Goal: Communication & Community: Answer question/provide support

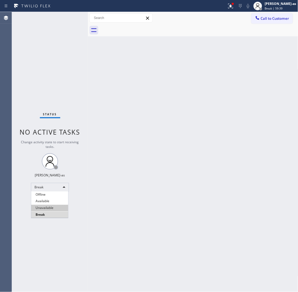
click at [56, 207] on li "Unavailable" at bounding box center [49, 208] width 37 height 7
click at [93, 141] on div "Back to Dashboard Change Sender ID Customers Technicians Select a contact Outbo…" at bounding box center [193, 152] width 211 height 280
click at [151, 138] on div "Back to Dashboard Change Sender ID Customers Technicians Select a contact Outbo…" at bounding box center [193, 152] width 211 height 280
click at [109, 102] on div "Back to Dashboard Change Sender ID Customers Technicians Select a contact Outbo…" at bounding box center [193, 152] width 211 height 280
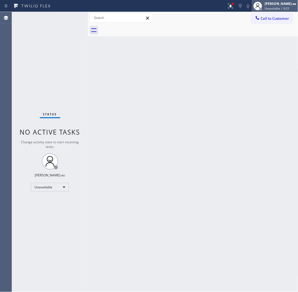
click at [262, 10] on div at bounding box center [258, 6] width 9 height 9
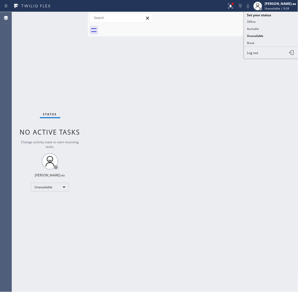
click at [172, 35] on div at bounding box center [199, 30] width 199 height 12
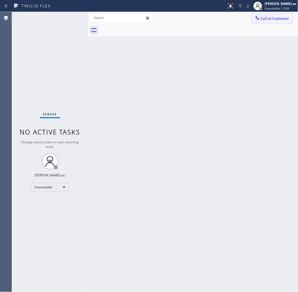
click at [267, 21] on button "Call to Customer" at bounding box center [273, 18] width 42 height 10
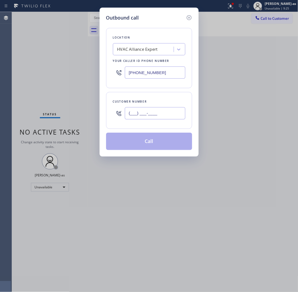
click at [169, 111] on input "(___) ___-____" at bounding box center [155, 113] width 61 height 12
paste input "310) 562-3019"
type input "(310) 562-3019"
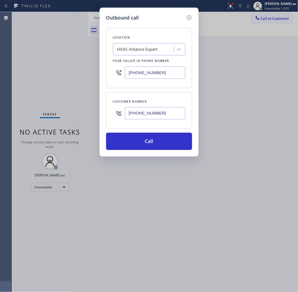
click at [158, 75] on input "[PHONE_NUMBER]" at bounding box center [155, 73] width 61 height 12
paste input "949) 523-3220"
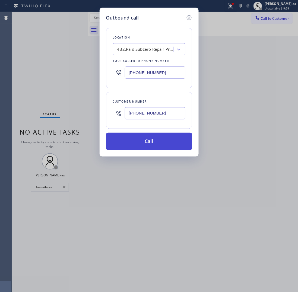
type input "(949) 523-3220"
click at [163, 139] on button "Call" at bounding box center [149, 141] width 86 height 17
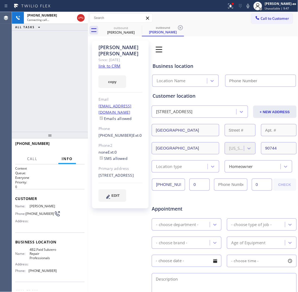
type input "(949) 523-3220"
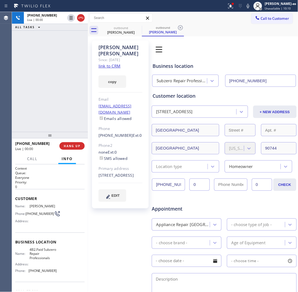
drag, startPoint x: 49, startPoint y: 56, endPoint x: 66, endPoint y: 49, distance: 18.0
click at [49, 56] on div "+13105623019 Live | 00:00 ALL TASKS ALL TASKS ACTIVE TASKS TASKS IN WRAP UP" at bounding box center [50, 72] width 76 height 120
click at [80, 18] on icon at bounding box center [81, 18] width 7 height 7
click at [66, 121] on div "+13105623019 Live | 00:02 ALL TASKS ALL TASKS ACTIVE TASKS TASKS IN WRAP UP" at bounding box center [50, 72] width 76 height 120
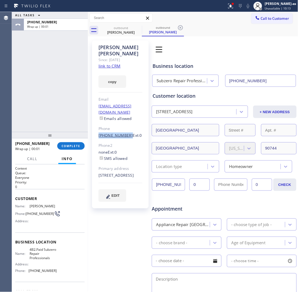
drag, startPoint x: 93, startPoint y: 122, endPoint x: 125, endPoint y: 125, distance: 32.5
click at [125, 125] on div "Victor Vargas Since: 20 may 2020 link to CRM copy Email vvargas6666@yahoo.com E…" at bounding box center [120, 124] width 57 height 168
copy link "(310) 562-3019"
click at [74, 149] on button "COMPLETE" at bounding box center [70, 146] width 27 height 8
drag, startPoint x: 61, startPoint y: 104, endPoint x: 68, endPoint y: 102, distance: 6.7
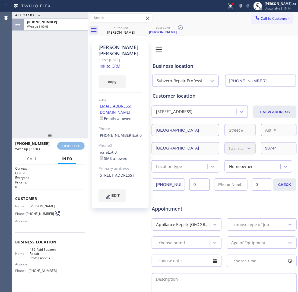
click at [61, 103] on div "ALL TASKS ALL TASKS ACTIVE TASKS TASKS IN WRAP UP +13105623019 Wrap up | 00:03" at bounding box center [50, 72] width 76 height 120
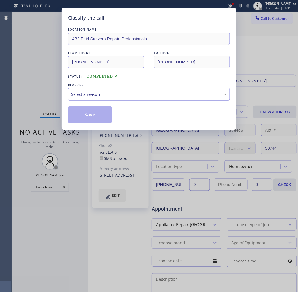
click at [151, 95] on div "Select a reason" at bounding box center [149, 94] width 156 height 6
drag, startPoint x: 101, startPoint y: 117, endPoint x: 231, endPoint y: 67, distance: 139.2
click at [102, 117] on button "Save" at bounding box center [90, 114] width 44 height 17
click at [261, 21] on div "Classify the call LOCATION NAME 4B2.Paid Subzero Repair Professionals FROM PHON…" at bounding box center [149, 146] width 298 height 292
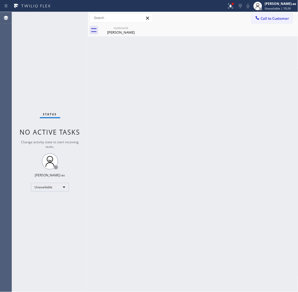
click at [262, 20] on span "Call to Customer" at bounding box center [275, 18] width 29 height 5
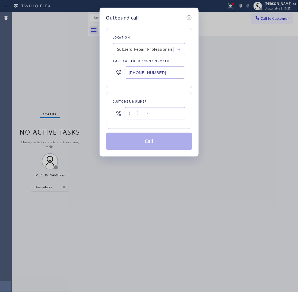
click at [162, 112] on input "(___) ___-____" at bounding box center [155, 113] width 61 height 12
paste input "213) 799-2043"
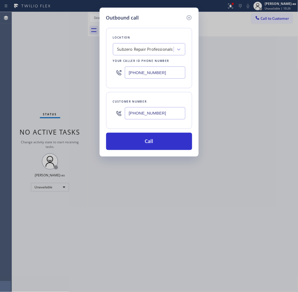
type input "(213) 799-2043"
click at [169, 75] on input "(949) 523-3220" at bounding box center [155, 73] width 61 height 12
paste input "408) 539-3559"
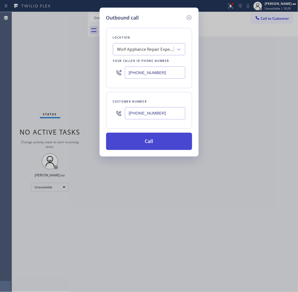
type input "(408) 539-3559"
click at [151, 142] on button "Call" at bounding box center [149, 141] width 86 height 17
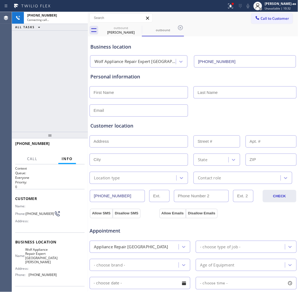
type input "(408) 539-3559"
click at [88, 14] on div at bounding box center [88, 152] width 0 height 280
drag, startPoint x: 83, startPoint y: 17, endPoint x: 94, endPoint y: 20, distance: 11.3
click at [83, 17] on icon at bounding box center [81, 18] width 7 height 7
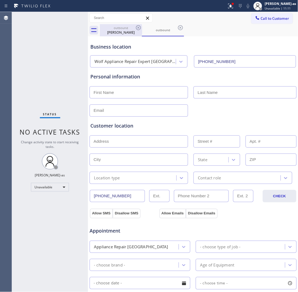
click at [131, 29] on div "outbound" at bounding box center [121, 28] width 41 height 4
type input "(949) 523-3220"
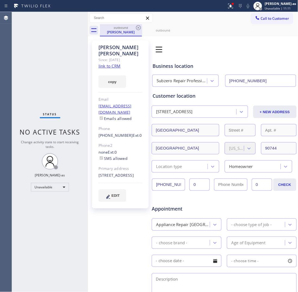
click at [134, 29] on div "outbound" at bounding box center [121, 28] width 41 height 4
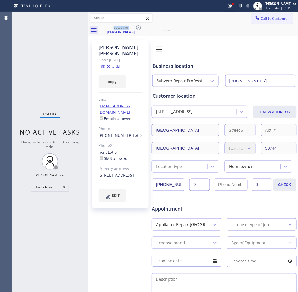
click at [268, 18] on span "Call to Customer" at bounding box center [275, 18] width 29 height 5
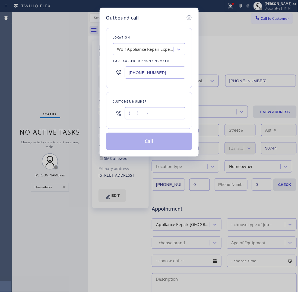
click at [162, 113] on input "(___) ___-____" at bounding box center [155, 113] width 61 height 12
paste input "602) 568-9156"
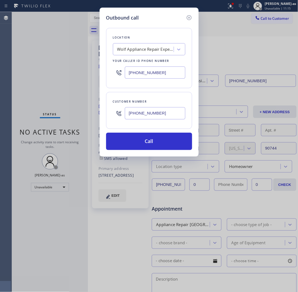
type input "(602) 568-9156"
click at [162, 76] on input "(408) 539-3559" at bounding box center [155, 73] width 61 height 12
paste input "602) 536-831"
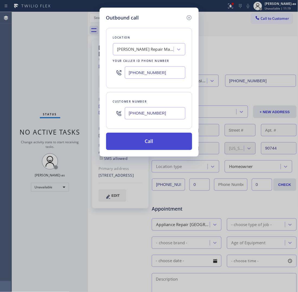
type input "(602) 536-8319"
click at [157, 145] on button "Call" at bounding box center [149, 141] width 86 height 17
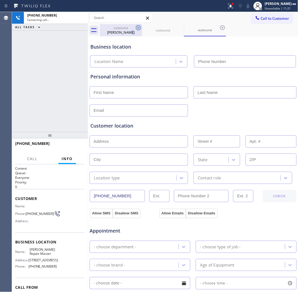
drag, startPoint x: 129, startPoint y: 33, endPoint x: 140, endPoint y: 29, distance: 11.7
click at [129, 33] on div "Victor Vargas" at bounding box center [121, 32] width 41 height 5
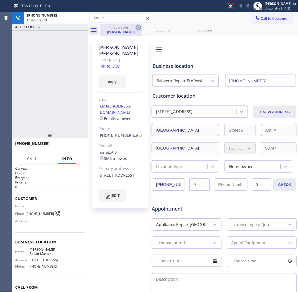
click at [138, 26] on icon at bounding box center [138, 27] width 7 height 7
click at [0, 0] on icon at bounding box center [0, 0] width 0 height 0
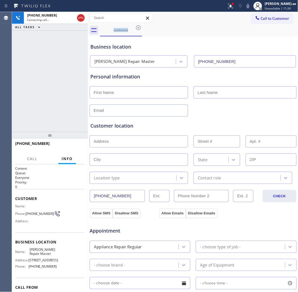
type input "(602) 536-8319"
click at [55, 67] on div "+16025689156 Connecting call… ALL TASKS ALL TASKS ACTIVE TASKS TASKS IN WRAP UP" at bounding box center [50, 72] width 76 height 120
click at [78, 145] on span "HANG UP" at bounding box center [72, 146] width 17 height 4
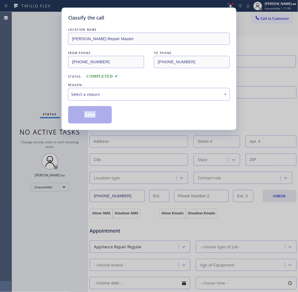
click at [78, 144] on div "Classify the call LOCATION NAME Moses KitchenAid Repair Master FROM PHONE (602)…" at bounding box center [149, 146] width 298 height 292
click at [88, 89] on div "Select a reason" at bounding box center [149, 94] width 162 height 13
click at [95, 115] on button "Save" at bounding box center [90, 114] width 44 height 17
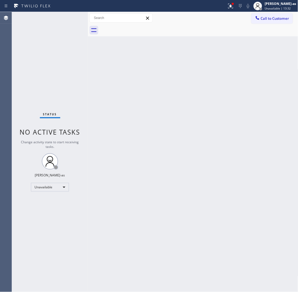
click at [261, 18] on span "Call to Customer" at bounding box center [275, 18] width 29 height 5
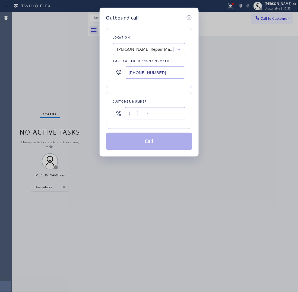
click at [162, 109] on input "(___) ___-____" at bounding box center [155, 113] width 61 height 12
paste input "310) 562-3019"
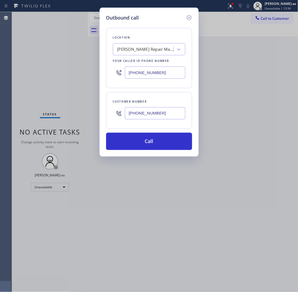
type input "(310) 562-3019"
click at [156, 75] on input "(602) 536-8319" at bounding box center [155, 73] width 61 height 12
paste input "949) 523-3220"
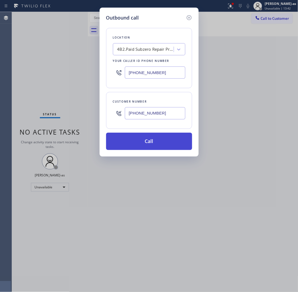
type input "(949) 523-3220"
click at [155, 145] on button "Call" at bounding box center [149, 141] width 86 height 17
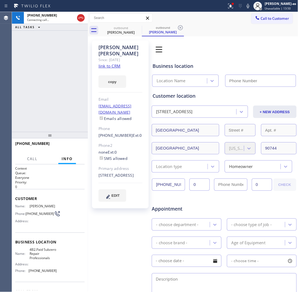
type input "(949) 523-3220"
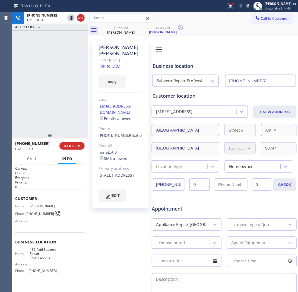
click at [60, 112] on div "+13105623019 Live | 00:03 ALL TASKS ALL TASKS ACTIVE TASKS TASKS IN WRAP UP" at bounding box center [50, 72] width 76 height 120
click at [35, 80] on div "+13105623019 Live | 01:14 ALL TASKS ALL TASKS ACTIVE TASKS TASKS IN WRAP UP" at bounding box center [50, 72] width 76 height 120
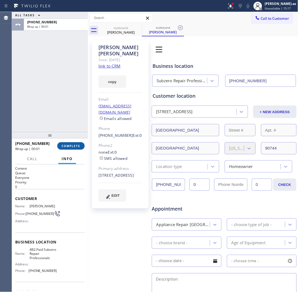
click at [46, 72] on div "ALL TASKS ALL TASKS ACTIVE TASKS TASKS IN WRAP UP +13105623019 Wrap up | 00:01" at bounding box center [50, 72] width 76 height 120
click at [114, 33] on div "Victor Vargas" at bounding box center [121, 32] width 41 height 5
click at [133, 25] on div "outbound Victor Vargas" at bounding box center [121, 30] width 41 height 12
click at [122, 30] on div "Victor Vargas" at bounding box center [121, 32] width 41 height 5
click at [0, 0] on icon at bounding box center [0, 0] width 0 height 0
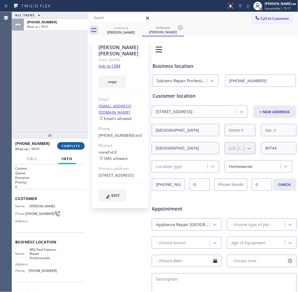
click at [44, 167] on div "Call Info Call ended +13105623019 Wrap up | 00:01 Context Queue: Everyone Prior…" at bounding box center [50, 223] width 76 height 139
click at [70, 145] on span "COMPLETE" at bounding box center [71, 146] width 19 height 4
click at [54, 144] on div "+13105623019" at bounding box center [34, 143] width 38 height 5
click at [64, 148] on div "Wrap up | 00:10" at bounding box center [48, 149] width 66 height 5
click at [63, 116] on div "ALL TASKS ALL TASKS ACTIVE TASKS TASKS IN WRAP UP +13105623019 Wrap up | 00:10" at bounding box center [50, 72] width 76 height 120
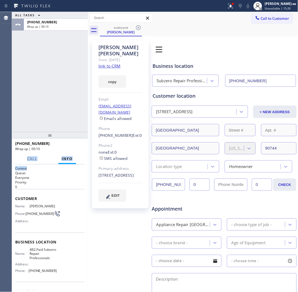
click at [68, 115] on div "ALL TASKS ALL TASKS ACTIVE TASKS TASKS IN WRAP UP +13105623019 Wrap up | 00:10" at bounding box center [50, 72] width 76 height 120
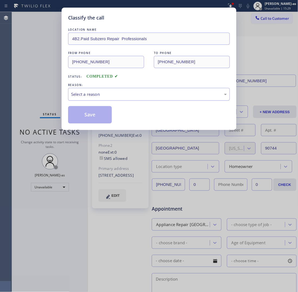
click at [109, 94] on div "Select a reason" at bounding box center [149, 94] width 156 height 6
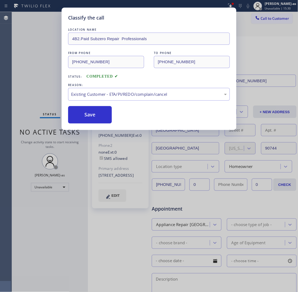
click at [98, 117] on button "Save" at bounding box center [90, 114] width 44 height 17
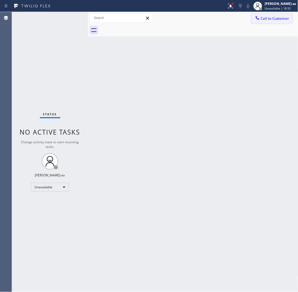
click at [280, 19] on span "Call to Customer" at bounding box center [275, 18] width 29 height 5
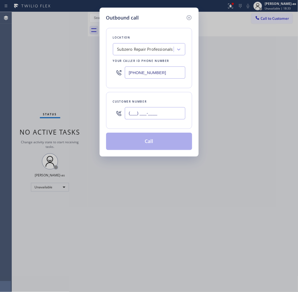
click at [156, 111] on input "(___) ___-____" at bounding box center [155, 113] width 61 height 12
paste input "213) 254-7985"
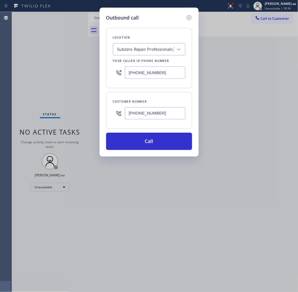
type input "(213) 254-7985"
click at [152, 75] on input "(949) 523-3220" at bounding box center [155, 73] width 61 height 12
paste input "855) 731-4952"
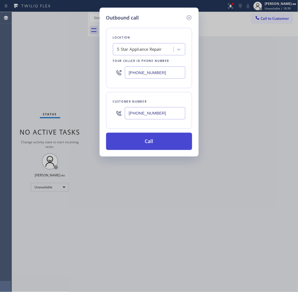
type input "[PHONE_NUMBER]"
click at [136, 139] on button "Call" at bounding box center [149, 141] width 86 height 17
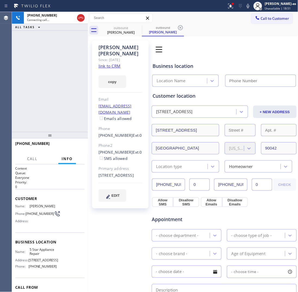
type input "[PHONE_NUMBER]"
click at [82, 19] on icon at bounding box center [81, 18] width 7 height 7
drag, startPoint x: 129, startPoint y: 24, endPoint x: 130, endPoint y: 32, distance: 7.3
click at [130, 25] on div "outbound Ariella Astrupgaard" at bounding box center [121, 30] width 41 height 12
click at [0, 0] on icon at bounding box center [0, 0] width 0 height 0
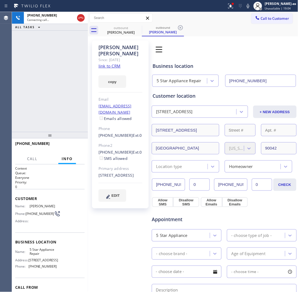
click at [177, 26] on icon at bounding box center [180, 27] width 7 height 7
click at [137, 26] on div "outbound Ariella Astrupgaard outbound Ariella Astrupgaard" at bounding box center [199, 30] width 199 height 12
click at [75, 18] on div "Connecting call…" at bounding box center [51, 20] width 48 height 4
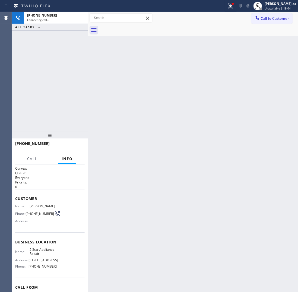
click at [130, 32] on div at bounding box center [199, 30] width 199 height 12
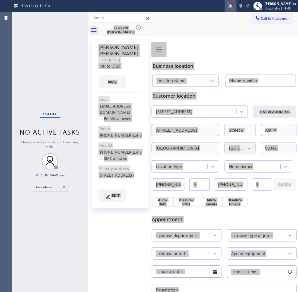
type input "[PHONE_NUMBER]"
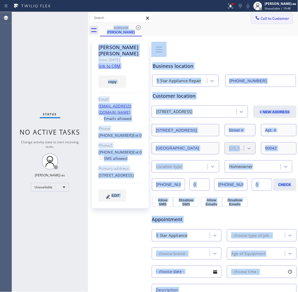
click at [269, 18] on span "Call to Customer" at bounding box center [275, 18] width 29 height 5
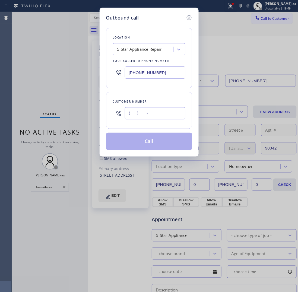
click at [168, 115] on input "(___) ___-____" at bounding box center [155, 113] width 61 height 12
paste input "818) 497-2657"
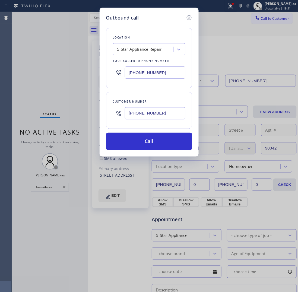
type input "(818) 497-2657"
drag, startPoint x: 144, startPoint y: 41, endPoint x: 150, endPoint y: 44, distance: 6.6
click at [146, 42] on div "Location 5 Star Appliance Repair Your caller id phone number (855) 731-4952" at bounding box center [149, 58] width 86 height 60
click at [154, 50] on div "5 Star Appliance Repair" at bounding box center [139, 49] width 45 height 6
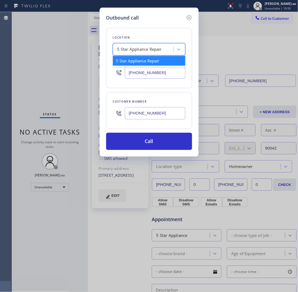
paste input "Porter Ranch Heating and Air Conditioning"
type input "Porter Ranch Heating and Air Conditioning"
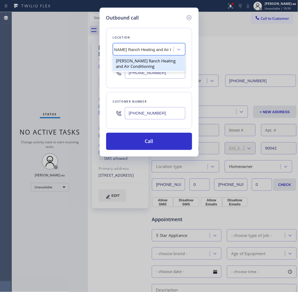
click at [126, 66] on div "Porter Ranch Heating and Air Conditioning" at bounding box center [149, 63] width 73 height 15
type input "(818) 210-4884"
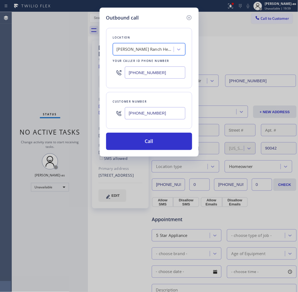
scroll to position [0, 0]
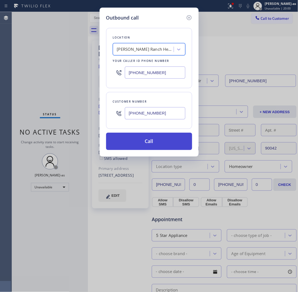
click at [151, 141] on button "Call" at bounding box center [149, 141] width 86 height 17
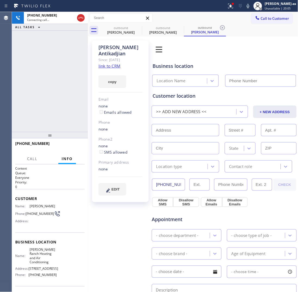
click at [113, 67] on link "link to CRM" at bounding box center [110, 65] width 22 height 5
type input "(818) 210-4884"
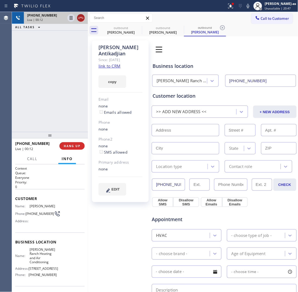
click at [81, 20] on icon at bounding box center [81, 18] width 7 height 7
drag, startPoint x: 80, startPoint y: 114, endPoint x: 78, endPoint y: 142, distance: 27.8
click at [80, 116] on div "+18184972657 Live | 00:13 ALL TASKS ALL TASKS ACTIVE TASKS TASKS IN WRAP UP" at bounding box center [50, 72] width 76 height 120
click at [74, 148] on span "HANG UP" at bounding box center [72, 146] width 17 height 4
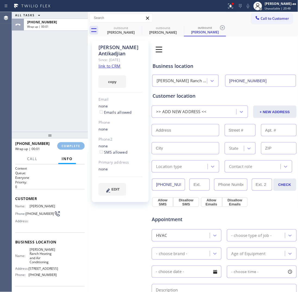
click at [53, 104] on div "ALL TASKS ALL TASKS ACTIVE TASKS TASKS IN WRAP UP +18184972657 Wrap up | 00:01" at bounding box center [50, 72] width 76 height 120
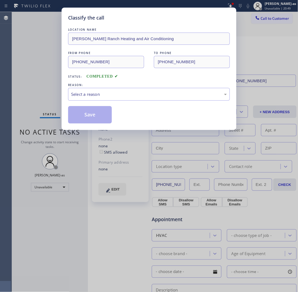
click at [68, 143] on div "Classify the call LOCATION NAME Porter Ranch Heating and Air Conditioning FROM …" at bounding box center [149, 146] width 298 height 292
click at [110, 92] on div "Select a reason" at bounding box center [149, 94] width 156 height 6
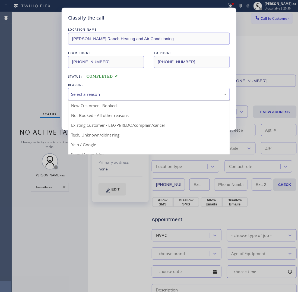
drag, startPoint x: 135, startPoint y: 123, endPoint x: 134, endPoint y: 120, distance: 2.9
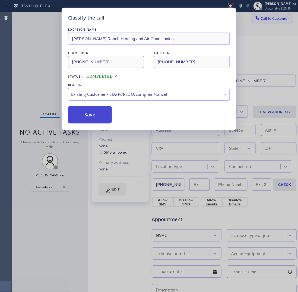
click at [86, 115] on button "Save" at bounding box center [90, 114] width 44 height 17
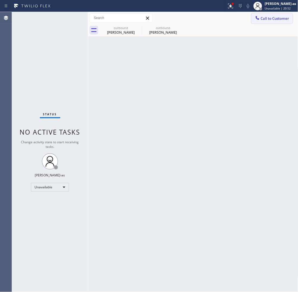
click at [275, 14] on button "Call to Customer" at bounding box center [273, 18] width 42 height 10
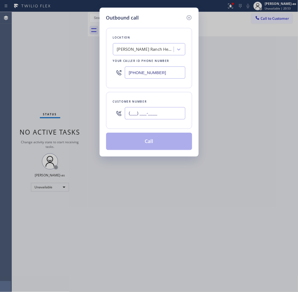
click at [159, 112] on input "(___) ___-____" at bounding box center [155, 113] width 61 height 12
paste input "650) 924-5663"
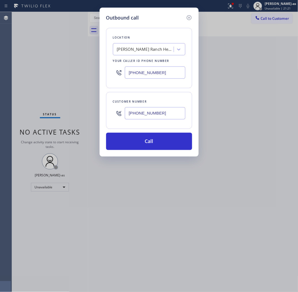
click at [167, 111] on input "(650) 924-5663" at bounding box center [155, 113] width 61 height 12
paste input "31) 944-0214"
type input "(631) 944-0214"
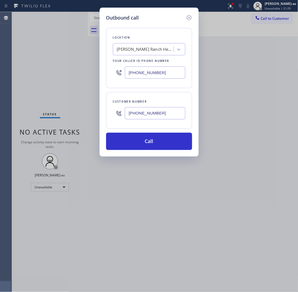
click at [149, 51] on div "Porter Ranch Heating and Air Conditioning" at bounding box center [145, 49] width 57 height 6
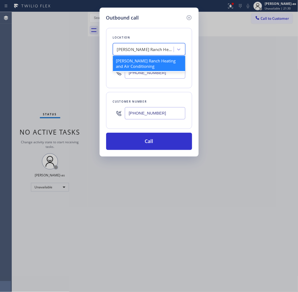
paste input "Great New York HVAC Repair"
type input "Great New York HVAC Repair"
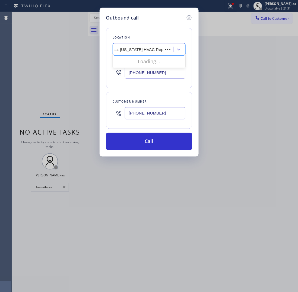
scroll to position [0, 1]
click at [127, 61] on div "Great New York HVAC Repair" at bounding box center [149, 61] width 73 height 10
type input "(917) 900-1033"
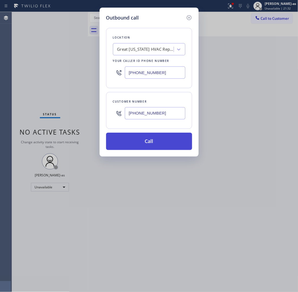
click at [151, 142] on button "Call" at bounding box center [149, 141] width 86 height 17
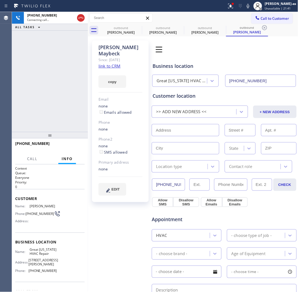
type input "(917) 900-1033"
click at [59, 64] on div "+16319440214 Live | 00:02 ALL TASKS ALL TASKS ACTIVE TASKS TASKS IN WRAP UP" at bounding box center [50, 72] width 76 height 120
click at [116, 63] on link "link to CRM" at bounding box center [110, 65] width 22 height 5
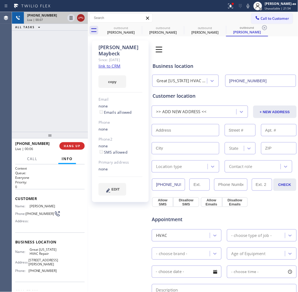
click at [80, 19] on icon at bounding box center [81, 18] width 7 height 7
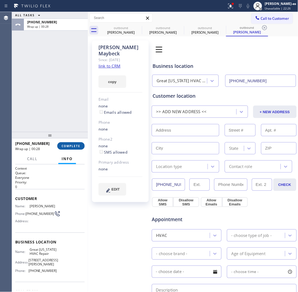
click at [75, 145] on span "COMPLETE" at bounding box center [71, 146] width 19 height 4
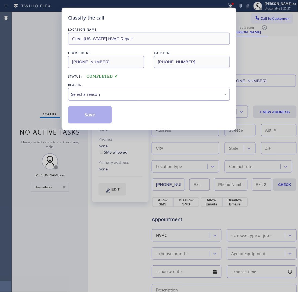
click at [93, 96] on div "Select a reason" at bounding box center [149, 94] width 156 height 6
drag, startPoint x: 99, startPoint y: 120, endPoint x: 252, endPoint y: 55, distance: 165.9
click at [100, 120] on button "Save" at bounding box center [90, 114] width 44 height 17
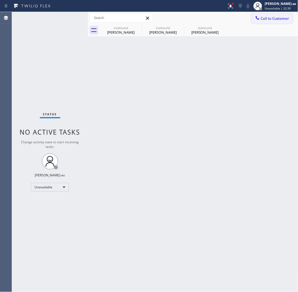
click at [265, 18] on span "Call to Customer" at bounding box center [275, 18] width 29 height 5
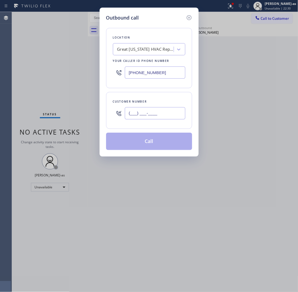
click at [164, 118] on input "(___) ___-____" at bounding box center [155, 113] width 61 height 12
paste input "310) 562-3019"
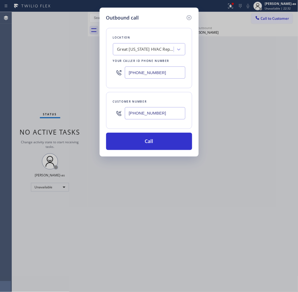
type input "(310) 562-3019"
click at [157, 73] on input "(917) 900-1033" at bounding box center [155, 73] width 61 height 12
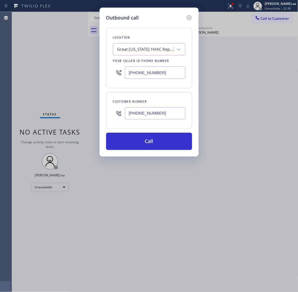
paste input "49) 523-3220"
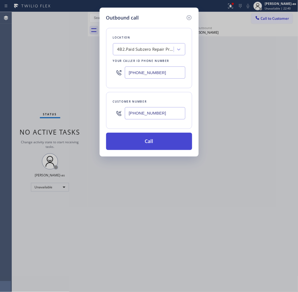
type input "(949) 523-3220"
click at [161, 143] on button "Call" at bounding box center [149, 141] width 86 height 17
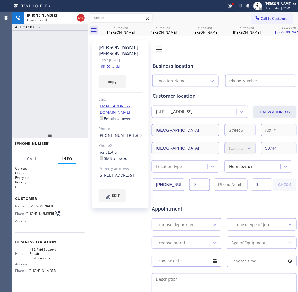
type input "(949) 523-3220"
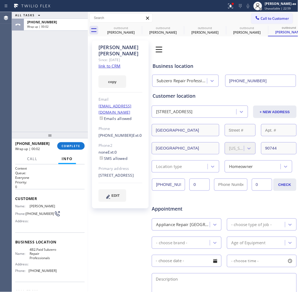
click at [77, 124] on div "ALL TASKS ALL TASKS ACTIVE TASKS TASKS IN WRAP UP +13105623019 Wrap up | 00:02" at bounding box center [50, 72] width 76 height 120
click at [73, 148] on button "COMPLETE" at bounding box center [70, 146] width 27 height 8
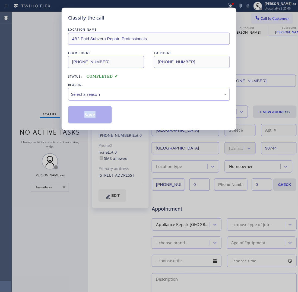
click at [73, 148] on div "Classify the call LOCATION NAME 4B2.Paid Subzero Repair Professionals FROM PHON…" at bounding box center [149, 146] width 298 height 292
drag, startPoint x: 104, startPoint y: 88, endPoint x: 107, endPoint y: 92, distance: 4.7
click at [104, 89] on div "REASON: Select a reason" at bounding box center [149, 91] width 162 height 18
click at [133, 93] on div "Select a reason" at bounding box center [149, 94] width 156 height 6
click at [93, 120] on button "Save" at bounding box center [90, 114] width 44 height 17
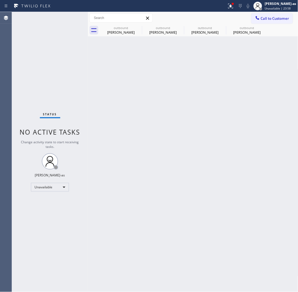
click at [271, 19] on span "Call to Customer" at bounding box center [275, 18] width 29 height 5
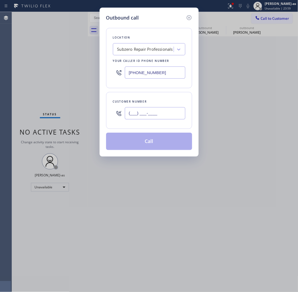
click at [162, 119] on input "(___) ___-____" at bounding box center [155, 113] width 61 height 12
paste input "305) 801-7383"
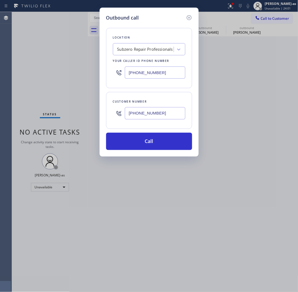
type input "(305) 801-7383"
click at [155, 71] on input "(949) 523-3220" at bounding box center [155, 73] width 61 height 12
paste input "855) 731-4952"
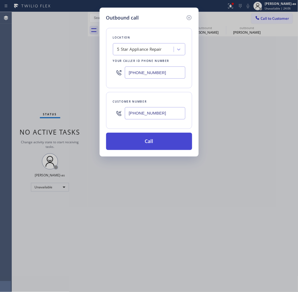
type input "[PHONE_NUMBER]"
click at [139, 141] on button "Call" at bounding box center [149, 141] width 86 height 17
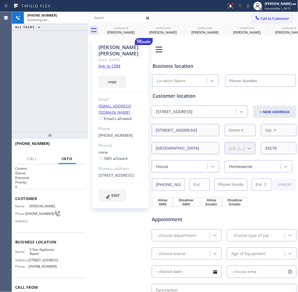
type input "[PHONE_NUMBER]"
click at [113, 63] on link "link to CRM" at bounding box center [110, 65] width 22 height 5
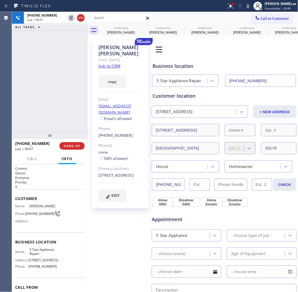
click at [51, 85] on div "+13058017383 Live | 00:07 ALL TASKS ALL TASKS ACTIVE TASKS TASKS IN WRAP UP" at bounding box center [50, 72] width 76 height 120
click at [82, 13] on div at bounding box center [76, 18] width 20 height 12
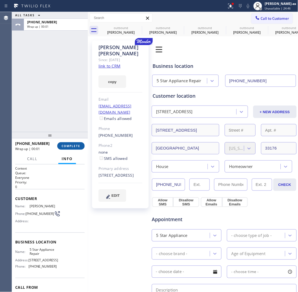
click at [75, 143] on button "COMPLETE" at bounding box center [70, 146] width 27 height 8
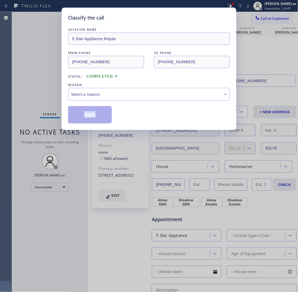
click at [75, 143] on div "Classify the call LOCATION NAME 5 Star Appliance Repair FROM PHONE (855) 731-49…" at bounding box center [149, 146] width 298 height 292
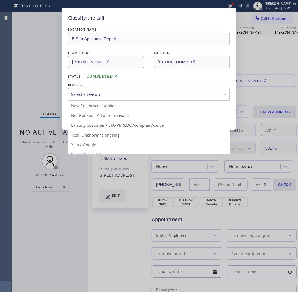
click at [116, 97] on div "Select a reason" at bounding box center [149, 94] width 156 height 6
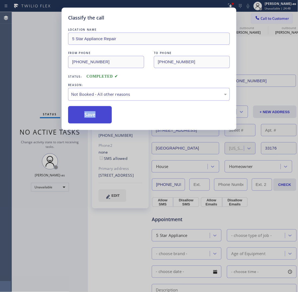
click at [97, 116] on button "Save" at bounding box center [90, 114] width 44 height 17
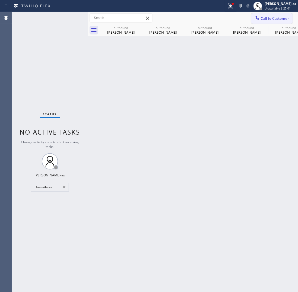
click at [274, 16] on span "Call to Customer" at bounding box center [275, 18] width 29 height 5
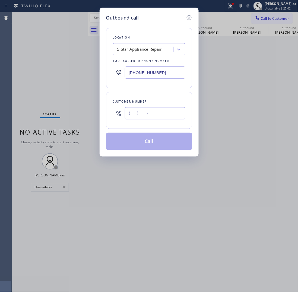
click at [158, 114] on input "(___) ___-____" at bounding box center [155, 113] width 61 height 12
paste input "562) 205-6702"
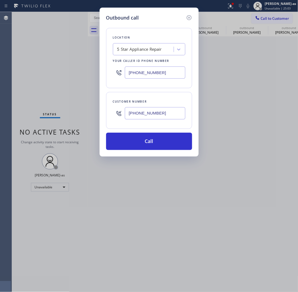
type input "(562) 205-6702"
click at [151, 55] on div "5 Star Appliance Repair" at bounding box center [149, 49] width 73 height 12
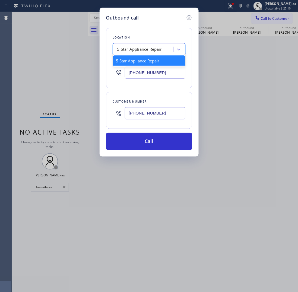
paste input "Viking Repair Squad(TFN)"
type input "Viking Repair Squad(TFN)"
click at [122, 62] on div "Viking Repair Squad(TFN)" at bounding box center [149, 61] width 73 height 10
type input "(877) 280-4714"
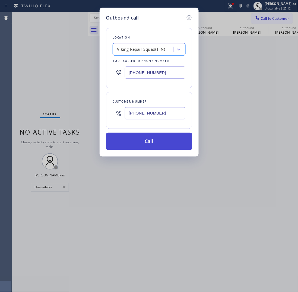
click at [151, 144] on button "Call" at bounding box center [149, 141] width 86 height 17
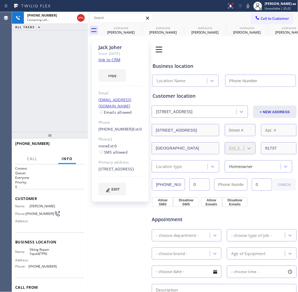
type input "(877) 280-4714"
drag, startPoint x: 112, startPoint y: 59, endPoint x: 108, endPoint y: 66, distance: 8.4
click at [112, 59] on link "link to CRM" at bounding box center [110, 59] width 22 height 5
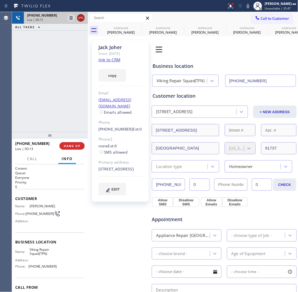
drag, startPoint x: 81, startPoint y: 11, endPoint x: 82, endPoint y: 15, distance: 3.6
click at [82, 12] on div "Status report Issues detected These issues could affect your workflow. Please c…" at bounding box center [149, 146] width 298 height 292
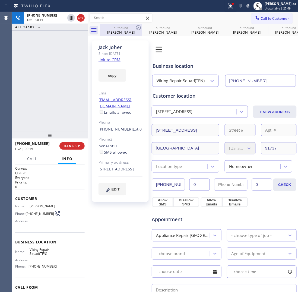
click at [113, 33] on div "Ariella Astrupgaard" at bounding box center [121, 32] width 41 height 5
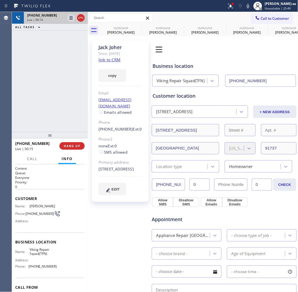
click at [78, 12] on div "Status report Issues detected These issues could affect your workflow. Please c…" at bounding box center [149, 146] width 298 height 292
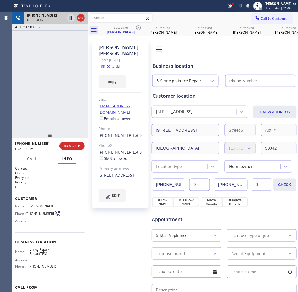
type input "[PHONE_NUMBER]"
click at [80, 13] on div at bounding box center [76, 18] width 20 height 12
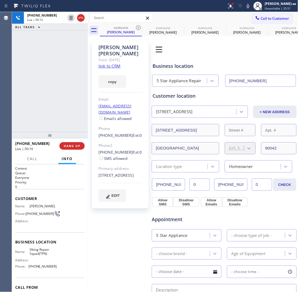
click at [68, 151] on div "+15622056702 Live | 00:16 HANG UP" at bounding box center [50, 146] width 70 height 14
drag, startPoint x: 76, startPoint y: 145, endPoint x: 82, endPoint y: 145, distance: 6.0
click at [77, 145] on span "HANG UP" at bounding box center [72, 146] width 17 height 4
click at [65, 147] on span "HANG UP" at bounding box center [72, 146] width 17 height 4
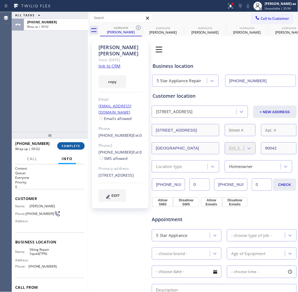
click at [74, 148] on span "COMPLETE" at bounding box center [71, 146] width 19 height 4
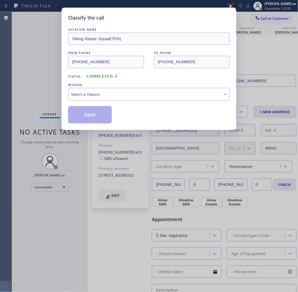
click at [120, 106] on div "LOCATION NAME Viking Repair Squad(TFN) FROM PHONE (877) 280-4714 TO PHONE (562)…" at bounding box center [149, 75] width 162 height 97
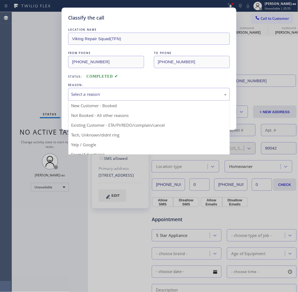
click at [120, 97] on div "Select a reason" at bounding box center [149, 94] width 156 height 6
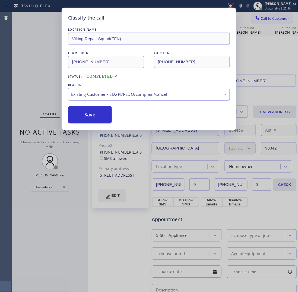
click at [93, 115] on button "Save" at bounding box center [90, 114] width 44 height 17
type input "(877) 280-4714"
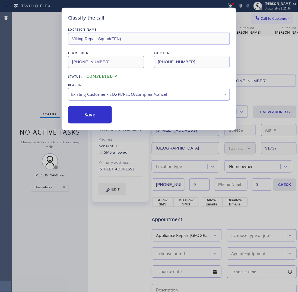
click at [27, 48] on div "Classify the call LOCATION NAME Viking Repair Squad(TFN) FROM PHONE (877) 280-4…" at bounding box center [149, 146] width 298 height 292
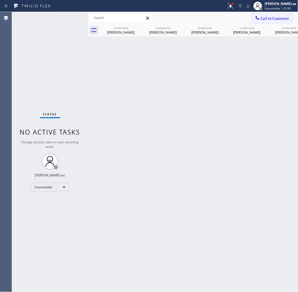
click at [40, 35] on div "Status No active tasks Change activity state to start receiving tasks. [PERSON_…" at bounding box center [50, 152] width 76 height 280
click at [129, 32] on div "Ariella Astrupgaard" at bounding box center [121, 32] width 41 height 5
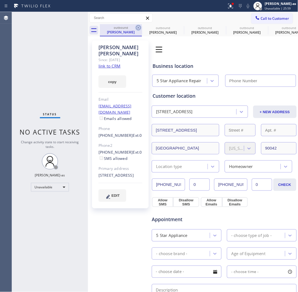
type input "[PHONE_NUMBER]"
click at [137, 27] on icon at bounding box center [138, 27] width 7 height 7
click at [0, 0] on icon at bounding box center [0, 0] width 0 height 0
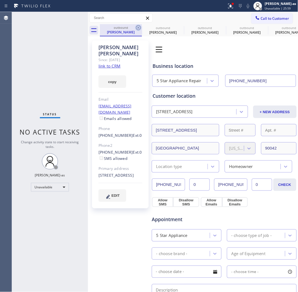
click at [0, 0] on icon at bounding box center [0, 0] width 0 height 0
click at [137, 28] on div "outbound Ariella Astrupgaard outbound Maria Antikadjian outbound Blake Maybeck …" at bounding box center [199, 30] width 199 height 12
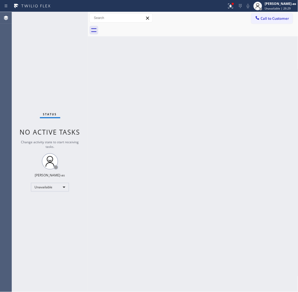
click at [282, 17] on span "Call to Customer" at bounding box center [275, 18] width 29 height 5
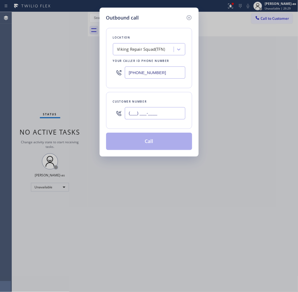
click at [154, 114] on input "(___) ___-____" at bounding box center [155, 113] width 61 height 12
paste input "510) 410-7881"
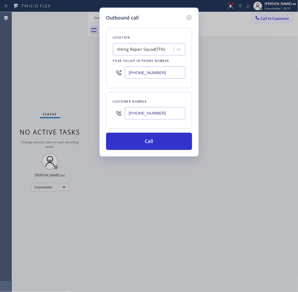
type input "(510) 410-7881"
click at [150, 75] on input "(877) 280-4714" at bounding box center [155, 73] width 61 height 12
paste input "55) 999-4417"
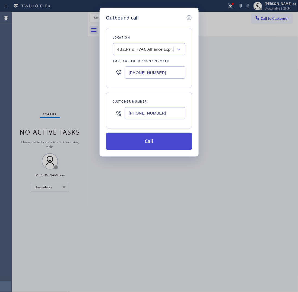
type input "[PHONE_NUMBER]"
drag, startPoint x: 139, startPoint y: 134, endPoint x: 143, endPoint y: 136, distance: 4.6
click at [139, 134] on button "Call" at bounding box center [149, 141] width 86 height 17
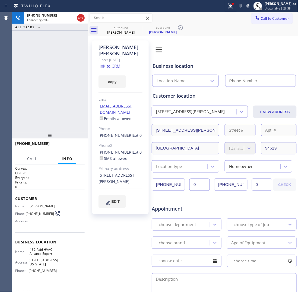
click at [111, 63] on link "link to CRM" at bounding box center [110, 65] width 22 height 5
type input "[PHONE_NUMBER]"
click at [52, 55] on div "+15104107881 Live | 00:09 ALL TASKS ALL TASKS ACTIVE TASKS TASKS IN WRAP UP" at bounding box center [50, 72] width 76 height 120
drag, startPoint x: 78, startPoint y: 14, endPoint x: 82, endPoint y: 54, distance: 40.9
click at [78, 14] on div at bounding box center [76, 18] width 20 height 12
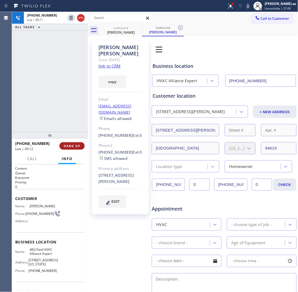
click at [80, 142] on button "HANG UP" at bounding box center [71, 146] width 25 height 8
click at [63, 136] on div at bounding box center [50, 135] width 76 height 7
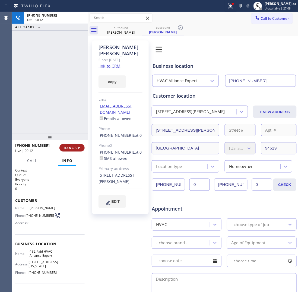
click at [74, 151] on button "HANG UP" at bounding box center [71, 148] width 25 height 8
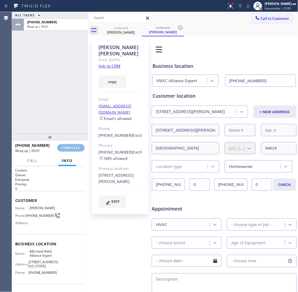
click at [55, 128] on div "ALL TASKS ALL TASKS ACTIVE TASKS TASKS IN WRAP UP +15104107881 Wrap up | 00:01" at bounding box center [50, 73] width 76 height 122
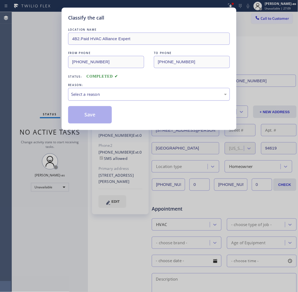
click at [133, 95] on div "Select a reason" at bounding box center [149, 94] width 156 height 6
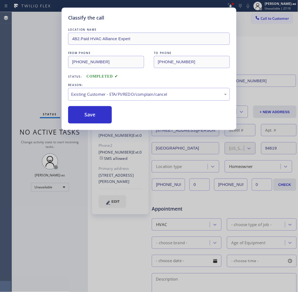
drag, startPoint x: 89, startPoint y: 120, endPoint x: 67, endPoint y: 119, distance: 22.1
click at [87, 120] on button "Save" at bounding box center [90, 114] width 44 height 17
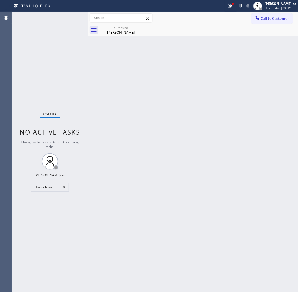
drag, startPoint x: 268, startPoint y: 18, endPoint x: 230, endPoint y: 81, distance: 73.2
click at [268, 18] on span "Call to Customer" at bounding box center [275, 18] width 29 height 5
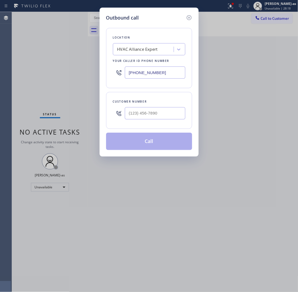
click at [173, 114] on input "text" at bounding box center [155, 113] width 61 height 12
paste input "201) 725-6143"
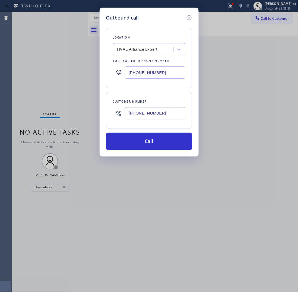
type input "(201) 725-6143"
click at [161, 73] on input "[PHONE_NUMBER]" at bounding box center [155, 73] width 61 height 12
click at [161, 72] on input "[PHONE_NUMBER]" at bounding box center [155, 73] width 61 height 12
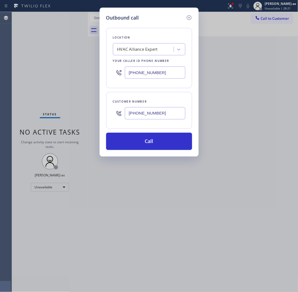
click at [161, 72] on input "[PHONE_NUMBER]" at bounding box center [155, 73] width 61 height 12
paste input "201) 897-7461"
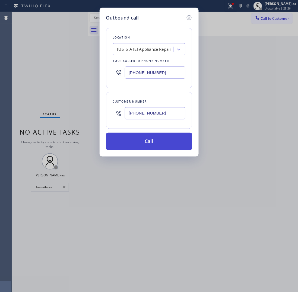
type input "(201) 897-7461"
click at [168, 146] on button "Call" at bounding box center [149, 141] width 86 height 17
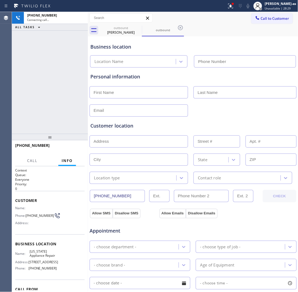
type input "(201) 897-7461"
drag, startPoint x: 82, startPoint y: 113, endPoint x: 90, endPoint y: 105, distance: 11.3
click at [82, 113] on div "+12017256143 Connecting call… ALL TASKS ALL TASKS ACTIVE TASKS TASKS IN WRAP UP" at bounding box center [50, 73] width 76 height 122
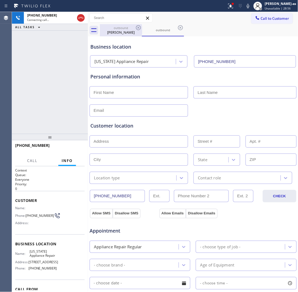
drag, startPoint x: 118, startPoint y: 32, endPoint x: 141, endPoint y: 31, distance: 23.1
click at [119, 32] on div "Nick Carter" at bounding box center [121, 32] width 41 height 5
type input "[PHONE_NUMBER]"
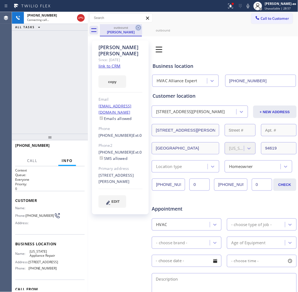
click at [137, 27] on icon at bounding box center [138, 27] width 7 height 7
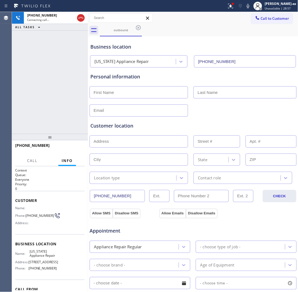
click at [42, 77] on div "+12017256143 Connecting call… ALL TASKS ALL TASKS ACTIVE TASKS TASKS IN WRAP UP" at bounding box center [50, 73] width 76 height 122
click at [79, 20] on icon at bounding box center [81, 18] width 7 height 7
drag, startPoint x: 39, startPoint y: 95, endPoint x: 132, endPoint y: 54, distance: 102.0
click at [60, 99] on div "+12017256143 Connecting call… ALL TASKS ALL TASKS ACTIVE TASKS TASKS IN WRAP UP" at bounding box center [50, 73] width 76 height 122
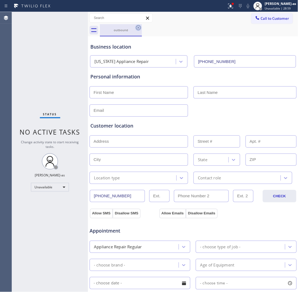
click at [138, 31] on icon at bounding box center [138, 27] width 7 height 7
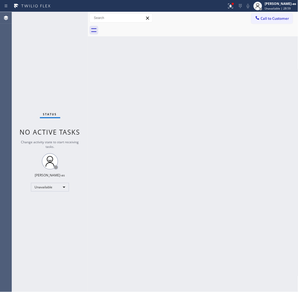
drag, startPoint x: 277, startPoint y: 17, endPoint x: 230, endPoint y: 47, distance: 55.9
click at [277, 18] on span "Call to Customer" at bounding box center [275, 18] width 29 height 5
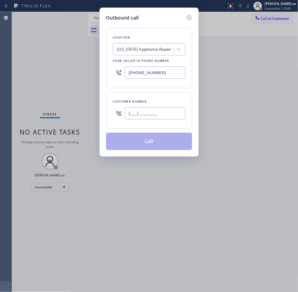
click at [139, 120] on input "(___) ___-____" at bounding box center [155, 113] width 61 height 12
paste input "323) 494-0212"
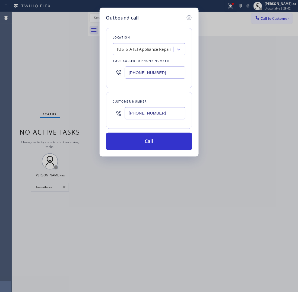
type input "(323) 494-0212"
click at [160, 75] on input "(201) 897-7461" at bounding box center [155, 73] width 61 height 12
paste input "855) 731-4952"
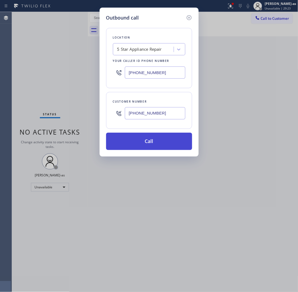
type input "[PHONE_NUMBER]"
click at [152, 139] on button "Call" at bounding box center [149, 141] width 86 height 17
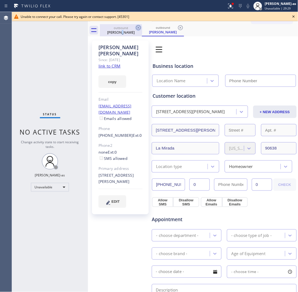
drag, startPoint x: 122, startPoint y: 30, endPoint x: 141, endPoint y: 27, distance: 19.3
click at [124, 30] on div "Susanna Garate" at bounding box center [121, 32] width 41 height 5
click at [140, 27] on icon at bounding box center [138, 27] width 7 height 7
click at [0, 0] on icon at bounding box center [0, 0] width 0 height 0
click at [140, 27] on div "outbound Susanna Garate outbound Susanna Garate" at bounding box center [199, 30] width 199 height 12
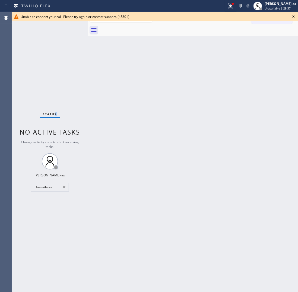
click at [59, 50] on div "Status No active tasks Change activity state to start receiving tasks. [PERSON_…" at bounding box center [50, 152] width 76 height 280
drag, startPoint x: 295, startPoint y: 16, endPoint x: 276, endPoint y: 20, distance: 19.3
click at [295, 16] on icon at bounding box center [294, 16] width 7 height 7
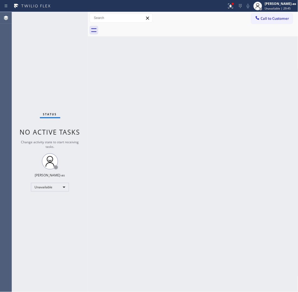
click at [275, 20] on span "Call to Customer" at bounding box center [275, 18] width 29 height 5
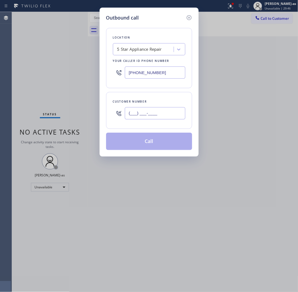
click at [152, 114] on input "(___) ___-____" at bounding box center [155, 113] width 61 height 12
paste input "323) 494-0212"
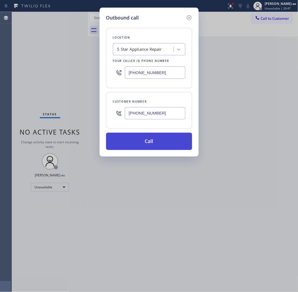
type input "(323) 494-0212"
click at [145, 147] on button "Call" at bounding box center [149, 141] width 86 height 17
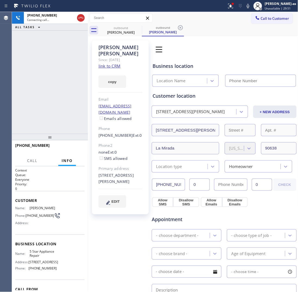
click at [114, 63] on link "link to CRM" at bounding box center [110, 65] width 22 height 5
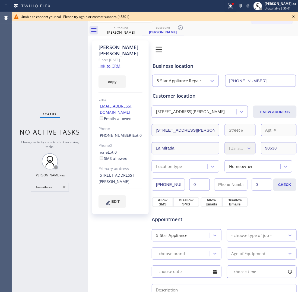
type input "[PHONE_NUMBER]"
click at [123, 32] on div "Susanna Garate" at bounding box center [121, 32] width 41 height 5
click at [0, 0] on icon at bounding box center [0, 0] width 0 height 0
click at [177, 26] on icon at bounding box center [180, 27] width 7 height 7
click at [136, 26] on div "outbound Susanna Garate outbound Susanna Garate" at bounding box center [199, 30] width 199 height 12
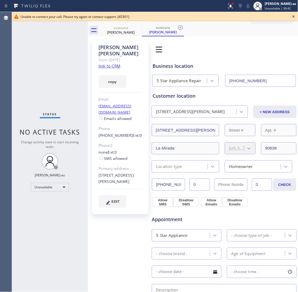
click at [136, 26] on div "outbound Susanna Garate outbound Susanna Garate" at bounding box center [199, 30] width 199 height 12
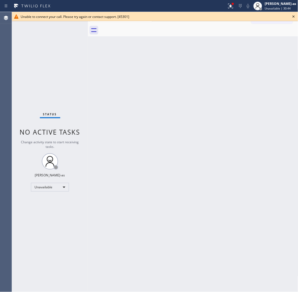
click at [191, 120] on div "Back to Dashboard Change Sender ID Customers Technicians Select a contact Outbo…" at bounding box center [193, 152] width 211 height 280
click at [296, 18] on icon at bounding box center [294, 16] width 7 height 7
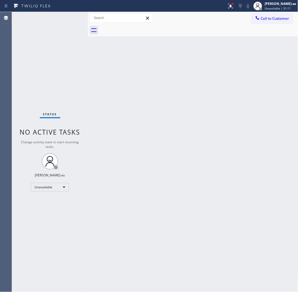
click at [281, 18] on span "Call to Customer" at bounding box center [275, 18] width 29 height 5
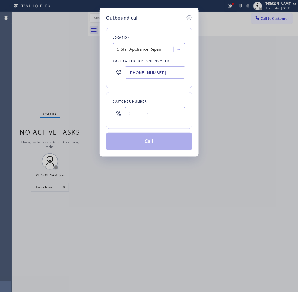
click at [168, 111] on input "(___) ___-____" at bounding box center [155, 113] width 61 height 12
paste input "321) 246-3352"
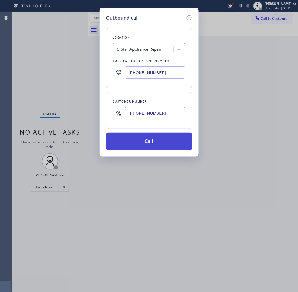
type input "(321) 246-3352"
click at [143, 143] on button "Call" at bounding box center [149, 141] width 86 height 17
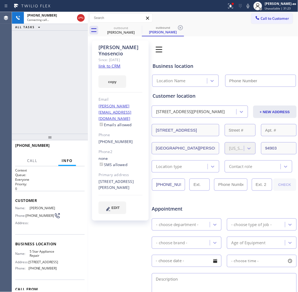
type input "[PHONE_NUMBER]"
click at [107, 63] on link "link to CRM" at bounding box center [110, 65] width 22 height 5
click at [102, 122] on label "Emails allowed" at bounding box center [115, 124] width 33 height 5
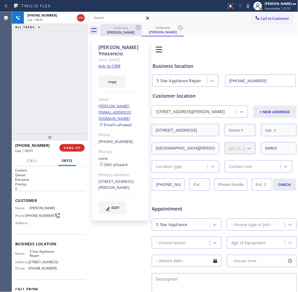
drag, startPoint x: 115, startPoint y: 28, endPoint x: 135, endPoint y: 26, distance: 19.9
click at [117, 28] on div "outbound" at bounding box center [121, 28] width 41 height 4
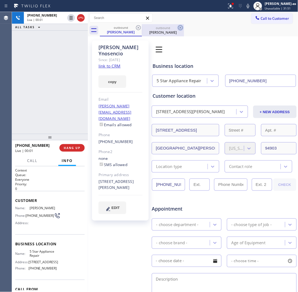
click at [135, 26] on icon at bounding box center [138, 27] width 7 height 7
click at [78, 144] on div "+13212463352 Live | 00:05 HANG UP" at bounding box center [50, 148] width 70 height 14
click at [78, 149] on span "HANG UP" at bounding box center [72, 148] width 17 height 4
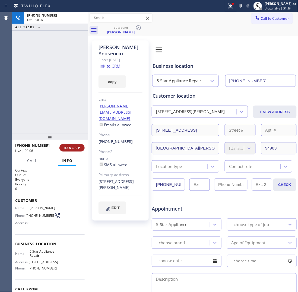
click at [78, 148] on span "HANG UP" at bounding box center [72, 148] width 17 height 4
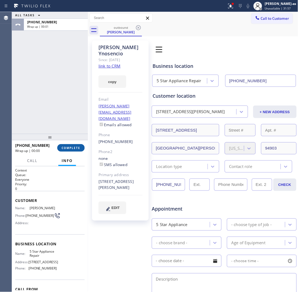
click at [78, 149] on span "COMPLETE" at bounding box center [71, 148] width 19 height 4
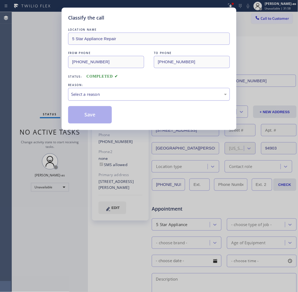
click at [97, 95] on div "Select a reason" at bounding box center [149, 94] width 156 height 6
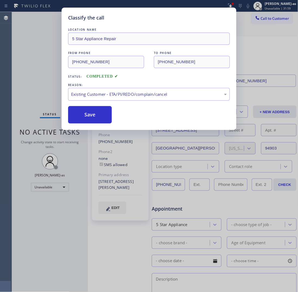
drag, startPoint x: 133, startPoint y: 127, endPoint x: 99, endPoint y: 115, distance: 36.0
click at [92, 113] on button "Save" at bounding box center [90, 114] width 44 height 17
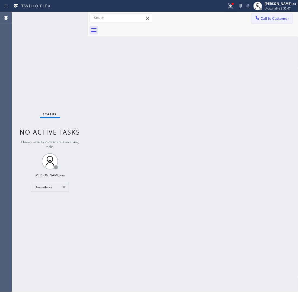
click at [272, 17] on span "Call to Customer" at bounding box center [275, 18] width 29 height 5
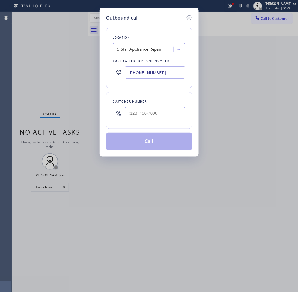
click at [152, 120] on input "text" at bounding box center [155, 113] width 61 height 12
paste input "760) 791-5515"
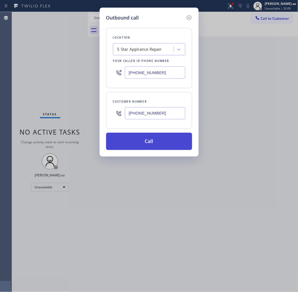
type input "(760) 791-5515"
click at [155, 142] on button "Call" at bounding box center [149, 141] width 86 height 17
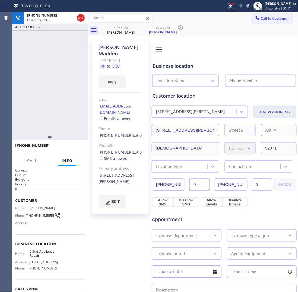
click at [116, 63] on link "link to CRM" at bounding box center [110, 65] width 22 height 5
type input "[PHONE_NUMBER]"
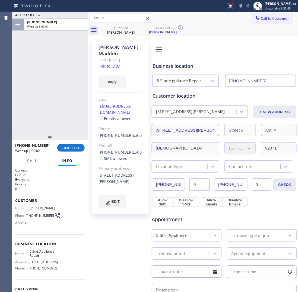
click at [64, 62] on div "ALL TASKS ALL TASKS ACTIVE TASKS TASKS IN WRAP UP +17607915515 Wrap up | 00:01" at bounding box center [50, 73] width 76 height 122
click at [65, 121] on div "ALL TASKS ALL TASKS ACTIVE TASKS TASKS IN WRAP UP +17607915515 Wrap up | 00:02" at bounding box center [50, 73] width 76 height 122
drag, startPoint x: 98, startPoint y: 139, endPoint x: 126, endPoint y: 141, distance: 27.5
click at [126, 149] on div "(619) 995-1660 Ext: 0 SMS allowed" at bounding box center [121, 155] width 44 height 12
copy link "(619) 995-1660"
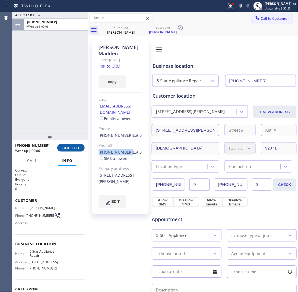
click at [70, 149] on span "COMPLETE" at bounding box center [71, 148] width 19 height 4
click at [67, 109] on div "ALL TASKS ALL TASKS ACTIVE TASKS TASKS IN WRAP UP +17607915515 Wrap up | 00:07" at bounding box center [50, 73] width 76 height 122
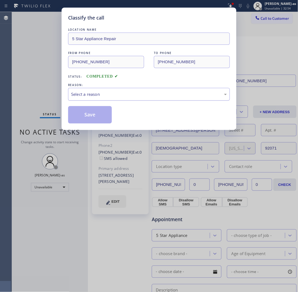
click at [94, 94] on div "Select a reason" at bounding box center [149, 94] width 156 height 6
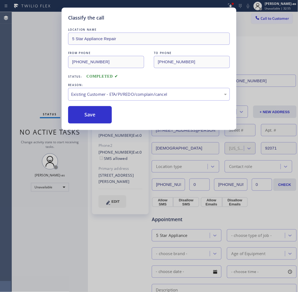
click at [88, 111] on button "Save" at bounding box center [90, 114] width 44 height 17
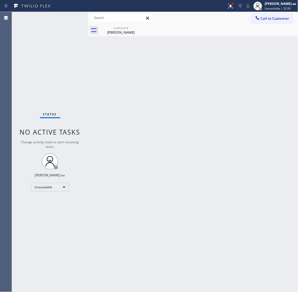
click at [273, 18] on span "Call to Customer" at bounding box center [275, 18] width 29 height 5
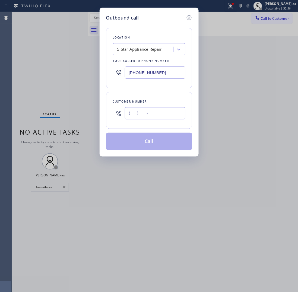
click at [162, 117] on input "(___) ___-____" at bounding box center [155, 113] width 61 height 12
paste input "619) 995-1660"
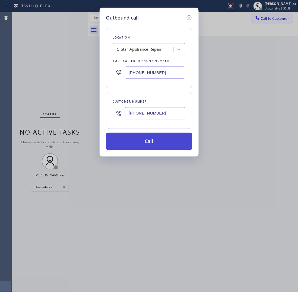
type input "(619) 995-1660"
click at [154, 144] on button "Call" at bounding box center [149, 141] width 86 height 17
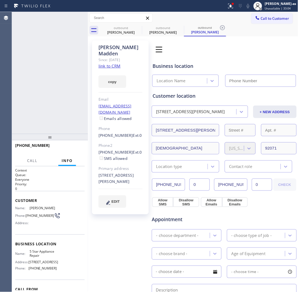
type input "[PHONE_NUMBER]"
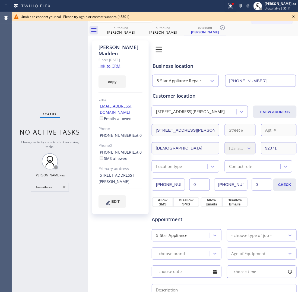
drag, startPoint x: 56, startPoint y: 60, endPoint x: 111, endPoint y: 46, distance: 57.4
click at [63, 61] on div "Status No active tasks Change activity state to start receiving tasks. [PERSON_…" at bounding box center [50, 152] width 76 height 280
click at [124, 30] on div "Bruce Madden" at bounding box center [121, 32] width 41 height 5
click at [137, 29] on icon at bounding box center [138, 27] width 7 height 7
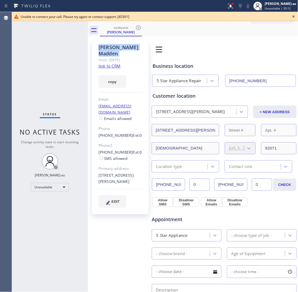
click at [137, 29] on icon at bounding box center [138, 27] width 7 height 7
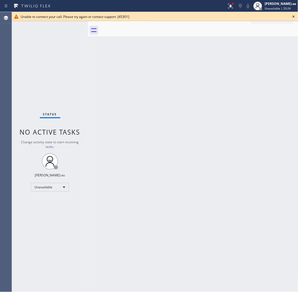
click at [295, 14] on icon at bounding box center [294, 16] width 7 height 7
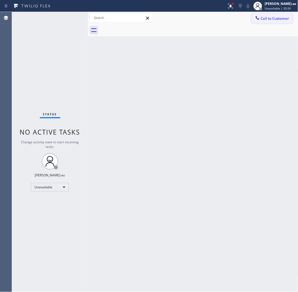
click at [279, 17] on span "Call to Customer" at bounding box center [275, 18] width 29 height 5
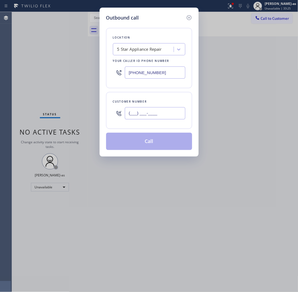
click at [143, 119] on input "(___) ___-____" at bounding box center [155, 113] width 61 height 12
paste input "323) 236-7355"
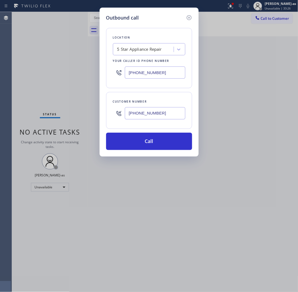
type input "(323) 236-7355"
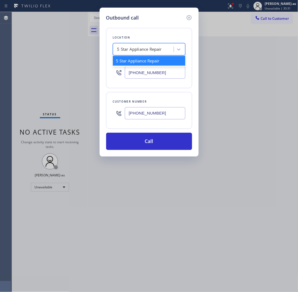
click at [137, 47] on div "5 Star Appliance Repair" at bounding box center [139, 49] width 45 height 6
paste input "Eagle Rock Prestige HVAC"
click at [118, 49] on input "Eagle Rock Prestige HVAC" at bounding box center [142, 49] width 51 height 5
type input "Eagle Rock Prestige HVAC"
click at [159, 63] on div "Eagle Rock Prestige HVAC" at bounding box center [149, 61] width 73 height 10
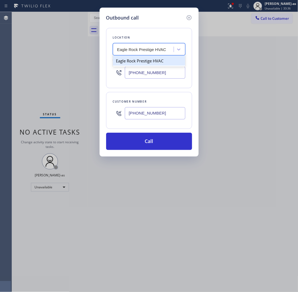
type input "[PHONE_NUMBER]"
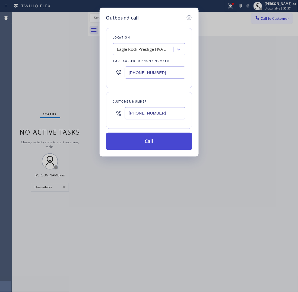
drag, startPoint x: 150, startPoint y: 135, endPoint x: 156, endPoint y: 137, distance: 7.0
click at [150, 135] on button "Call" at bounding box center [149, 141] width 86 height 17
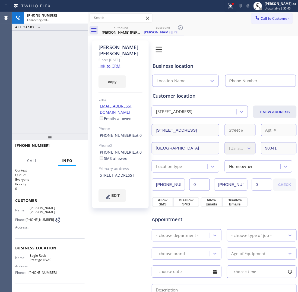
click at [113, 63] on link "link to CRM" at bounding box center [110, 65] width 22 height 5
type input "[PHONE_NUMBER]"
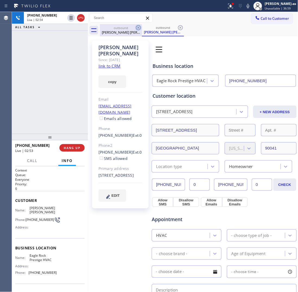
click at [127, 30] on div "outbound Rose ann Frazee" at bounding box center [121, 30] width 41 height 12
click at [138, 27] on icon at bounding box center [138, 27] width 5 height 5
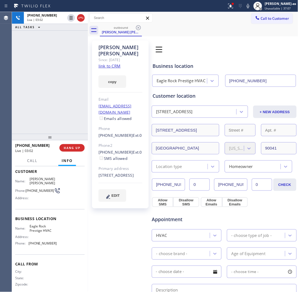
scroll to position [31, 0]
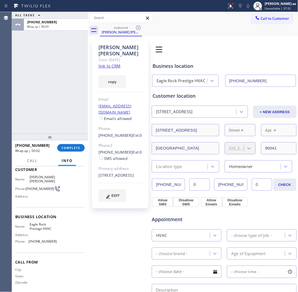
drag, startPoint x: 45, startPoint y: 49, endPoint x: 48, endPoint y: 52, distance: 3.9
click at [48, 52] on div "ALL TASKS ALL TASKS ACTIVE TASKS TASKS IN WRAP UP +13232367355 Wrap up | 00:03" at bounding box center [50, 73] width 76 height 122
click at [72, 149] on span "COMPLETE" at bounding box center [71, 148] width 19 height 4
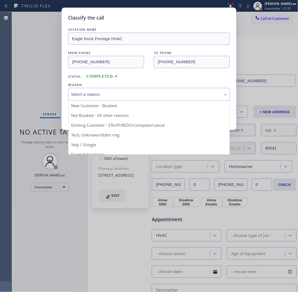
click at [92, 98] on div "Select a reason" at bounding box center [149, 94] width 162 height 13
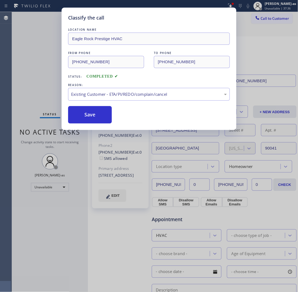
click at [84, 116] on button "Save" at bounding box center [90, 114] width 44 height 17
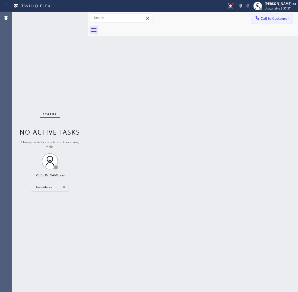
click at [274, 20] on span "Call to Customer" at bounding box center [275, 18] width 29 height 5
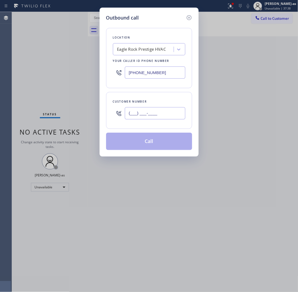
click at [168, 117] on input "(___) ___-____" at bounding box center [155, 113] width 61 height 12
paste input "650) 575-5192"
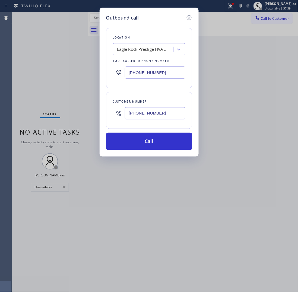
type input "(650) 575-5192"
click at [162, 73] on input "[PHONE_NUMBER]" at bounding box center [155, 73] width 61 height 12
paste input "55) 999-4417"
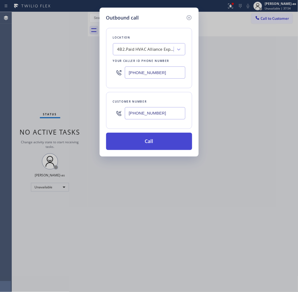
type input "[PHONE_NUMBER]"
click at [168, 140] on button "Call" at bounding box center [149, 141] width 86 height 17
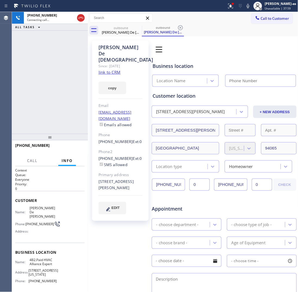
click at [113, 70] on link "link to CRM" at bounding box center [110, 72] width 22 height 5
type input "[PHONE_NUMBER]"
drag, startPoint x: 52, startPoint y: 98, endPoint x: 66, endPoint y: 88, distance: 17.0
click at [53, 98] on div "+16505755192 Live | 00:06 ALL TASKS ALL TASKS ACTIVE TASKS TASKS IN WRAP UP" at bounding box center [50, 73] width 76 height 122
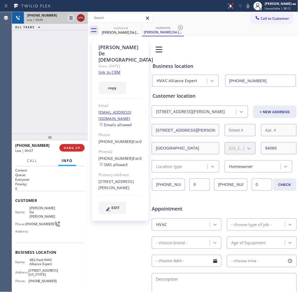
click at [82, 18] on icon at bounding box center [81, 18] width 7 height 7
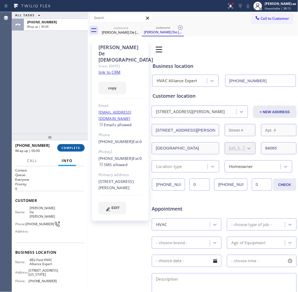
click at [71, 147] on span "COMPLETE" at bounding box center [71, 148] width 19 height 4
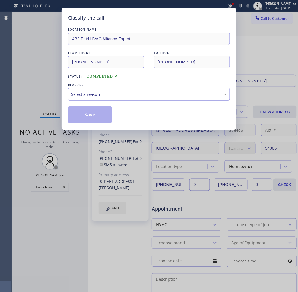
click at [100, 92] on div "Select a reason" at bounding box center [149, 94] width 156 height 6
drag, startPoint x: 101, startPoint y: 120, endPoint x: 90, endPoint y: 121, distance: 11.3
click at [101, 120] on button "Save" at bounding box center [90, 114] width 44 height 17
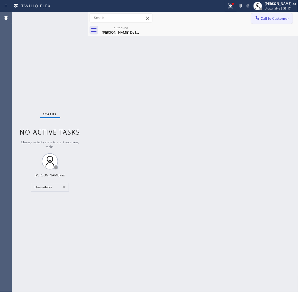
click at [267, 18] on span "Call to Customer" at bounding box center [275, 18] width 29 height 5
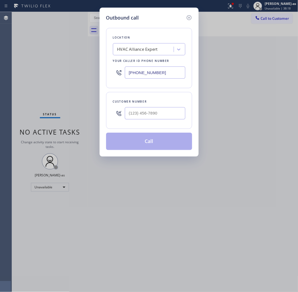
click at [166, 70] on input "[PHONE_NUMBER]" at bounding box center [155, 73] width 61 height 12
paste input "650) 332-443"
type input "(650) 332-4437"
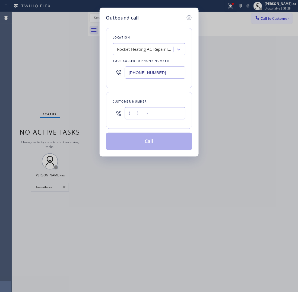
click at [168, 119] on input "(___) ___-____" at bounding box center [155, 113] width 61 height 12
paste input "510) 579-0287"
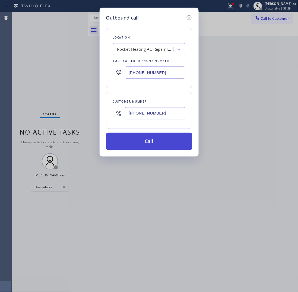
type input "(510) 579-0287"
click at [162, 143] on button "Call" at bounding box center [149, 141] width 86 height 17
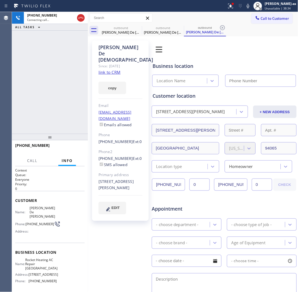
type input "(650) 332-4437"
click at [76, 140] on div at bounding box center [50, 137] width 76 height 7
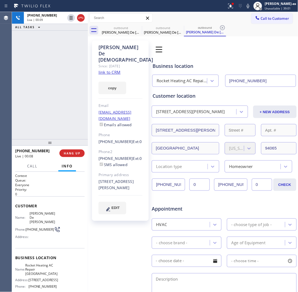
click at [76, 148] on div "+15105790287 Live | 00:08 HANG UP" at bounding box center [50, 153] width 70 height 14
click at [76, 152] on span "HANG UP" at bounding box center [72, 154] width 17 height 4
click at [70, 111] on div "+15105790287 Live | 00:10 ALL TASKS ALL TASKS ACTIVE TASKS TASKS IN WRAP UP" at bounding box center [50, 75] width 76 height 127
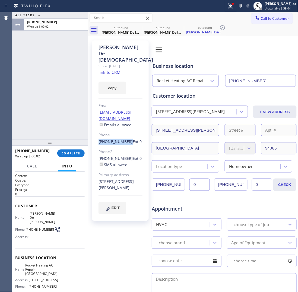
drag, startPoint x: 95, startPoint y: 121, endPoint x: 125, endPoint y: 123, distance: 30.2
click at [125, 123] on div "Susana De Jesus Since: 20 may 2020 link to CRM copy Email sdj_2011@yahoo.com Em…" at bounding box center [120, 130] width 57 height 181
copy link "(650) 575-5192"
click at [73, 152] on button "COMPLETE" at bounding box center [70, 154] width 27 height 8
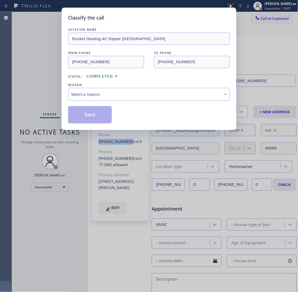
click at [105, 96] on div "Select a reason" at bounding box center [149, 94] width 156 height 6
click at [95, 117] on button "Save" at bounding box center [90, 114] width 44 height 17
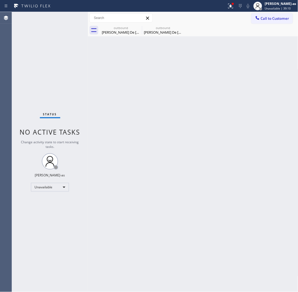
click at [272, 18] on span "Call to Customer" at bounding box center [275, 18] width 29 height 5
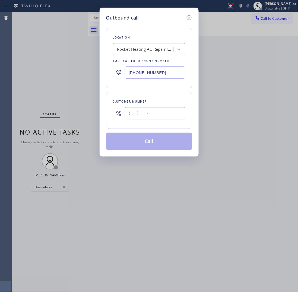
click at [140, 114] on input "(___) ___-____" at bounding box center [155, 113] width 61 height 12
paste input "650) 575-5192"
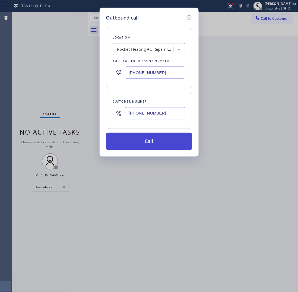
type input "(650) 575-5192"
click at [157, 145] on button "Call" at bounding box center [149, 141] width 86 height 17
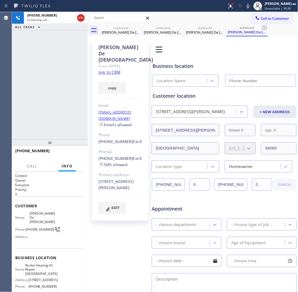
type input "(650) 332-4437"
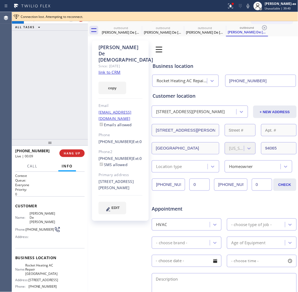
click at [49, 96] on div "+16505755192 Live | 00:09 ALL TASKS ALL TASKS ACTIVE TASKS TASKS IN WRAP UP" at bounding box center [50, 75] width 76 height 127
click at [76, 153] on span "HANG UP" at bounding box center [72, 154] width 17 height 4
click at [74, 152] on span "HANG UP" at bounding box center [72, 154] width 17 height 4
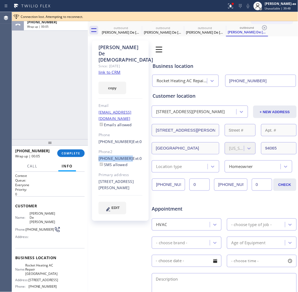
drag, startPoint x: 97, startPoint y: 140, endPoint x: 126, endPoint y: 139, distance: 28.8
click at [126, 139] on div "Susana De Jesus Since: 20 may 2020 link to CRM copy Email sdj_2011@yahoo.com Em…" at bounding box center [120, 130] width 57 height 181
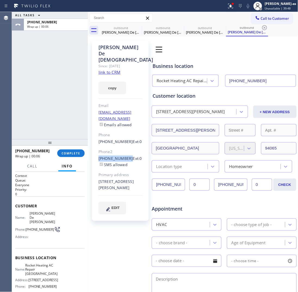
copy link "(510) 579-0287"
click at [75, 155] on span "COMPLETE" at bounding box center [71, 154] width 19 height 4
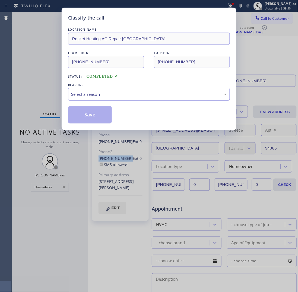
click at [86, 95] on div "Select a reason" at bounding box center [149, 94] width 156 height 6
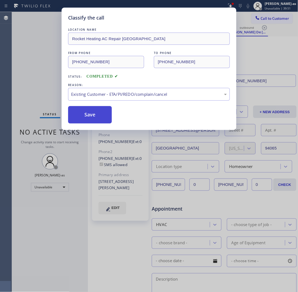
drag, startPoint x: 86, startPoint y: 114, endPoint x: 163, endPoint y: 77, distance: 85.8
click at [86, 114] on button "Save" at bounding box center [90, 114] width 44 height 17
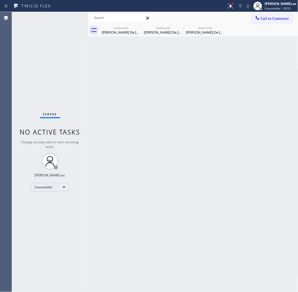
drag, startPoint x: 282, startPoint y: 16, endPoint x: 209, endPoint y: 84, distance: 99.6
click at [282, 18] on span "Call to Customer" at bounding box center [275, 18] width 29 height 5
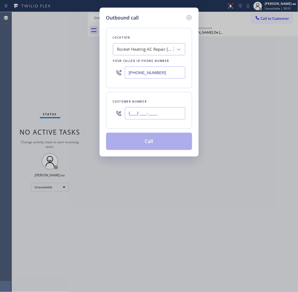
click at [166, 116] on input "(___) ___-____" at bounding box center [155, 113] width 61 height 12
paste input "510) 579-0287"
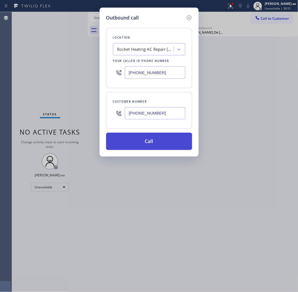
type input "(510) 579-0287"
click at [150, 147] on button "Call" at bounding box center [149, 141] width 86 height 17
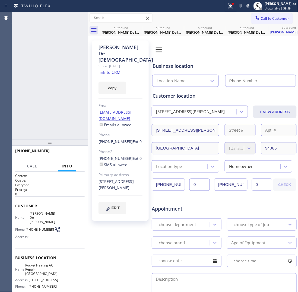
type input "(650) 332-4437"
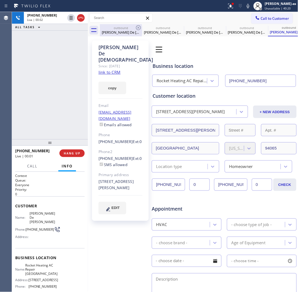
drag, startPoint x: 79, startPoint y: 17, endPoint x: 116, endPoint y: 29, distance: 38.5
click at [79, 17] on icon at bounding box center [81, 18] width 7 height 7
drag, startPoint x: 125, startPoint y: 30, endPoint x: 135, endPoint y: 25, distance: 11.1
click at [126, 31] on div "Susana De Jesus" at bounding box center [121, 32] width 41 height 5
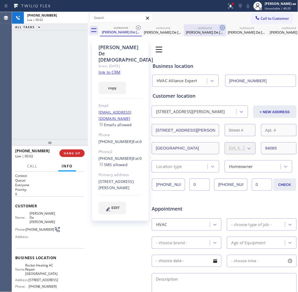
click at [140, 24] on icon at bounding box center [138, 27] width 7 height 7
click at [0, 0] on icon at bounding box center [0, 0] width 0 height 0
click at [220, 24] on icon at bounding box center [223, 27] width 7 height 7
click at [0, 0] on icon at bounding box center [0, 0] width 0 height 0
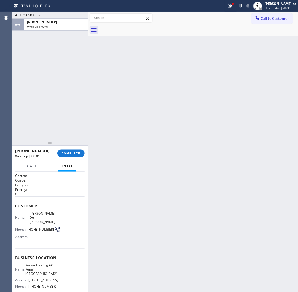
click at [140, 24] on div at bounding box center [199, 30] width 199 height 12
click at [77, 153] on span "COMPLETE" at bounding box center [71, 154] width 19 height 4
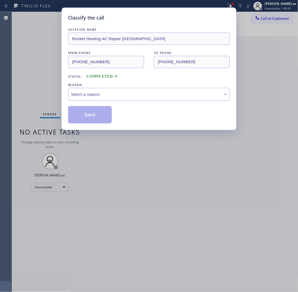
click at [107, 100] on div "Select a reason" at bounding box center [149, 94] width 162 height 13
drag, startPoint x: 100, startPoint y: 117, endPoint x: 230, endPoint y: 54, distance: 145.2
click at [104, 117] on button "Save" at bounding box center [90, 114] width 44 height 17
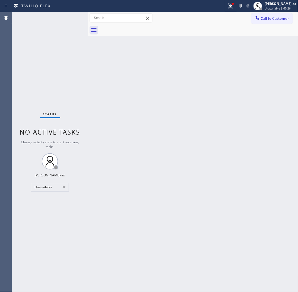
click at [273, 18] on span "Call to Customer" at bounding box center [275, 18] width 29 height 5
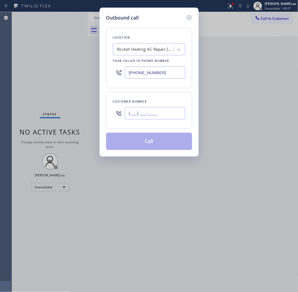
click at [158, 113] on input "(___) ___-____" at bounding box center [155, 113] width 61 height 12
paste input "949) 306-6232"
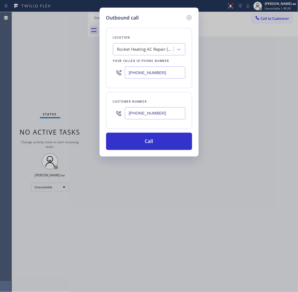
type input "(949) 306-6232"
click at [170, 73] on input "(650) 332-4437" at bounding box center [155, 73] width 61 height 12
paste input "855) 999-441"
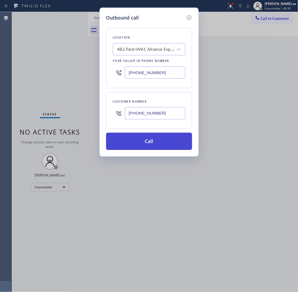
type input "[PHONE_NUMBER]"
click at [143, 138] on button "Call" at bounding box center [149, 141] width 86 height 17
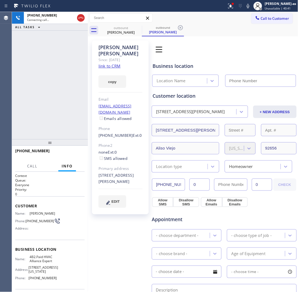
type input "[PHONE_NUMBER]"
drag, startPoint x: 44, startPoint y: 82, endPoint x: 48, endPoint y: 90, distance: 8.5
click at [46, 85] on div "+19493066232 Live | 00:07 ALL TASKS ALL TASKS ACTIVE TASKS TASKS IN WRAP UP" at bounding box center [50, 75] width 76 height 127
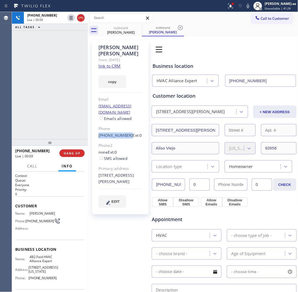
drag, startPoint x: 97, startPoint y: 121, endPoint x: 125, endPoint y: 124, distance: 28.3
click at [125, 124] on div "Viney Singh Since: 20 may 2020 link to CRM copy Email vsingh110in@gmail.com Ema…" at bounding box center [120, 127] width 57 height 174
copy link "(949) 306-6232"
click at [74, 149] on div "+19493066232 Live | 00:10 HANG UP" at bounding box center [50, 153] width 70 height 14
click at [74, 156] on button "HANG UP" at bounding box center [71, 154] width 25 height 8
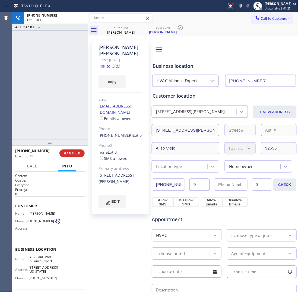
drag, startPoint x: 67, startPoint y: 128, endPoint x: 77, endPoint y: 157, distance: 30.8
click at [67, 128] on div "+19493066232 Live | 00:11 ALL TASKS ALL TASKS ACTIVE TASKS TASKS IN WRAP UP" at bounding box center [50, 75] width 76 height 127
click at [70, 156] on button "HANG UP" at bounding box center [71, 154] width 25 height 8
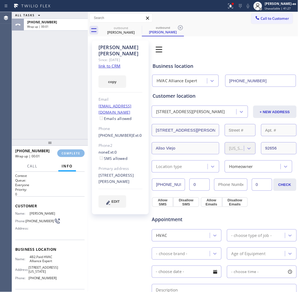
drag, startPoint x: 73, startPoint y: 110, endPoint x: 150, endPoint y: 109, distance: 76.6
click at [79, 114] on div "ALL TASKS ALL TASKS ACTIVE TASKS TASKS IN WRAP UP +19493066232 Wrap up | 00:01" at bounding box center [50, 75] width 76 height 127
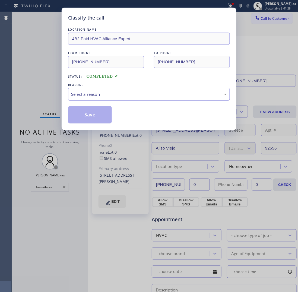
drag, startPoint x: 120, startPoint y: 93, endPoint x: 121, endPoint y: 98, distance: 5.1
click at [120, 94] on div "Select a reason" at bounding box center [149, 94] width 156 height 6
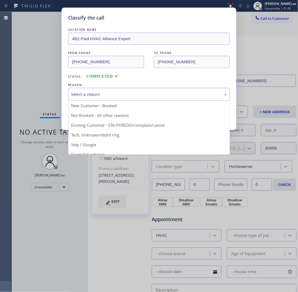
drag, startPoint x: 126, startPoint y: 124, endPoint x: 113, endPoint y: 124, distance: 13.3
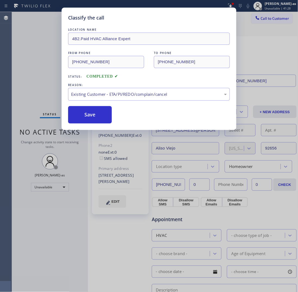
click at [93, 118] on button "Save" at bounding box center [90, 114] width 44 height 17
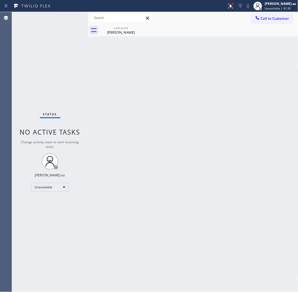
click at [271, 19] on span "Call to Customer" at bounding box center [275, 18] width 29 height 5
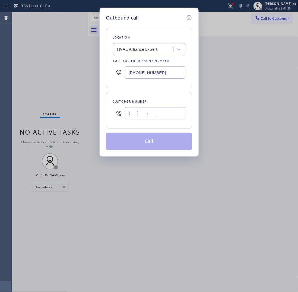
click at [146, 114] on input "(___) ___-____" at bounding box center [155, 113] width 61 height 12
click at [150, 111] on input "(___) ___-____" at bounding box center [155, 113] width 61 height 12
paste input "949) 306-6232"
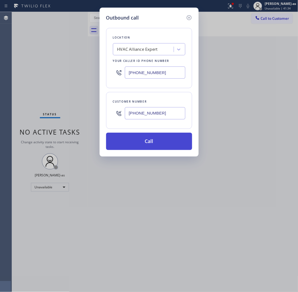
type input "(949) 306-6232"
click at [164, 143] on button "Call" at bounding box center [149, 141] width 86 height 17
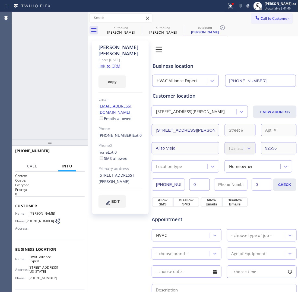
type input "[PHONE_NUMBER]"
drag, startPoint x: 49, startPoint y: 97, endPoint x: 102, endPoint y: 59, distance: 64.9
click at [52, 97] on div "+19493066232 Connecting call… ALL TASKS ALL TASKS ACTIVE TASKS TASKS IN WRAP UP" at bounding box center [50, 75] width 76 height 127
click at [108, 63] on link "link to CRM" at bounding box center [110, 65] width 22 height 5
click at [52, 68] on div "+19493066232 Live | 00:05 ALL TASKS ALL TASKS ACTIVE TASKS TASKS IN WRAP UP" at bounding box center [50, 75] width 76 height 127
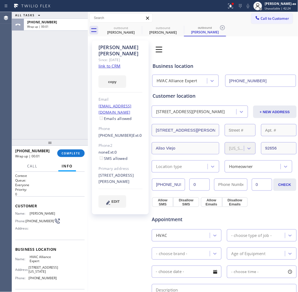
click at [63, 71] on div "ALL TASKS ALL TASKS ACTIVE TASKS TASKS IN WRAP UP +19493066232 Wrap up | 00:01" at bounding box center [50, 75] width 76 height 127
click at [74, 152] on span "COMPLETE" at bounding box center [71, 154] width 19 height 4
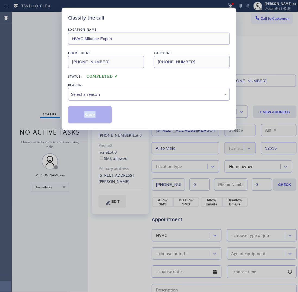
click at [73, 152] on div "Classify the call LOCATION NAME HVAC Alliance Expert FROM PHONE (855) 999-4417 …" at bounding box center [149, 146] width 298 height 292
click at [114, 95] on div "Select a reason" at bounding box center [149, 94] width 156 height 6
click at [94, 111] on button "Save" at bounding box center [90, 114] width 44 height 17
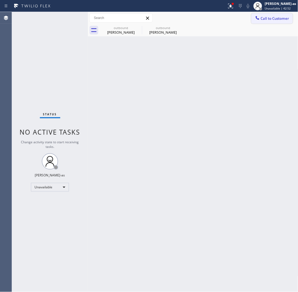
click at [269, 17] on span "Call to Customer" at bounding box center [275, 18] width 29 height 5
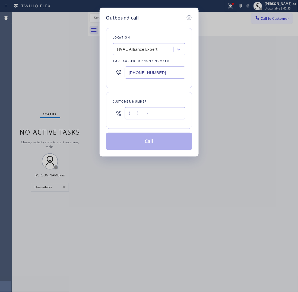
click at [163, 114] on input "(___) ___-____" at bounding box center [155, 113] width 61 height 12
paste input "909) 979-0603"
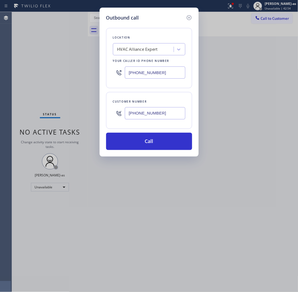
type input "(909) 979-0603"
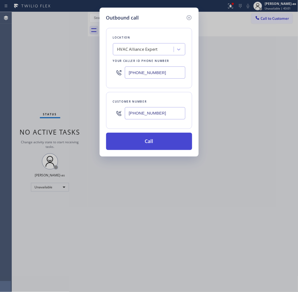
click at [159, 144] on button "Call" at bounding box center [149, 141] width 86 height 17
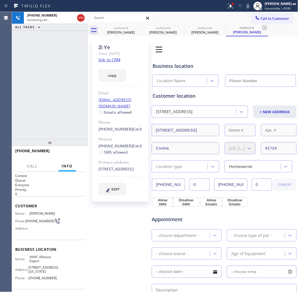
type input "[PHONE_NUMBER]"
click at [115, 61] on link "link to CRM" at bounding box center [110, 59] width 22 height 5
click at [59, 114] on div "+19099790603 Live | 03:36 ALL TASKS ALL TASKS ACTIVE TASKS TASKS IN WRAP UP" at bounding box center [50, 75] width 76 height 127
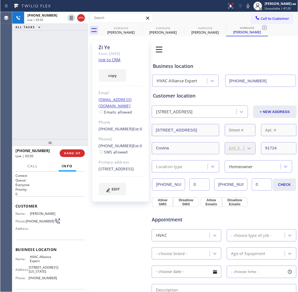
scroll to position [34, 0]
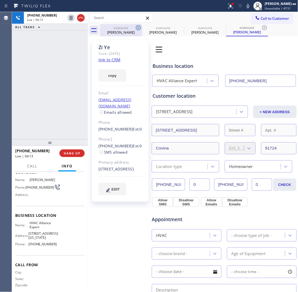
click at [132, 31] on div "Viney Singh" at bounding box center [121, 32] width 41 height 5
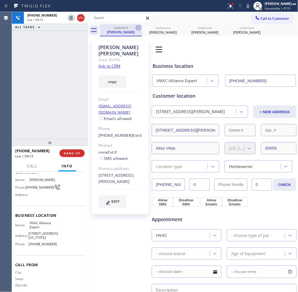
click at [139, 26] on icon at bounding box center [138, 27] width 7 height 7
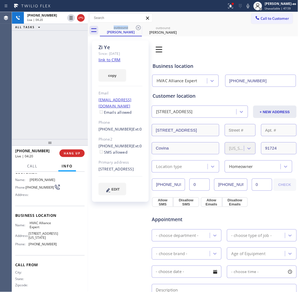
click at [51, 88] on div "+19099790603 Live | 04:20 ALL TASKS ALL TASKS ACTIVE TASKS TASKS IN WRAP UP" at bounding box center [50, 75] width 76 height 127
click at [66, 92] on div "+19099790603 Live | 04:49 ALL TASKS ALL TASKS ACTIVE TASKS TASKS IN WRAP UP" at bounding box center [50, 75] width 76 height 127
click at [49, 71] on div "+19099790603 Live | 07:18 ALL TASKS ALL TASKS ACTIVE TASKS TASKS IN WRAP UP" at bounding box center [50, 75] width 76 height 127
click at [124, 32] on div "Zi Ye" at bounding box center [121, 32] width 41 height 5
click at [136, 29] on icon at bounding box center [138, 27] width 5 height 5
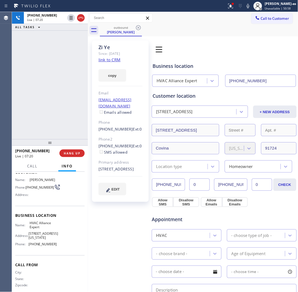
click at [30, 85] on div "+19099790603 Live | 07:20 ALL TASKS ALL TASKS ACTIVE TASKS TASKS IN WRAP UP" at bounding box center [50, 75] width 76 height 127
click at [55, 79] on div "+19099790603 Live | 07:20 ALL TASKS ALL TASKS ACTIVE TASKS TASKS IN WRAP UP" at bounding box center [50, 75] width 76 height 127
click at [58, 112] on div "+19099790603 Live | 07:21 ALL TASKS ALL TASKS ACTIVE TASKS TASKS IN WRAP UP" at bounding box center [50, 75] width 76 height 127
click at [73, 152] on span "HANG UP" at bounding box center [72, 154] width 17 height 4
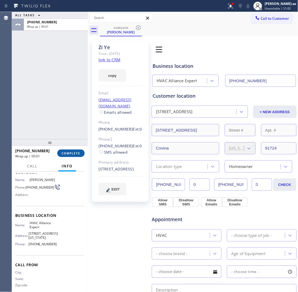
click at [72, 152] on span "COMPLETE" at bounding box center [71, 154] width 19 height 4
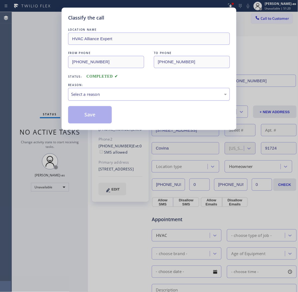
click at [109, 93] on div "Select a reason" at bounding box center [149, 94] width 156 height 6
click at [95, 110] on button "Save" at bounding box center [90, 114] width 44 height 17
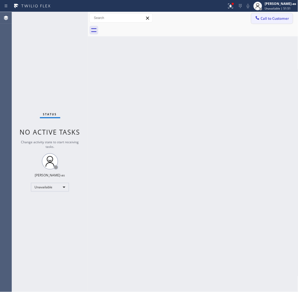
click at [287, 18] on span "Call to Customer" at bounding box center [275, 18] width 29 height 5
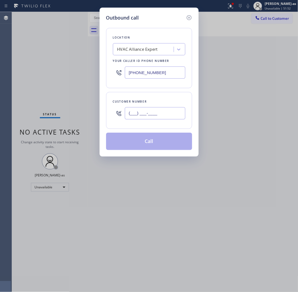
click at [171, 108] on input "(___) ___-____" at bounding box center [155, 113] width 61 height 12
paste input "323) 445-5417"
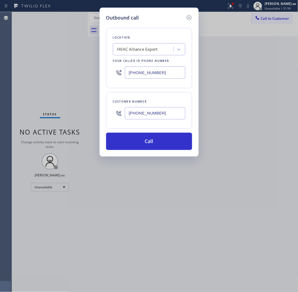
type input "(323) 445-5417"
click at [164, 75] on input "[PHONE_NUMBER]" at bounding box center [155, 73] width 61 height 12
paste input "731-4952"
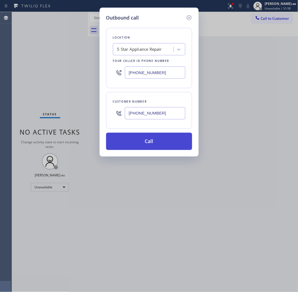
type input "[PHONE_NUMBER]"
click at [146, 138] on button "Call" at bounding box center [149, 141] width 86 height 17
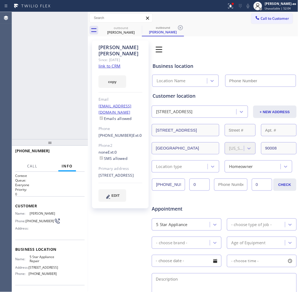
type input "[PHONE_NUMBER]"
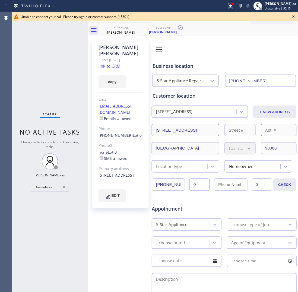
drag, startPoint x: 61, startPoint y: 71, endPoint x: 89, endPoint y: 49, distance: 35.3
click at [66, 76] on div "Status No active tasks Change activity state to start receiving tasks. [PERSON_…" at bounding box center [50, 152] width 76 height 280
drag, startPoint x: 119, startPoint y: 30, endPoint x: 142, endPoint y: 32, distance: 22.6
click at [124, 32] on div "outbound Greg Thompson" at bounding box center [121, 30] width 41 height 12
click at [138, 28] on icon at bounding box center [138, 27] width 5 height 5
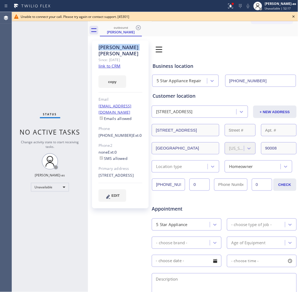
click at [138, 28] on icon at bounding box center [138, 27] width 5 height 5
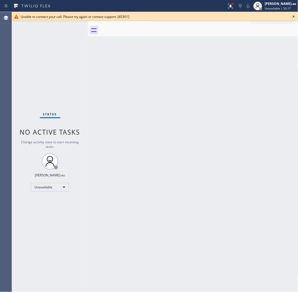
click at [138, 28] on div at bounding box center [199, 30] width 199 height 12
click at [291, 16] on icon at bounding box center [294, 16] width 7 height 7
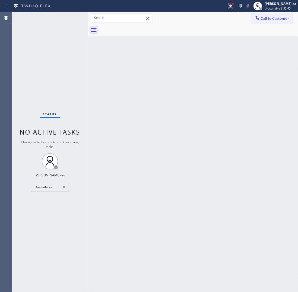
click at [277, 18] on span "Call to Customer" at bounding box center [275, 18] width 29 height 5
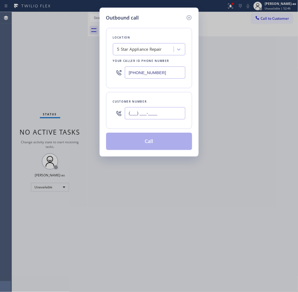
click at [165, 117] on input "(___) ___-____" at bounding box center [155, 113] width 61 height 12
paste input "909) 979-0603"
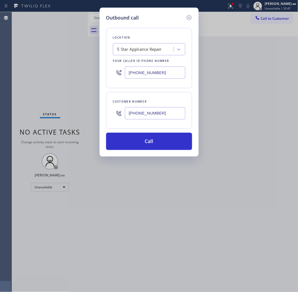
type input "(909) 979-0603"
click at [164, 73] on input "[PHONE_NUMBER]" at bounding box center [155, 73] width 61 height 12
paste input "999-4417"
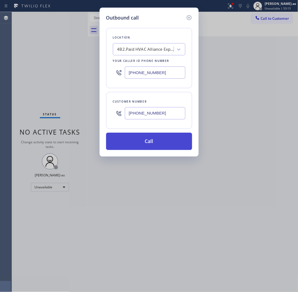
type input "[PHONE_NUMBER]"
click at [159, 140] on button "Call" at bounding box center [149, 141] width 86 height 17
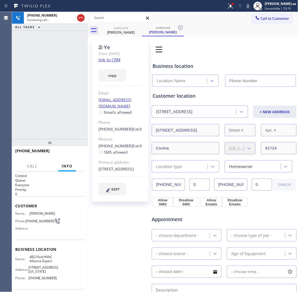
type input "[PHONE_NUMBER]"
click at [77, 63] on div "+19099790603 Connecting call… ALL TASKS ALL TASKS ACTIVE TASKS TASKS IN WRAP UP" at bounding box center [50, 75] width 76 height 127
click at [126, 30] on div "Zi Ye" at bounding box center [121, 32] width 41 height 5
click at [77, 16] on div at bounding box center [81, 18] width 10 height 12
click at [82, 16] on icon at bounding box center [81, 18] width 7 height 7
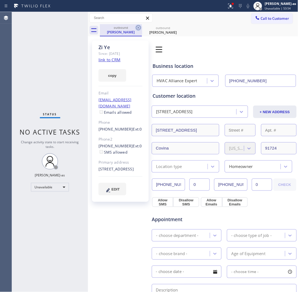
drag, startPoint x: 117, startPoint y: 33, endPoint x: 139, endPoint y: 29, distance: 22.5
click at [118, 33] on div "Zi Ye" at bounding box center [121, 32] width 41 height 5
click at [138, 27] on icon at bounding box center [138, 27] width 7 height 7
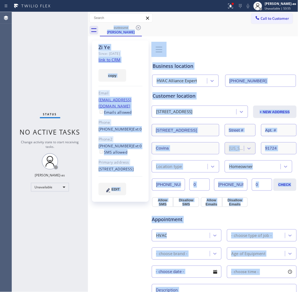
click at [138, 27] on div "outbound Zi Ye" at bounding box center [199, 30] width 199 height 12
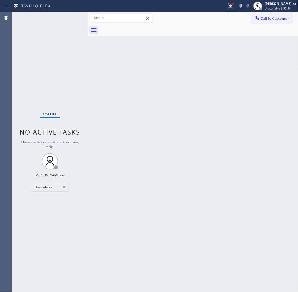
click at [138, 27] on div at bounding box center [199, 30] width 199 height 12
click at [276, 21] on button "Call to Customer" at bounding box center [273, 18] width 42 height 10
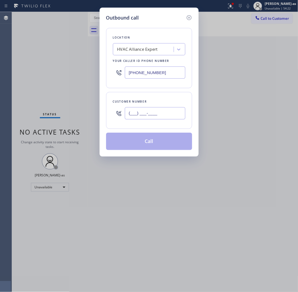
click at [162, 108] on input "(___) ___-____" at bounding box center [155, 113] width 61 height 12
paste input "626) 660-6213"
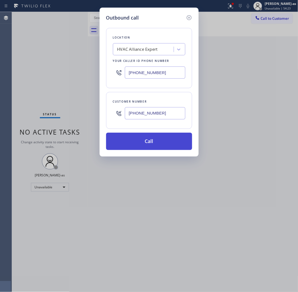
type input "(626) 660-6213"
click at [152, 147] on button "Call" at bounding box center [149, 141] width 86 height 17
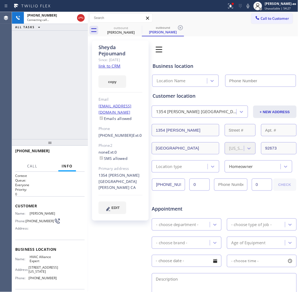
click at [109, 67] on link "link to CRM" at bounding box center [110, 65] width 22 height 5
type input "[PHONE_NUMBER]"
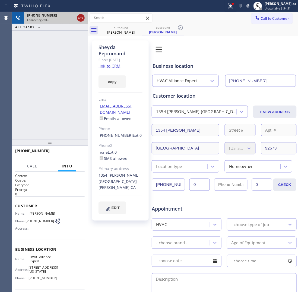
click at [82, 20] on icon at bounding box center [81, 18] width 7 height 7
drag, startPoint x: 124, startPoint y: 34, endPoint x: 135, endPoint y: 29, distance: 12.2
click at [124, 34] on div "Sheyda Pejoumand" at bounding box center [121, 32] width 41 height 5
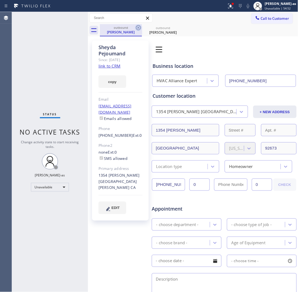
click at [137, 28] on icon at bounding box center [138, 27] width 7 height 7
click at [177, 28] on icon at bounding box center [180, 27] width 7 height 7
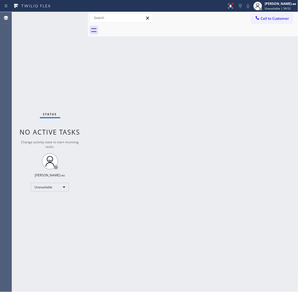
drag, startPoint x: 137, startPoint y: 28, endPoint x: 133, endPoint y: 32, distance: 5.4
click at [137, 29] on div at bounding box center [199, 30] width 199 height 12
click at [276, 20] on span "Call to Customer" at bounding box center [275, 18] width 29 height 5
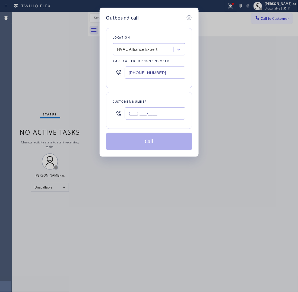
click at [149, 115] on input "(___) ___-____" at bounding box center [155, 113] width 61 height 12
paste input "323) 895-8055"
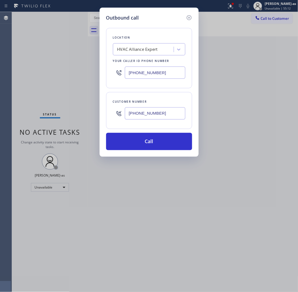
type input "(323) 895-8055"
drag, startPoint x: 135, startPoint y: 43, endPoint x: 143, endPoint y: 44, distance: 8.0
click at [136, 43] on div "Location HVAC Alliance Expert Your caller id phone number (855) 999-4417" at bounding box center [149, 58] width 86 height 60
click at [148, 48] on div "HVAC Alliance Expert" at bounding box center [137, 49] width 40 height 6
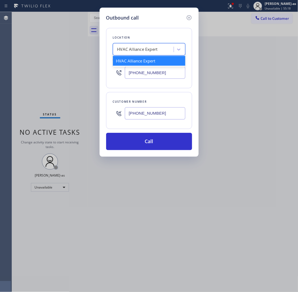
paste input "Red Electricians Los Angeles"
type input "Red Electricians Los Angeles"
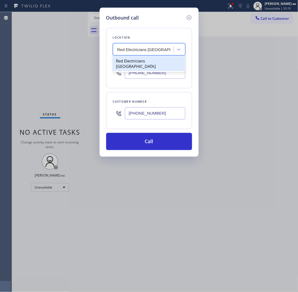
click at [126, 59] on div "Red Electricians Los Angeles" at bounding box center [149, 63] width 73 height 15
type input "(323) 924-3273"
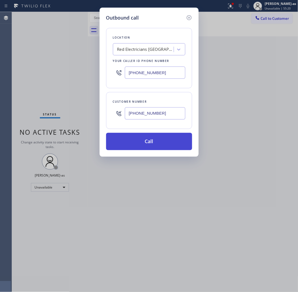
click at [158, 140] on button "Call" at bounding box center [149, 141] width 86 height 17
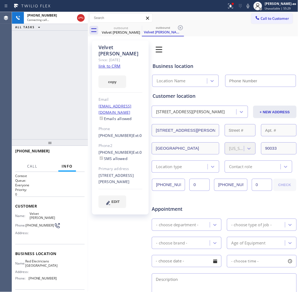
type input "(323) 924-3273"
drag, startPoint x: 69, startPoint y: 62, endPoint x: 128, endPoint y: 47, distance: 61.5
click at [71, 63] on div "+13238958055 Connecting call… ALL TASKS ALL TASKS ACTIVE TASKS TASKS IN WRAP UP" at bounding box center [50, 75] width 76 height 127
click at [119, 63] on link "link to CRM" at bounding box center [110, 65] width 22 height 5
click at [64, 85] on div "+13238958055 Live | 00:07 ALL TASKS ALL TASKS ACTIVE TASKS TASKS IN WRAP UP" at bounding box center [50, 75] width 76 height 127
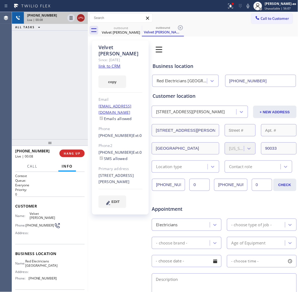
click at [82, 15] on icon at bounding box center [81, 18] width 7 height 7
click at [80, 113] on div "+13238958055 Live | 00:08 ALL TASKS ALL TASKS ACTIVE TASKS TASKS IN WRAP UP" at bounding box center [50, 75] width 76 height 127
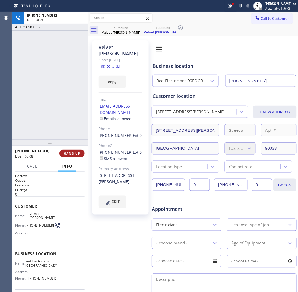
click at [77, 154] on span "HANG UP" at bounding box center [72, 154] width 17 height 4
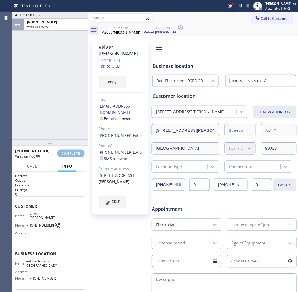
click at [65, 122] on div "ALL TASKS ALL TASKS ACTIVE TASKS TASKS IN WRAP UP +13238958055 Wrap up | 00:00" at bounding box center [50, 75] width 76 height 127
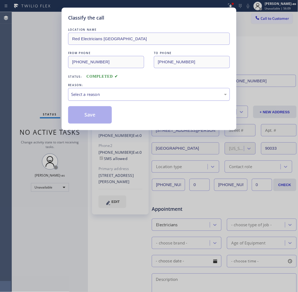
drag, startPoint x: 52, startPoint y: 95, endPoint x: 112, endPoint y: 91, distance: 59.4
click at [54, 95] on div "Classify the call LOCATION NAME Red Electricians Los Angeles FROM PHONE (323) 9…" at bounding box center [149, 146] width 298 height 292
click at [110, 91] on div "Select a reason" at bounding box center [149, 94] width 162 height 13
click at [96, 120] on button "Save" at bounding box center [90, 114] width 44 height 17
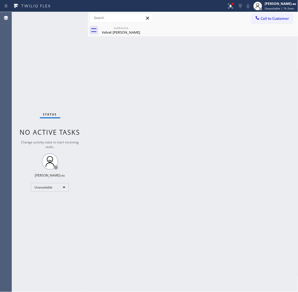
drag, startPoint x: 119, startPoint y: 30, endPoint x: 148, endPoint y: 28, distance: 28.9
click at [119, 31] on div "Velvet Holguin" at bounding box center [121, 32] width 41 height 5
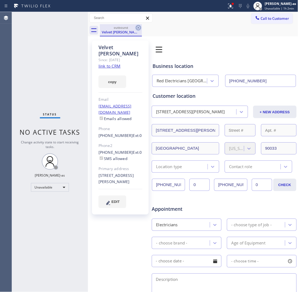
click at [141, 26] on icon at bounding box center [138, 27] width 7 height 7
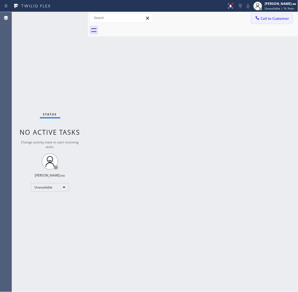
click at [285, 15] on button "Call to Customer" at bounding box center [273, 18] width 42 height 10
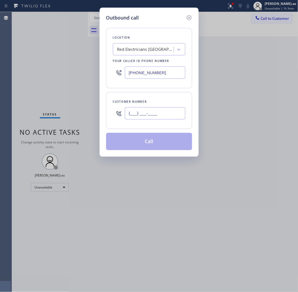
click at [167, 109] on input "(___) ___-____" at bounding box center [155, 113] width 61 height 12
paste input "661) 244-7603"
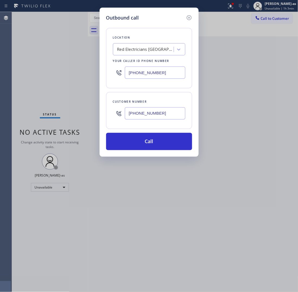
type input "(661) 244-7603"
click at [133, 48] on div "Red Electricians Los Angeles" at bounding box center [145, 49] width 57 height 6
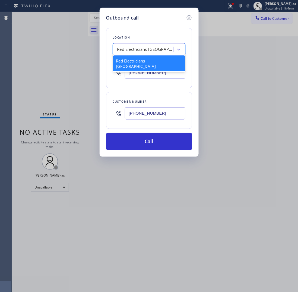
paste input "Marvel Electricians Sherman Oaks"
type input "Marvel Electricians Sherman Oaks"
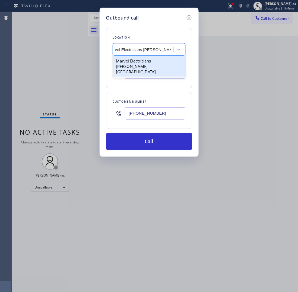
click at [135, 61] on div "Marvel Electricians Sherman Oaks" at bounding box center [149, 66] width 73 height 21
type input "(818) 643-4787"
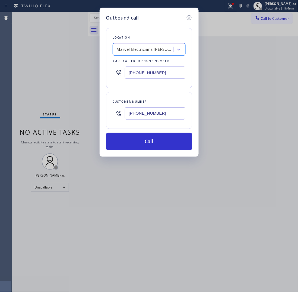
scroll to position [0, 0]
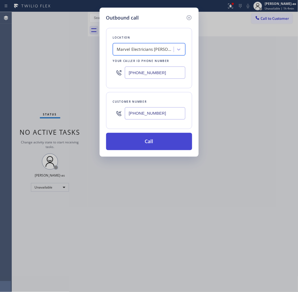
click at [155, 143] on button "Call" at bounding box center [149, 141] width 86 height 17
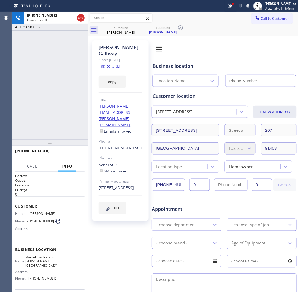
type input "(818) 643-4787"
click at [35, 61] on div "+16612447603 Connecting call… ALL TASKS ALL TASKS ACTIVE TASKS TASKS IN WRAP UP" at bounding box center [50, 75] width 76 height 127
click at [106, 63] on link "link to CRM" at bounding box center [110, 65] width 22 height 5
click at [59, 75] on div "+16612447603 Live | 00:06 ALL TASKS ALL TASKS ACTIVE TASKS TASKS IN WRAP UP" at bounding box center [50, 75] width 76 height 127
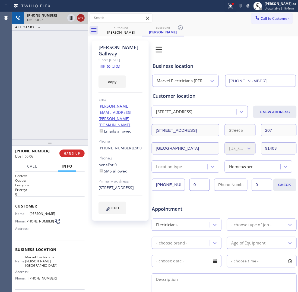
click at [78, 19] on icon at bounding box center [81, 18] width 7 height 7
click at [62, 106] on div "+16612447603 Live | 00:08 ALL TASKS ALL TASKS ACTIVE TASKS TASKS IN WRAP UP" at bounding box center [50, 75] width 76 height 127
click at [78, 153] on span "HANG UP" at bounding box center [72, 154] width 17 height 4
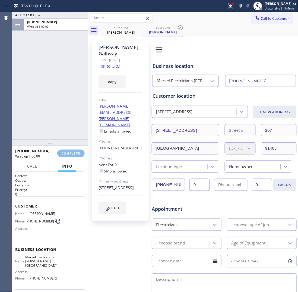
click at [64, 139] on div at bounding box center [50, 142] width 76 height 7
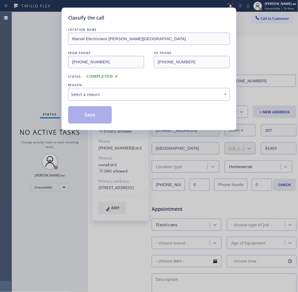
click at [112, 102] on div "LOCATION NAME Marvel Electricians Sherman Oaks FROM PHONE (818) 643-4787 TO PHO…" at bounding box center [149, 75] width 162 height 97
drag, startPoint x: 103, startPoint y: 93, endPoint x: 124, endPoint y: 100, distance: 22.4
click at [104, 94] on div "Select a reason" at bounding box center [149, 94] width 156 height 6
click at [87, 112] on button "Save" at bounding box center [90, 114] width 44 height 17
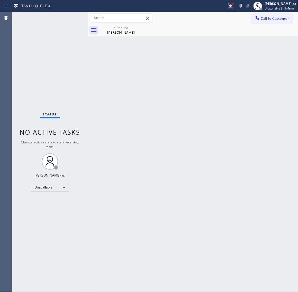
click at [45, 83] on div "Status No active tasks Change activity state to start receiving tasks. [PERSON_…" at bounding box center [50, 152] width 76 height 280
drag, startPoint x: 120, startPoint y: 25, endPoint x: 140, endPoint y: 26, distance: 20.2
click at [122, 26] on div "outbound Harrison Gallway" at bounding box center [121, 30] width 41 height 12
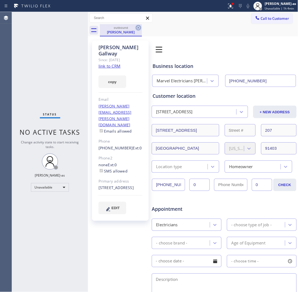
click at [139, 26] on icon at bounding box center [138, 27] width 7 height 7
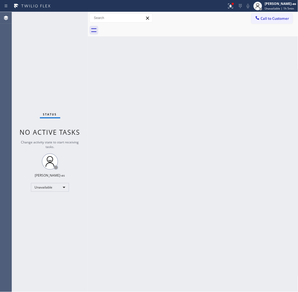
click at [73, 49] on div "Status No active tasks Change activity state to start receiving tasks. [PERSON_…" at bounding box center [50, 152] width 76 height 280
click at [276, 17] on span "Call to Customer" at bounding box center [275, 18] width 29 height 5
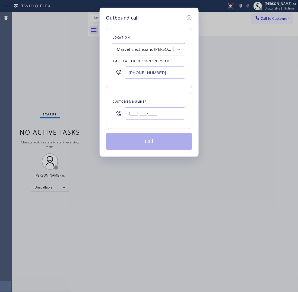
click at [159, 114] on input "(___) ___-____" at bounding box center [155, 113] width 61 height 12
paste input "408) 834-9162"
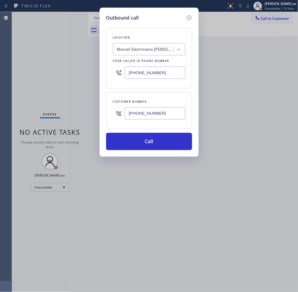
type input "[PHONE_NUMBER]"
click at [139, 51] on div "Marvel Electricians Sherman Oaks" at bounding box center [145, 49] width 57 height 6
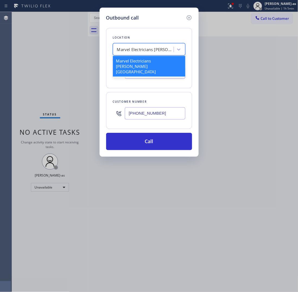
paste input "Eagle Rock Prestige HVAC"
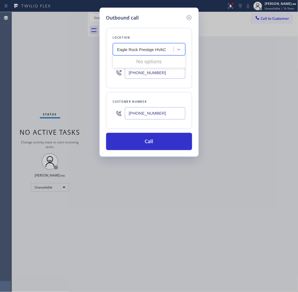
click at [120, 51] on input "Eagle Rock Prestige HVAC" at bounding box center [142, 49] width 51 height 5
type input "Eagle Rock Prestige HVAC"
click at [139, 62] on div "Eagle Rock Prestige HVAC" at bounding box center [149, 61] width 73 height 10
type input "[PHONE_NUMBER]"
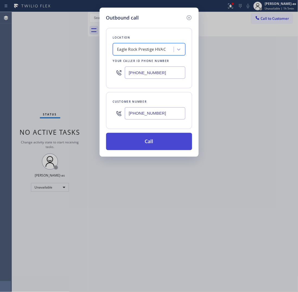
click at [156, 142] on button "Call" at bounding box center [149, 141] width 86 height 17
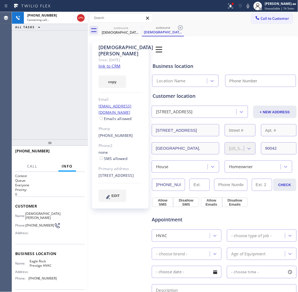
type input "[PHONE_NUMBER]"
click at [113, 63] on link "link to CRM" at bounding box center [110, 65] width 22 height 5
drag, startPoint x: 81, startPoint y: 17, endPoint x: 35, endPoint y: 0, distance: 48.2
click at [81, 17] on icon at bounding box center [81, 18] width 7 height 7
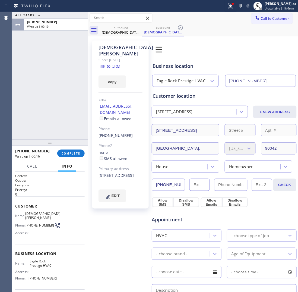
click at [94, 92] on div "ALL TASKS ALL TASKS ACTIVE TASKS TASKS IN WRAP UP +14088349162 Wrap up | 00:19 …" at bounding box center [155, 152] width 286 height 280
click at [59, 117] on div "ALL TASKS ALL TASKS ACTIVE TASKS TASKS IN WRAP UP +14088349162 Wrap up | 00:20" at bounding box center [50, 75] width 76 height 127
click at [74, 151] on button "COMPLETE" at bounding box center [70, 154] width 27 height 8
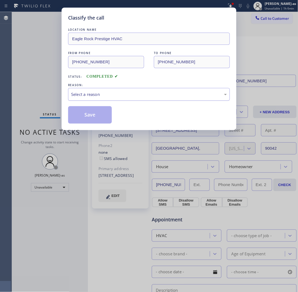
click at [125, 99] on div "Select a reason" at bounding box center [149, 94] width 162 height 13
click at [97, 115] on button "Save" at bounding box center [90, 114] width 44 height 17
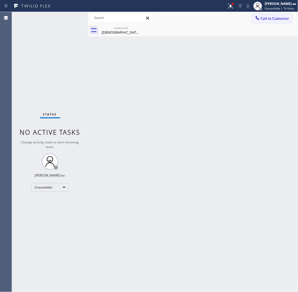
click at [271, 20] on span "Call to Customer" at bounding box center [275, 18] width 29 height 5
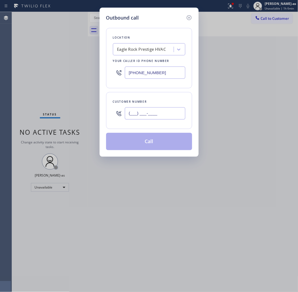
click at [156, 112] on input "(___) ___-____" at bounding box center [155, 113] width 61 height 12
paste input "408) 834-9162"
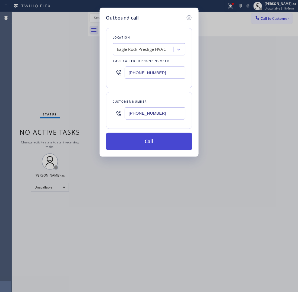
type input "[PHONE_NUMBER]"
click at [155, 140] on button "Call" at bounding box center [149, 141] width 86 height 17
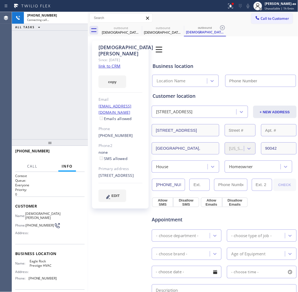
type input "[PHONE_NUMBER]"
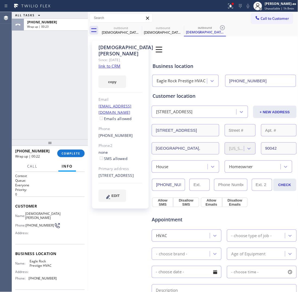
click at [67, 114] on div "ALL TASKS ALL TASKS ACTIVE TASKS TASKS IN WRAP UP +14088349162 Wrap up | 00:23" at bounding box center [50, 75] width 76 height 127
click at [71, 152] on span "COMPLETE" at bounding box center [71, 154] width 19 height 4
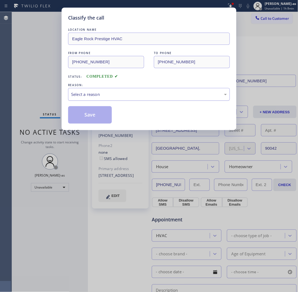
click at [116, 96] on div "Select a reason" at bounding box center [149, 94] width 156 height 6
click at [98, 120] on button "Save" at bounding box center [90, 114] width 44 height 17
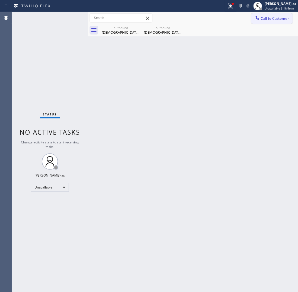
click at [271, 18] on span "Call to Customer" at bounding box center [275, 18] width 29 height 5
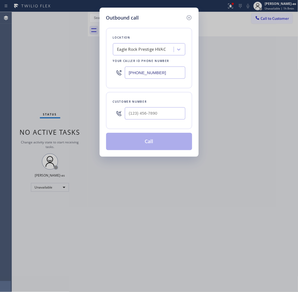
click at [167, 117] on input "text" at bounding box center [155, 113] width 61 height 12
paste input "310) 936-3871"
type input "(310) 936-3871"
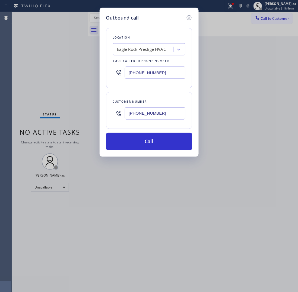
click at [159, 77] on input "[PHONE_NUMBER]" at bounding box center [155, 73] width 61 height 12
paste input "55) 731-49"
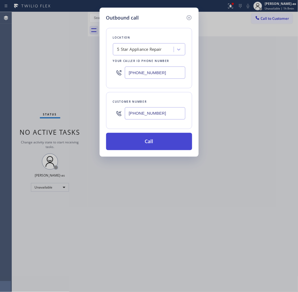
type input "[PHONE_NUMBER]"
click at [158, 139] on button "Call" at bounding box center [149, 141] width 86 height 17
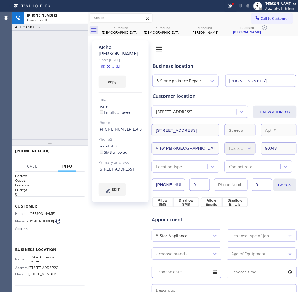
type input "[PHONE_NUMBER]"
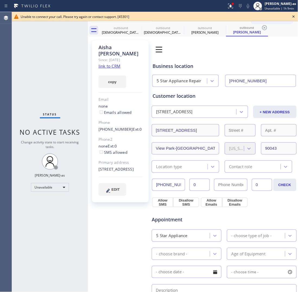
click at [91, 84] on div "Aisha Dillard Since: 20 may 2020 link to CRM copy Email none Emails allowed Pho…" at bounding box center [120, 223] width 62 height 371
click at [122, 33] on div "[DEMOGRAPHIC_DATA][PERSON_NAME]" at bounding box center [121, 32] width 41 height 5
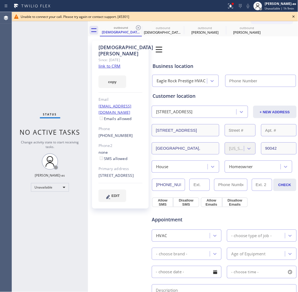
type input "[PHONE_NUMBER]"
drag, startPoint x: 59, startPoint y: 53, endPoint x: 82, endPoint y: 54, distance: 23.4
click at [62, 54] on div "Status No active tasks Change activity state to start receiving tasks. [PERSON_…" at bounding box center [50, 152] width 76 height 280
click at [120, 32] on div "[DEMOGRAPHIC_DATA][PERSON_NAME]" at bounding box center [121, 32] width 41 height 5
click at [139, 29] on icon at bounding box center [138, 27] width 7 height 7
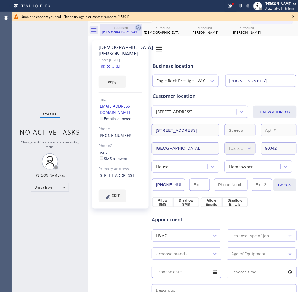
click at [0, 0] on icon at bounding box center [0, 0] width 0 height 0
type input "[PHONE_NUMBER]"
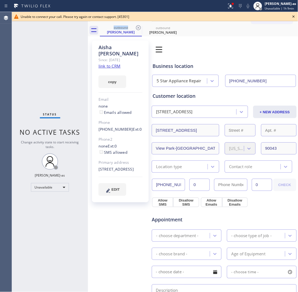
click at [106, 63] on link "link to CRM" at bounding box center [110, 65] width 22 height 5
click at [291, 15] on icon at bounding box center [294, 16] width 7 height 7
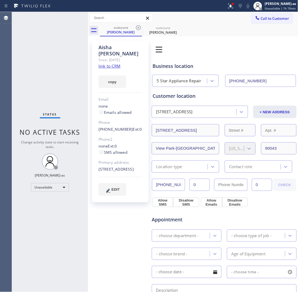
drag, startPoint x: 279, startPoint y: 18, endPoint x: 261, endPoint y: 30, distance: 21.5
click at [278, 18] on span "Call to Customer" at bounding box center [275, 18] width 29 height 5
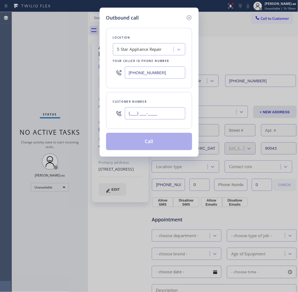
click at [153, 114] on input "(___) ___-____" at bounding box center [155, 113] width 61 height 12
paste input "949) 307-3863"
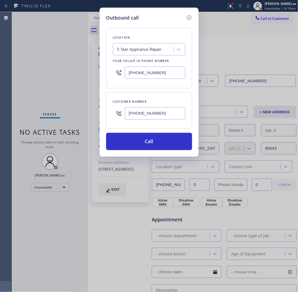
type input "(949) 307-3863"
click at [161, 64] on div "[PHONE_NUMBER]" at bounding box center [149, 73] width 73 height 18
click at [172, 74] on input "[PHONE_NUMBER]" at bounding box center [155, 73] width 61 height 12
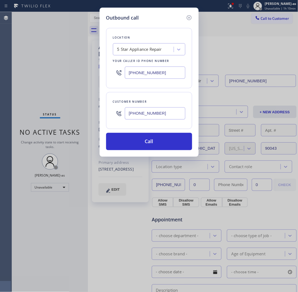
paste input "999-4417"
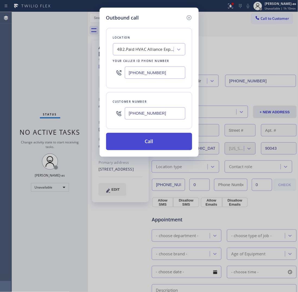
type input "[PHONE_NUMBER]"
click at [161, 143] on button "Call" at bounding box center [149, 141] width 86 height 17
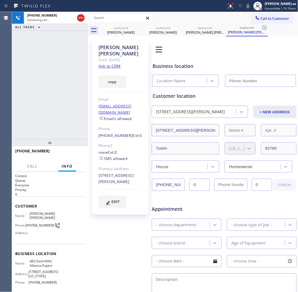
type input "[PHONE_NUMBER]"
click at [76, 86] on div "+19493073863 Connecting call… ALL TASKS ALL TASKS ACTIVE TASKS TASKS IN WRAP UP" at bounding box center [50, 75] width 76 height 127
click at [114, 67] on link "link to CRM" at bounding box center [110, 65] width 22 height 5
click at [53, 86] on div "+19493073863 Live | 00:02 ALL TASKS ALL TASKS ACTIVE TASKS TASKS IN WRAP UP" at bounding box center [50, 75] width 76 height 127
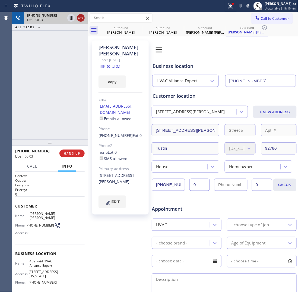
click at [83, 15] on icon at bounding box center [81, 18] width 7 height 7
click at [45, 107] on div "+19493073863 Live | 00:03 ALL TASKS ALL TASKS ACTIVE TASKS TASKS IN WRAP UP" at bounding box center [50, 75] width 76 height 127
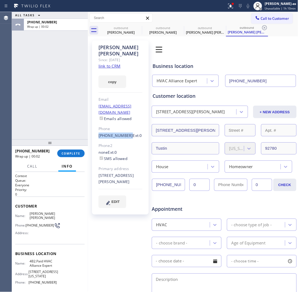
drag, startPoint x: 105, startPoint y: 128, endPoint x: 125, endPoint y: 132, distance: 20.7
click at [125, 132] on div "Julius Czar Barraza Since: 20 may 2020 link to CRM copy Email czarbarraza00@gma…" at bounding box center [120, 127] width 57 height 174
copy link "(949) 307-3863"
click at [68, 101] on div "ALL TASKS ALL TASKS ACTIVE TASKS TASKS IN WRAP UP +19493073863 Wrap up | 00:02" at bounding box center [50, 75] width 76 height 127
click at [71, 152] on span "COMPLETE" at bounding box center [71, 154] width 19 height 4
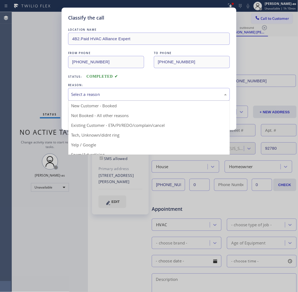
drag, startPoint x: 116, startPoint y: 88, endPoint x: 119, endPoint y: 91, distance: 3.9
click at [117, 88] on div "Select a reason" at bounding box center [149, 94] width 162 height 13
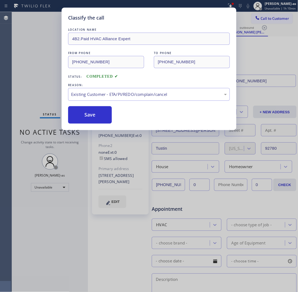
click at [101, 113] on button "Save" at bounding box center [90, 114] width 44 height 17
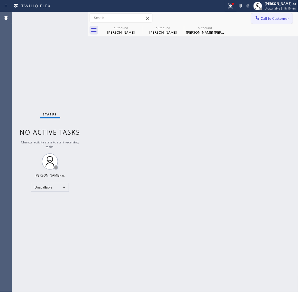
click at [276, 19] on span "Call to Customer" at bounding box center [275, 18] width 29 height 5
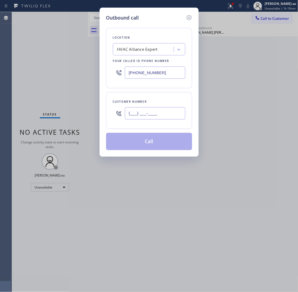
click at [156, 117] on input "(___) ___-____" at bounding box center [155, 113] width 61 height 12
paste input "949) 307-3863"
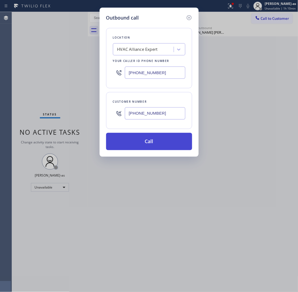
type input "(949) 307-3863"
click at [157, 143] on button "Call" at bounding box center [149, 141] width 86 height 17
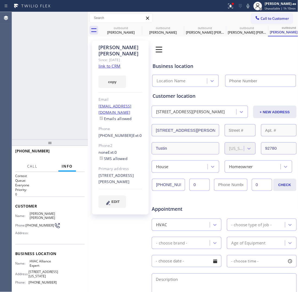
type input "[PHONE_NUMBER]"
click at [33, 26] on span "ALL TASKS" at bounding box center [25, 27] width 20 height 4
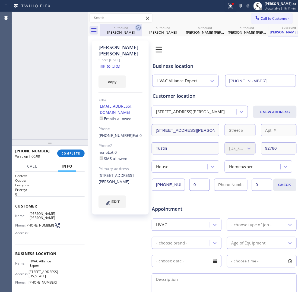
click at [114, 30] on div "Aisha Dillard" at bounding box center [121, 32] width 41 height 5
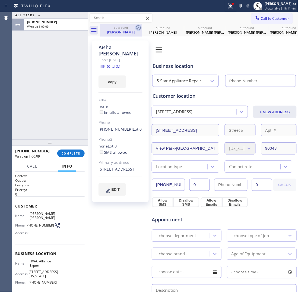
click at [136, 27] on icon at bounding box center [138, 27] width 5 height 5
click at [0, 0] on icon at bounding box center [0, 0] width 0 height 0
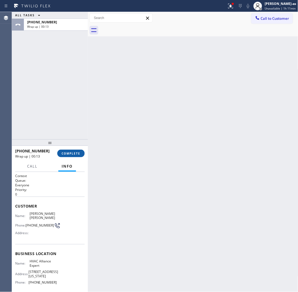
drag, startPoint x: 41, startPoint y: 98, endPoint x: 64, endPoint y: 156, distance: 62.6
click at [45, 104] on div "ALL TASKS ALL TASKS ACTIVE TASKS TASKS IN WRAP UP +19493073863 Wrap up | 00:13" at bounding box center [50, 75] width 76 height 127
click at [65, 154] on span "COMPLETE" at bounding box center [71, 154] width 19 height 4
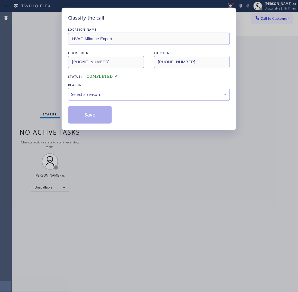
click at [132, 96] on div "Select a reason" at bounding box center [149, 94] width 156 height 6
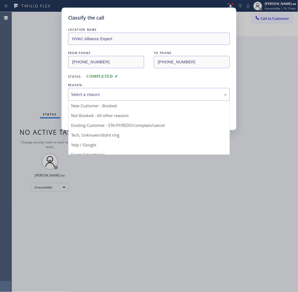
drag, startPoint x: 127, startPoint y: 125, endPoint x: 90, endPoint y: 118, distance: 37.4
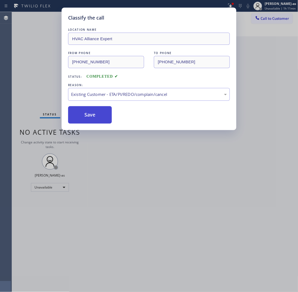
click at [90, 118] on button "Save" at bounding box center [90, 114] width 44 height 17
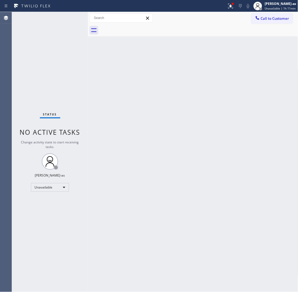
drag, startPoint x: 271, startPoint y: 18, endPoint x: 152, endPoint y: 135, distance: 166.0
click at [271, 18] on span "Call to Customer" at bounding box center [275, 18] width 29 height 5
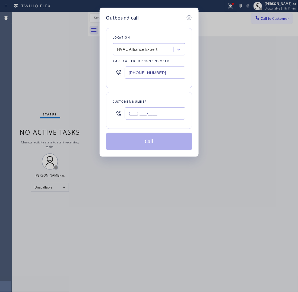
click at [158, 112] on input "(___) ___-____" at bounding box center [155, 113] width 61 height 12
paste input "949) 220-6564"
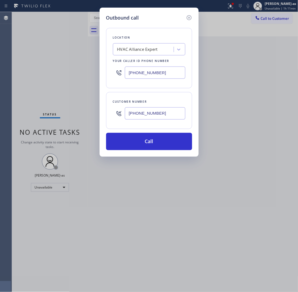
type input "(949) 220-6564"
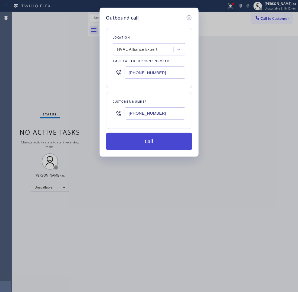
click at [158, 134] on button "Call" at bounding box center [149, 141] width 86 height 17
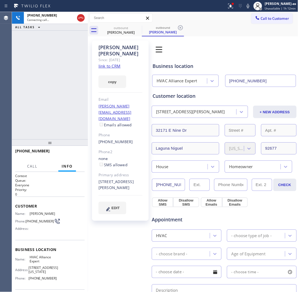
type input "[PHONE_NUMBER]"
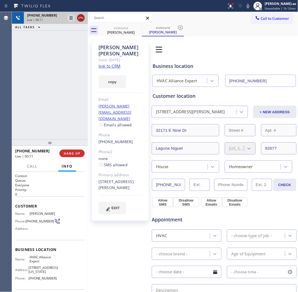
click at [82, 18] on icon at bounding box center [81, 18] width 7 height 7
drag, startPoint x: 71, startPoint y: 92, endPoint x: 71, endPoint y: 144, distance: 52.4
click at [71, 95] on div "+19492206564 Live | 00:12 ALL TASKS ALL TASKS ACTIVE TASKS TASKS IN WRAP UP" at bounding box center [50, 75] width 76 height 127
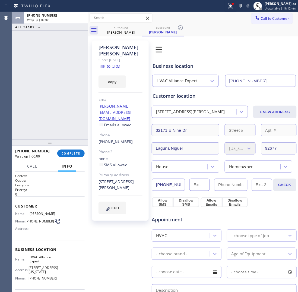
click at [74, 150] on button "COMPLETE" at bounding box center [70, 154] width 27 height 8
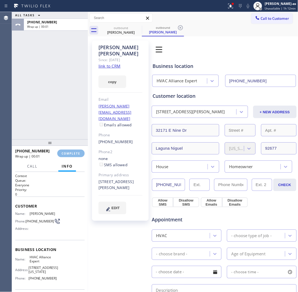
drag, startPoint x: 37, startPoint y: 74, endPoint x: 43, endPoint y: 72, distance: 6.3
click at [37, 74] on div "ALL TASKS ALL TASKS ACTIVE TASKS TASKS IN WRAP UP +19492206564 Wrap up | 00:01" at bounding box center [50, 75] width 76 height 127
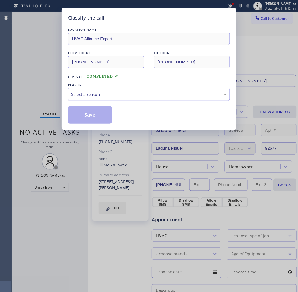
click at [124, 93] on div "Select a reason" at bounding box center [149, 94] width 156 height 6
click at [98, 115] on button "Save" at bounding box center [90, 114] width 44 height 17
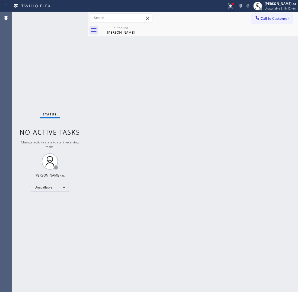
drag, startPoint x: 67, startPoint y: 91, endPoint x: 125, endPoint y: 38, distance: 78.5
click at [70, 89] on div "Status No active tasks Change activity state to start receiving tasks. [PERSON_…" at bounding box center [50, 152] width 76 height 280
click at [125, 30] on div "Jennifer Bittner" at bounding box center [121, 32] width 41 height 5
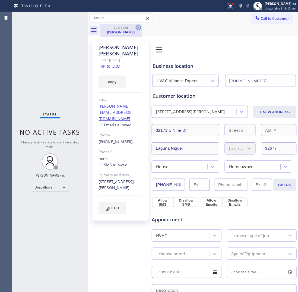
click at [137, 28] on icon at bounding box center [138, 27] width 7 height 7
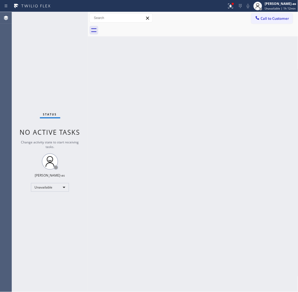
drag, startPoint x: 61, startPoint y: 52, endPoint x: 66, endPoint y: 1, distance: 52.1
click at [62, 50] on div "Status No active tasks Change activity state to start receiving tasks. [PERSON_…" at bounding box center [50, 152] width 76 height 280
drag, startPoint x: 109, startPoint y: 146, endPoint x: 215, endPoint y: 0, distance: 180.6
click at [135, 131] on div "Back to Dashboard Change Sender ID Customers Technicians Select a contact Outbo…" at bounding box center [193, 152] width 211 height 280
click at [278, 14] on button "Call to Customer" at bounding box center [273, 18] width 42 height 10
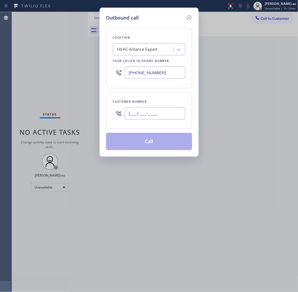
click at [158, 110] on input "(___) ___-____" at bounding box center [155, 113] width 61 height 12
paste input "201) 923-0548"
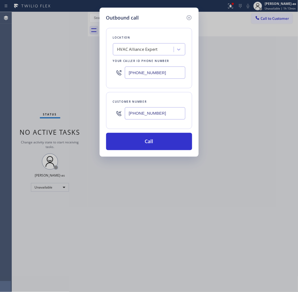
type input "(201) 923-0548"
click at [156, 74] on input "[PHONE_NUMBER]" at bounding box center [155, 73] width 61 height 12
paste input "731-4952"
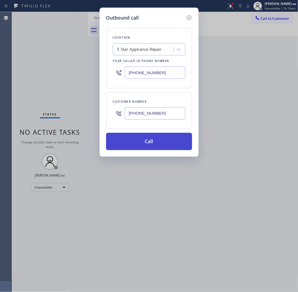
type input "[PHONE_NUMBER]"
click at [155, 143] on button "Call" at bounding box center [149, 141] width 86 height 17
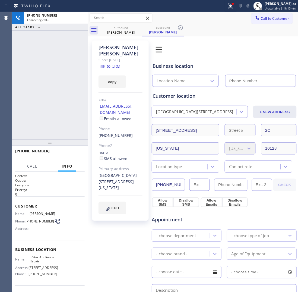
click at [61, 70] on div "+12019230548 Connecting call… ALL TASKS ALL TASKS ACTIVE TASKS TASKS IN WRAP UP" at bounding box center [50, 75] width 76 height 127
click at [111, 63] on link "link to CRM" at bounding box center [110, 65] width 22 height 5
type input "[PHONE_NUMBER]"
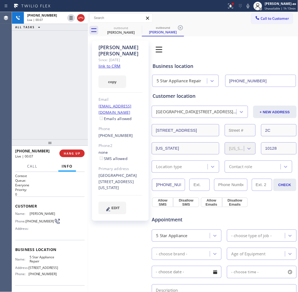
drag, startPoint x: 44, startPoint y: 101, endPoint x: 68, endPoint y: 67, distance: 42.5
click at [45, 101] on div "+12019230548 Live | 00:07 ALL TASKS ALL TASKS ACTIVE TASKS TASKS IN WRAP UP" at bounding box center [50, 75] width 76 height 127
click at [82, 17] on icon at bounding box center [81, 18] width 7 height 7
click at [72, 158] on div "+12019230548 Wrap up | 00:01 COMPLETE" at bounding box center [50, 153] width 70 height 14
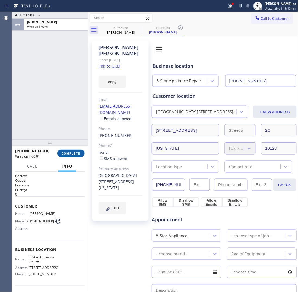
click at [73, 152] on span "COMPLETE" at bounding box center [71, 154] width 19 height 4
click at [45, 75] on div "ALL TASKS ALL TASKS ACTIVE TASKS TASKS IN WRAP UP +12019230548 Wrap up | 00:02" at bounding box center [50, 75] width 76 height 127
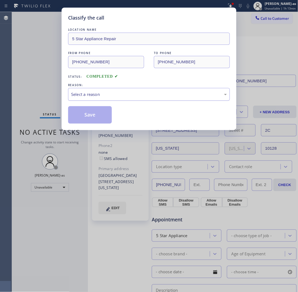
click at [105, 90] on div "Select a reason" at bounding box center [149, 94] width 162 height 13
click at [99, 114] on button "Save" at bounding box center [90, 114] width 44 height 17
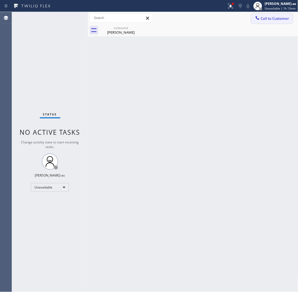
click at [267, 20] on span "Call to Customer" at bounding box center [275, 18] width 29 height 5
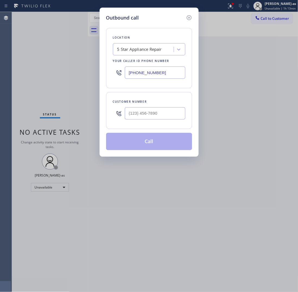
click at [164, 124] on div "Customer number" at bounding box center [149, 110] width 86 height 37
click at [165, 111] on input "(___) ___-____" at bounding box center [155, 113] width 61 height 12
paste input "201) 923-0548"
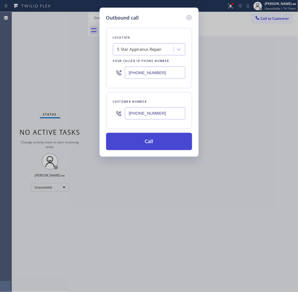
type input "(201) 923-0548"
click at [165, 142] on button "Call" at bounding box center [149, 141] width 86 height 17
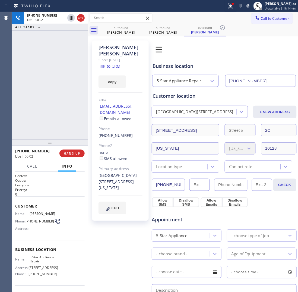
type input "[PHONE_NUMBER]"
click at [68, 156] on button "HANG UP" at bounding box center [71, 154] width 25 height 8
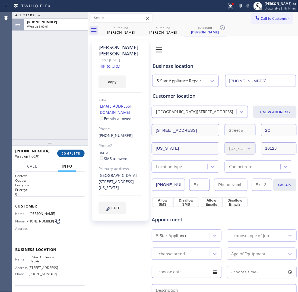
click at [68, 156] on button "COMPLETE" at bounding box center [70, 154] width 27 height 8
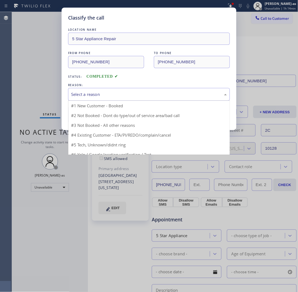
drag, startPoint x: 100, startPoint y: 94, endPoint x: 137, endPoint y: 118, distance: 43.9
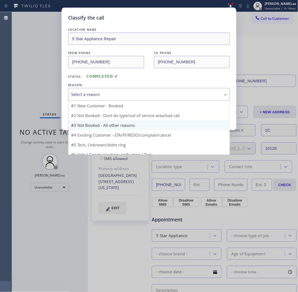
click at [101, 94] on div "Select a reason" at bounding box center [149, 94] width 156 height 6
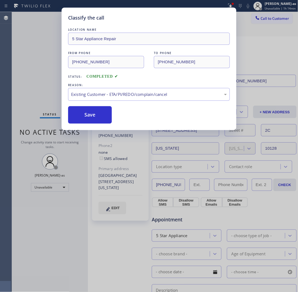
drag, startPoint x: 101, startPoint y: 115, endPoint x: 87, endPoint y: 127, distance: 18.7
click at [98, 115] on button "Save" at bounding box center [90, 114] width 44 height 17
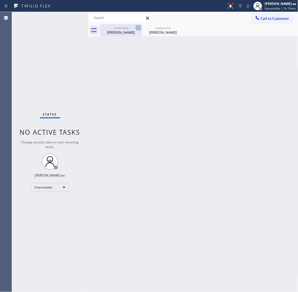
click at [135, 30] on icon at bounding box center [138, 27] width 7 height 7
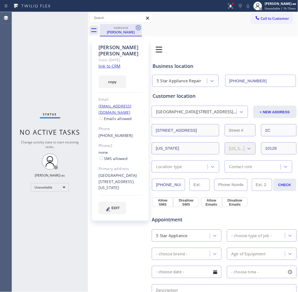
click at [137, 26] on icon at bounding box center [138, 27] width 5 height 5
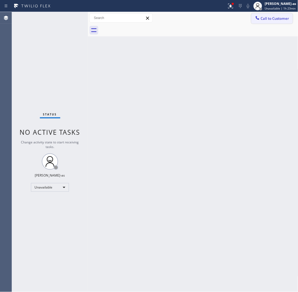
click at [272, 17] on span "Call to Customer" at bounding box center [275, 18] width 29 height 5
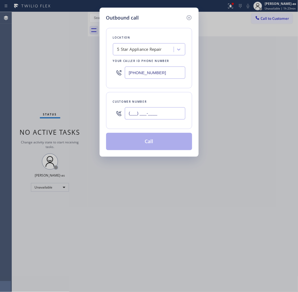
click at [155, 111] on input "(___) ___-____" at bounding box center [155, 113] width 61 height 12
paste input "714) 337-4010"
type input "(714) 337-4010"
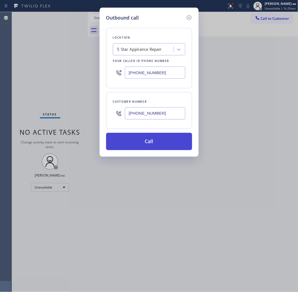
click at [158, 145] on button "Call" at bounding box center [149, 141] width 86 height 17
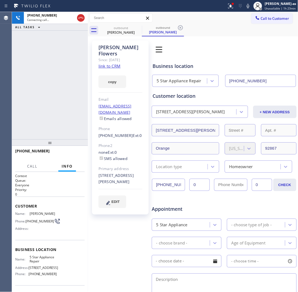
type input "[PHONE_NUMBER]"
click at [76, 80] on div "+17143374010 Live | 00:01 ALL TASKS ALL TASKS ACTIVE TASKS TASKS IN WRAP UP" at bounding box center [50, 75] width 76 height 127
click at [114, 63] on link "link to CRM" at bounding box center [110, 65] width 22 height 5
click at [41, 63] on div "ALL TASKS ALL TASKS ACTIVE TASKS TASKS IN WRAP UP +17143374010 Wrap up | 00:02" at bounding box center [50, 75] width 76 height 127
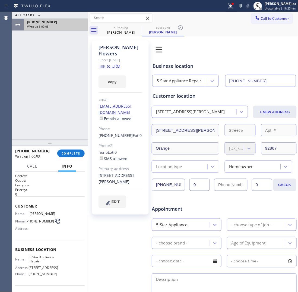
click at [83, 20] on div "+17143374010" at bounding box center [56, 22] width 58 height 5
click at [67, 153] on span "COMPLETE" at bounding box center [71, 154] width 19 height 4
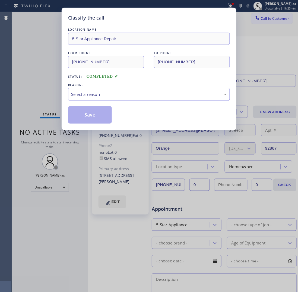
click at [67, 153] on div "Classify the call LOCATION NAME 5 Star Appliance Repair FROM PHONE (855) 731-49…" at bounding box center [149, 146] width 298 height 292
click at [101, 94] on div "Select a reason" at bounding box center [149, 94] width 156 height 6
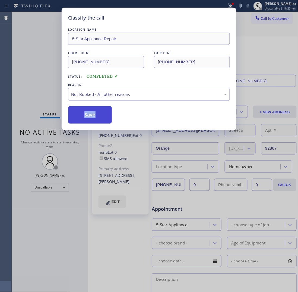
click at [87, 112] on button "Save" at bounding box center [90, 114] width 44 height 17
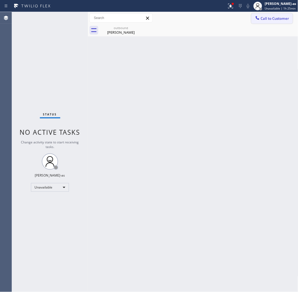
click at [263, 21] on span "Call to Customer" at bounding box center [275, 18] width 29 height 5
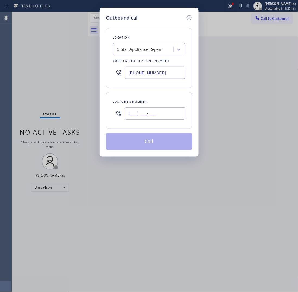
click at [163, 115] on input "(___) ___-____" at bounding box center [155, 113] width 61 height 12
paste input "516) 726-0966"
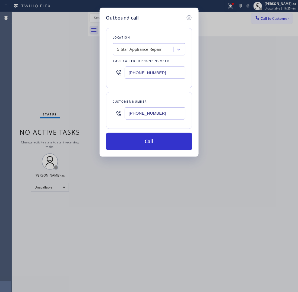
type input "(516) 726-0966"
click at [161, 74] on input "[PHONE_NUMBER]" at bounding box center [155, 73] width 61 height 12
paste input "999-4417"
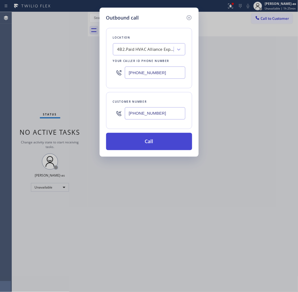
type input "[PHONE_NUMBER]"
click at [158, 140] on button "Call" at bounding box center [149, 141] width 86 height 17
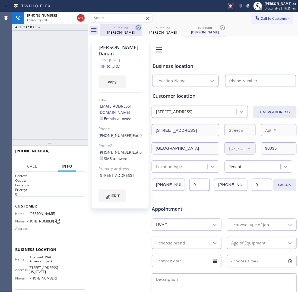
click at [118, 33] on div "Paul Flowers" at bounding box center [121, 32] width 41 height 5
click at [139, 28] on icon at bounding box center [138, 27] width 7 height 7
click at [0, 0] on icon at bounding box center [0, 0] width 0 height 0
click at [220, 27] on icon at bounding box center [222, 27] width 5 height 5
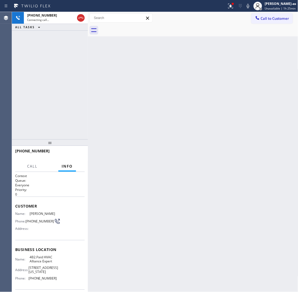
drag, startPoint x: 63, startPoint y: 60, endPoint x: 65, endPoint y: 59, distance: 2.8
click at [63, 60] on div "+15167260966 Connecting call… ALL TASKS ALL TASKS ACTIVE TASKS TASKS IN WRAP UP" at bounding box center [50, 75] width 76 height 127
click at [54, 72] on div "+15167260966 Live | 00:07 ALL TASKS ALL TASKS ACTIVE TASKS TASKS IN WRAP UP" at bounding box center [50, 75] width 76 height 127
click at [78, 15] on icon at bounding box center [81, 18] width 7 height 7
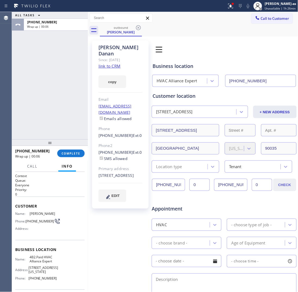
type input "[PHONE_NUMBER]"
click at [73, 154] on span "COMPLETE" at bounding box center [71, 154] width 19 height 4
click at [75, 125] on div "ALL TASKS ALL TASKS ACTIVE TASKS TASKS IN WRAP UP +15167260966 Wrap up | 00:10" at bounding box center [50, 75] width 76 height 127
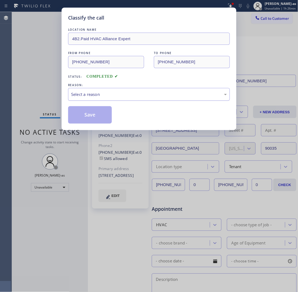
drag, startPoint x: 91, startPoint y: 87, endPoint x: 112, endPoint y: 94, distance: 21.9
click at [91, 87] on div "REASON:" at bounding box center [149, 85] width 162 height 6
click at [115, 93] on div "Select a reason" at bounding box center [149, 94] width 156 height 6
drag, startPoint x: 129, startPoint y: 126, endPoint x: 104, endPoint y: 120, distance: 25.7
click at [103, 120] on button "Save" at bounding box center [90, 114] width 44 height 17
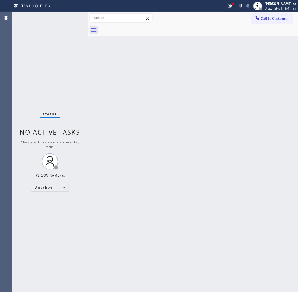
drag, startPoint x: 115, startPoint y: 105, endPoint x: 173, endPoint y: 124, distance: 61.6
click at [116, 107] on div "Back to Dashboard Change Sender ID Customers Technicians Select a contact Outbo…" at bounding box center [193, 152] width 211 height 280
click at [275, 17] on span "Call to Customer" at bounding box center [275, 18] width 29 height 5
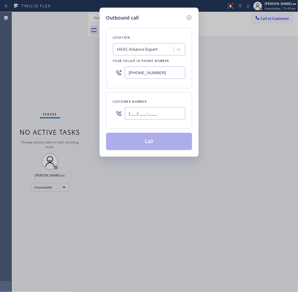
click at [144, 109] on input "(___) ___-____" at bounding box center [155, 113] width 61 height 12
paste input "516) 726-0966"
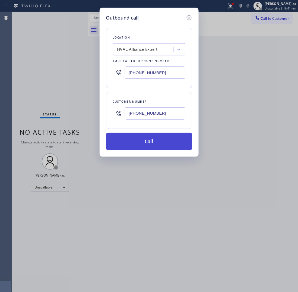
type input "(516) 726-0966"
click at [154, 144] on button "Call" at bounding box center [149, 141] width 86 height 17
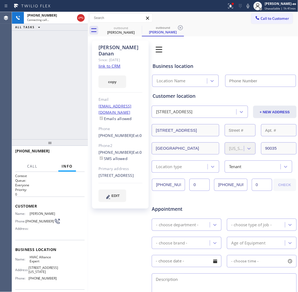
click at [114, 63] on link "link to CRM" at bounding box center [110, 65] width 22 height 5
type input "[PHONE_NUMBER]"
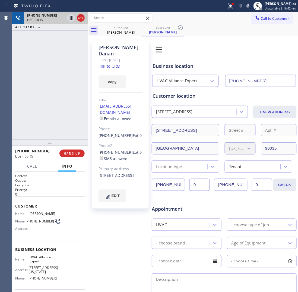
click at [80, 22] on div at bounding box center [76, 18] width 20 height 12
click at [65, 153] on span "HANG UP" at bounding box center [72, 154] width 17 height 4
click at [66, 153] on span "HANG UP" at bounding box center [72, 154] width 17 height 4
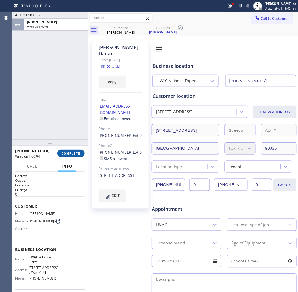
click at [72, 152] on span "COMPLETE" at bounding box center [71, 154] width 19 height 4
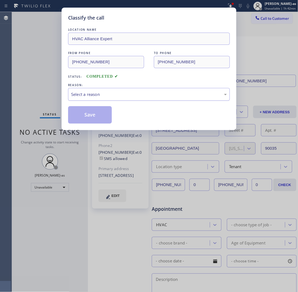
click at [114, 94] on div "Select a reason" at bounding box center [149, 94] width 156 height 6
click at [99, 116] on button "Save" at bounding box center [90, 114] width 44 height 17
click at [50, 94] on div "Classify the call LOCATION NAME HVAC Alliance Expert FROM PHONE (855) 999-4417 …" at bounding box center [149, 146] width 298 height 292
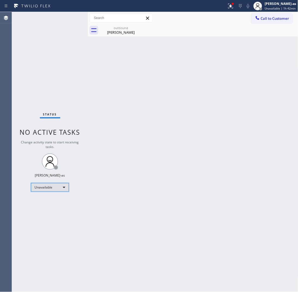
click at [51, 185] on div "Unavailable" at bounding box center [50, 187] width 38 height 9
click at [50, 200] on li "Available" at bounding box center [49, 201] width 37 height 7
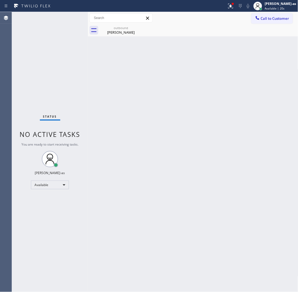
drag, startPoint x: 125, startPoint y: 28, endPoint x: 146, endPoint y: 28, distance: 20.9
click at [126, 28] on div "outbound" at bounding box center [121, 28] width 41 height 4
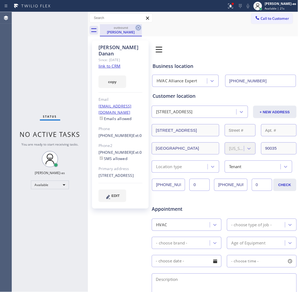
click at [140, 28] on icon at bounding box center [138, 27] width 7 height 7
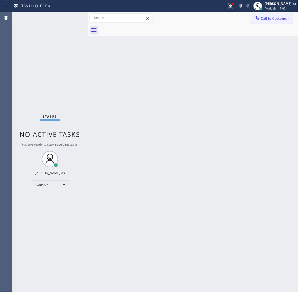
click at [268, 19] on span "Call to Customer" at bounding box center [275, 18] width 29 height 5
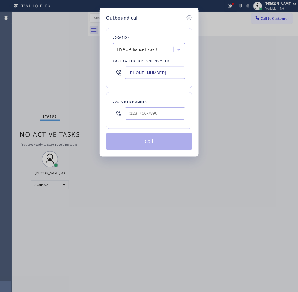
click at [189, 17] on icon at bounding box center [189, 17] width 7 height 7
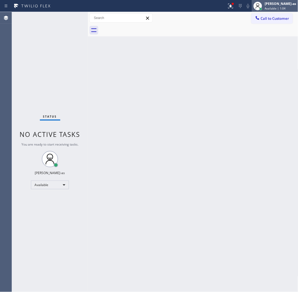
click at [272, 3] on div "[PERSON_NAME]-as" at bounding box center [281, 3] width 32 height 5
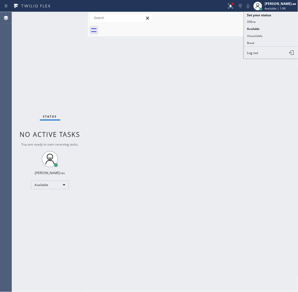
type input "[PHONE_NUMBER]"
click at [264, 32] on button "Unavailable" at bounding box center [271, 35] width 54 height 7
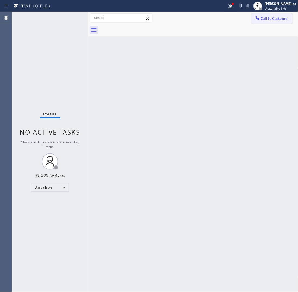
click at [275, 17] on span "Call to Customer" at bounding box center [275, 18] width 29 height 5
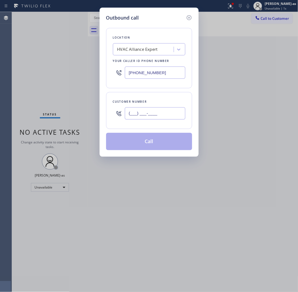
click at [165, 112] on input "(___) ___-____" at bounding box center [155, 113] width 61 height 12
paste input "818) 331-0287"
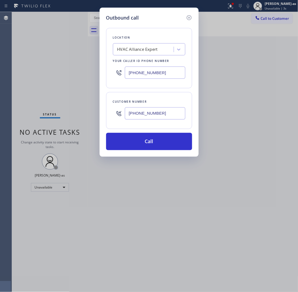
type input "[PHONE_NUMBER]"
click at [147, 46] on div "HVAC Alliance Expert" at bounding box center [137, 49] width 40 height 6
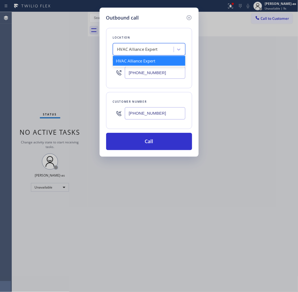
paste input "Oasis Plumbers [GEOGRAPHIC_DATA]"
type input "Oasis Plumbers [GEOGRAPHIC_DATA]"
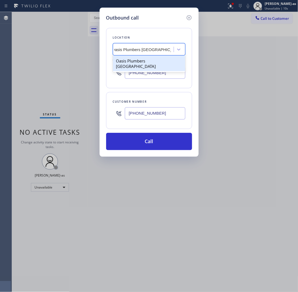
click at [131, 61] on div "Oasis Plumbers [GEOGRAPHIC_DATA]" at bounding box center [149, 63] width 73 height 15
type input "(805) 883-6154"
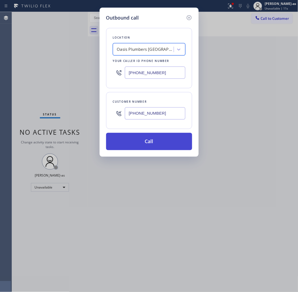
click at [160, 141] on button "Call" at bounding box center [149, 141] width 86 height 17
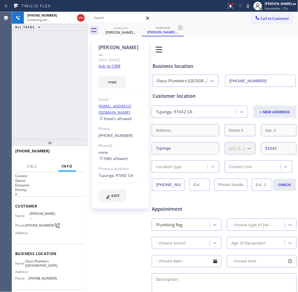
type input "(805) 883-6154"
drag, startPoint x: 46, startPoint y: 50, endPoint x: 95, endPoint y: 44, distance: 49.2
click at [51, 48] on div "+18183310287 Live | 05:21 ALL TASKS ALL TASKS ACTIVE TASKS TASKS IN WRAP UP" at bounding box center [50, 75] width 76 height 127
click at [63, 75] on div "+18183310287 Live | 05:22 ALL TASKS ALL TASKS ACTIVE TASKS TASKS IN WRAP UP" at bounding box center [50, 75] width 76 height 127
drag, startPoint x: 58, startPoint y: 109, endPoint x: 69, endPoint y: 110, distance: 11.4
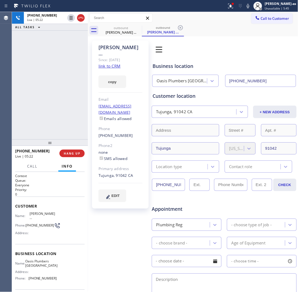
click at [58, 109] on div "+18183310287 Live | 05:22 ALL TASKS ALL TASKS ACTIVE TASKS TASKS IN WRAP UP" at bounding box center [50, 75] width 76 height 127
click at [52, 128] on div "+18183310287 Live | 05:23 ALL TASKS ALL TASKS ACTIVE TASKS TASKS IN WRAP UP" at bounding box center [50, 75] width 76 height 127
drag, startPoint x: 76, startPoint y: 158, endPoint x: 75, endPoint y: 155, distance: 3.0
click at [76, 158] on div "+18183310287 Live | 05:23 HANG UP" at bounding box center [50, 153] width 70 height 14
click at [75, 155] on span "HANG UP" at bounding box center [72, 154] width 17 height 4
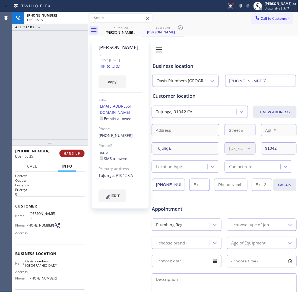
click at [75, 155] on span "HANG UP" at bounding box center [72, 154] width 17 height 4
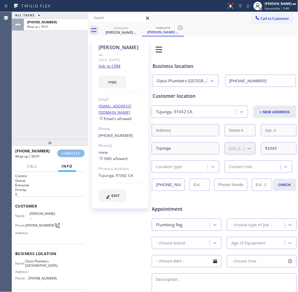
click at [34, 62] on div "ALL TASKS ALL TASKS ACTIVE TASKS TASKS IN WRAP UP +18183310287 Wrap up | 00:01" at bounding box center [50, 75] width 76 height 127
click at [62, 153] on button "COMPLETE" at bounding box center [70, 154] width 27 height 8
drag, startPoint x: 40, startPoint y: 105, endPoint x: 77, endPoint y: 155, distance: 62.0
click at [40, 105] on div "ALL TASKS ALL TASKS ACTIVE TASKS TASKS IN WRAP UP +18183310287 Wrap up | 00:02" at bounding box center [50, 75] width 76 height 127
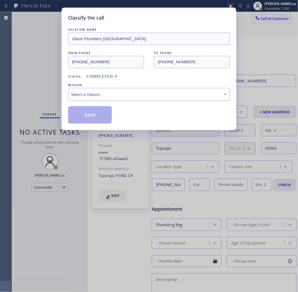
click at [86, 96] on div "Select a reason" at bounding box center [149, 94] width 156 height 6
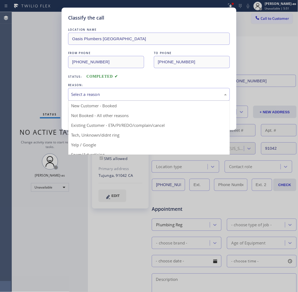
drag, startPoint x: 93, startPoint y: 105, endPoint x: 91, endPoint y: 119, distance: 13.7
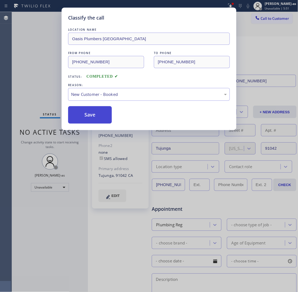
drag, startPoint x: 87, startPoint y: 115, endPoint x: 87, endPoint y: 111, distance: 4.1
click at [87, 115] on button "Save" at bounding box center [90, 114] width 44 height 17
drag, startPoint x: 33, startPoint y: 50, endPoint x: 54, endPoint y: 7, distance: 47.9
click at [33, 49] on div "Classify the call LOCATION NAME Oasis Plumbers Thousand Oaks FROM PHONE (805) 8…" at bounding box center [149, 146] width 298 height 292
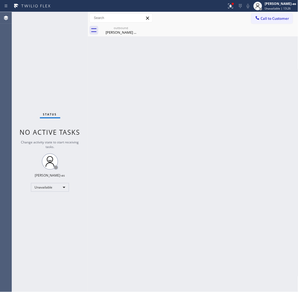
click at [89, 72] on div "Status No active tasks Change activity state to start receiving tasks. Jesica J…" at bounding box center [155, 152] width 286 height 280
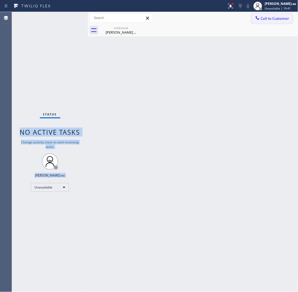
click at [264, 14] on button "Call to Customer" at bounding box center [273, 18] width 42 height 10
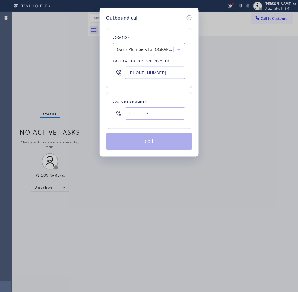
click at [156, 109] on input "(___) ___-____" at bounding box center [155, 113] width 61 height 12
click at [144, 112] on input "(___) ___-____" at bounding box center [155, 113] width 61 height 12
paste input "2-0161"
click at [144, 112] on input "(___) __2-0161" at bounding box center [155, 113] width 61 height 12
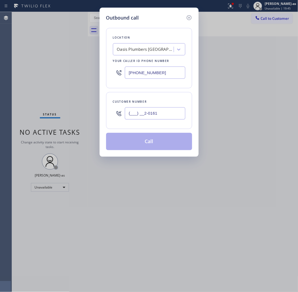
click at [144, 112] on input "(___) __2-0161" at bounding box center [155, 113] width 61 height 12
paste input "201) 615-2120"
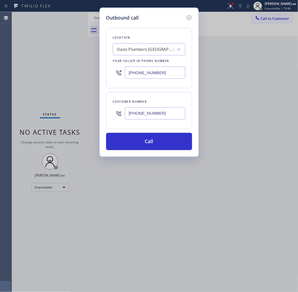
type input "[PHONE_NUMBER]"
click at [106, 103] on div "Customer number (201) 615-2120" at bounding box center [149, 110] width 86 height 37
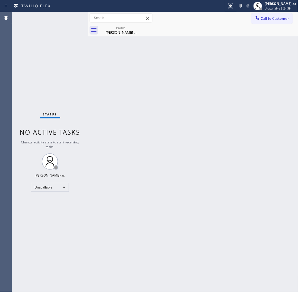
drag, startPoint x: 159, startPoint y: 140, endPoint x: 158, endPoint y: 137, distance: 3.9
click at [159, 140] on div "Back to Dashboard Change Sender ID Customers Technicians Select a contact Outbo…" at bounding box center [193, 152] width 211 height 280
drag, startPoint x: 111, startPoint y: 26, endPoint x: 136, endPoint y: 30, distance: 24.8
click at [114, 26] on div "Profile" at bounding box center [121, 28] width 41 height 4
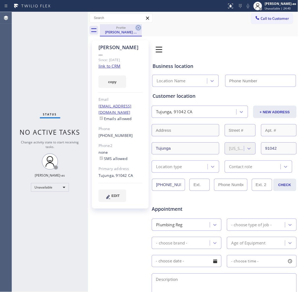
click at [136, 30] on icon at bounding box center [138, 27] width 7 height 7
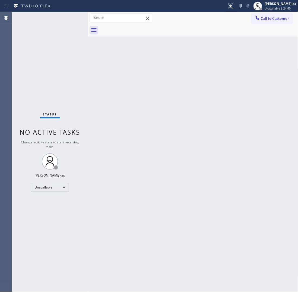
click at [194, 71] on div "Back to Dashboard Change Sender ID Customers Technicians Select a contact Outbo…" at bounding box center [193, 152] width 211 height 280
click at [275, 15] on button "Call to Customer" at bounding box center [273, 18] width 42 height 10
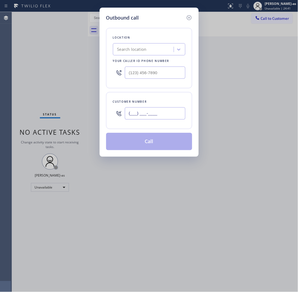
click at [167, 115] on input "(___) ___-____" at bounding box center [155, 113] width 61 height 12
paste input "201) 615-2120"
type input "[PHONE_NUMBER]"
click at [149, 71] on input "(___) ___-____" at bounding box center [155, 73] width 61 height 12
paste input "855) 999-4417"
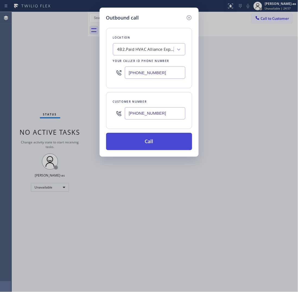
type input "[PHONE_NUMBER]"
click at [157, 136] on button "Call" at bounding box center [149, 141] width 86 height 17
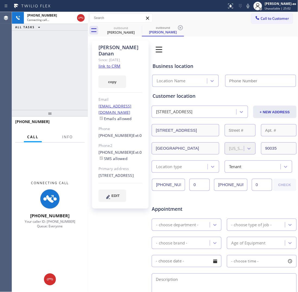
type input "[PHONE_NUMBER]"
drag, startPoint x: 42, startPoint y: 75, endPoint x: 50, endPoint y: 76, distance: 8.8
click at [46, 77] on div "[PHONE_NUMBER] Connecting call… ALL TASKS ALL TASKS ACTIVE TASKS TASKS IN WRAP …" at bounding box center [50, 61] width 76 height 98
drag, startPoint x: 114, startPoint y: 26, endPoint x: 137, endPoint y: 26, distance: 22.3
click at [116, 27] on div "outbound" at bounding box center [121, 28] width 41 height 4
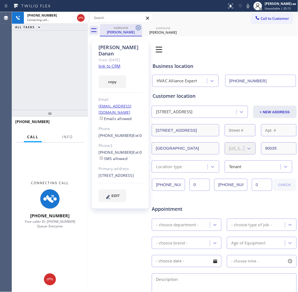
click at [140, 26] on icon at bounding box center [138, 27] width 5 height 5
click at [56, 62] on div "[PHONE_NUMBER] Connecting call… ALL TASKS ALL TASKS ACTIVE TASKS TASKS IN WRAP …" at bounding box center [50, 61] width 76 height 98
click at [111, 63] on link "link to CRM" at bounding box center [110, 65] width 22 height 5
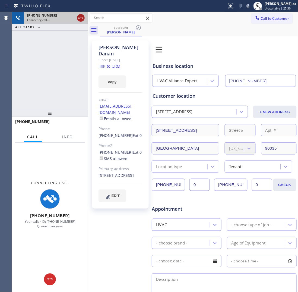
click at [82, 19] on icon at bounding box center [81, 18] width 7 height 7
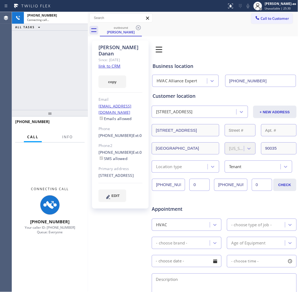
click at [118, 37] on div "[PERSON_NAME] Since: [DATE] link to CRM copy Email [EMAIL_ADDRESS][DOMAIN_NAME]…" at bounding box center [193, 217] width 211 height 362
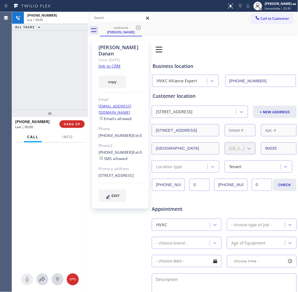
click at [146, 27] on div "outbound [PERSON_NAME]" at bounding box center [199, 30] width 199 height 12
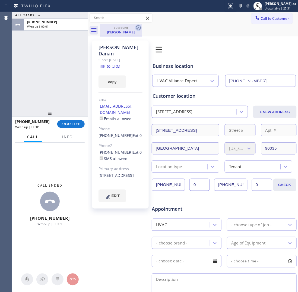
click at [137, 27] on icon at bounding box center [138, 27] width 7 height 7
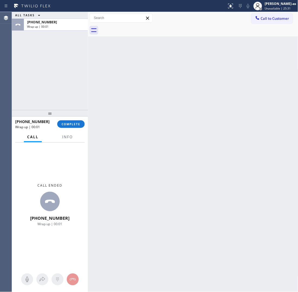
click at [137, 27] on div at bounding box center [199, 30] width 199 height 12
drag, startPoint x: 137, startPoint y: 27, endPoint x: 78, endPoint y: 94, distance: 89.5
click at [135, 29] on div at bounding box center [199, 30] width 199 height 12
drag, startPoint x: 77, startPoint y: 101, endPoint x: 78, endPoint y: 116, distance: 15.2
click at [78, 114] on div "ALL TASKS ALL TASKS ACTIVE TASKS TASKS IN WRAP UP [PHONE_NUMBER] Wrap up | 00:0…" at bounding box center [50, 152] width 76 height 280
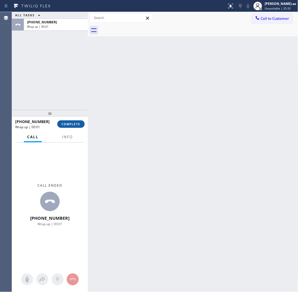
click at [75, 120] on button "COMPLETE" at bounding box center [70, 124] width 27 height 8
click at [53, 90] on div "ALL TASKS ALL TASKS ACTIVE TASKS TASKS IN WRAP UP [PHONE_NUMBER] Wrap up | 00:02" at bounding box center [50, 61] width 76 height 98
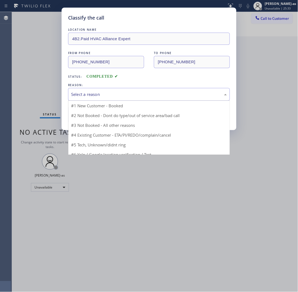
drag, startPoint x: 123, startPoint y: 94, endPoint x: 132, endPoint y: 102, distance: 12.9
click at [123, 94] on div "Select a reason" at bounding box center [149, 94] width 156 height 6
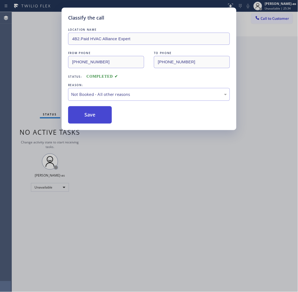
click at [90, 119] on button "Save" at bounding box center [90, 114] width 44 height 17
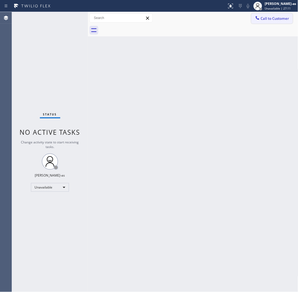
click at [268, 18] on span "Call to Customer" at bounding box center [275, 18] width 29 height 5
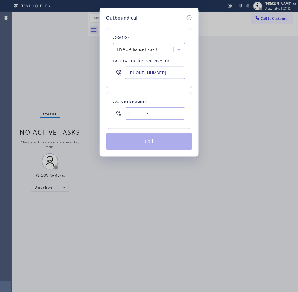
click at [153, 117] on input "(___) ___-____" at bounding box center [155, 113] width 61 height 12
paste input "415) 519-8780"
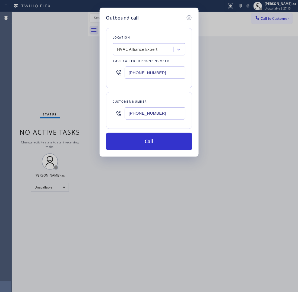
type input "[PHONE_NUMBER]"
click at [146, 77] on input "[PHONE_NUMBER]" at bounding box center [155, 73] width 61 height 12
paste input "731-4952"
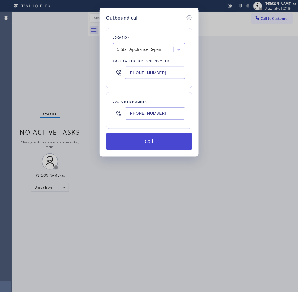
type input "[PHONE_NUMBER]"
click at [145, 140] on button "Call" at bounding box center [149, 141] width 86 height 17
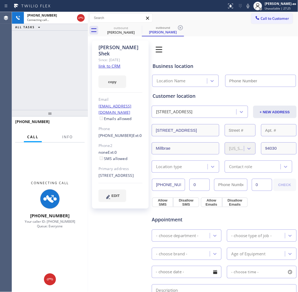
type input "[PHONE_NUMBER]"
click at [109, 63] on link "link to CRM" at bounding box center [110, 65] width 22 height 5
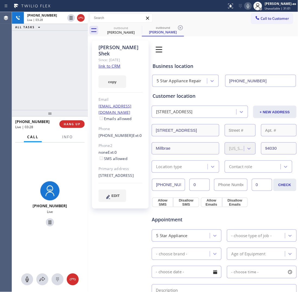
click at [252, 5] on icon at bounding box center [248, 6] width 7 height 7
click at [250, 5] on rect at bounding box center [248, 6] width 4 height 4
click at [48, 75] on div "[PHONE_NUMBER] Live | 09:37 ALL TASKS ALL TASKS ACTIVE TASKS TASKS IN WRAP UP" at bounding box center [50, 61] width 76 height 98
click at [78, 19] on icon at bounding box center [81, 18] width 7 height 7
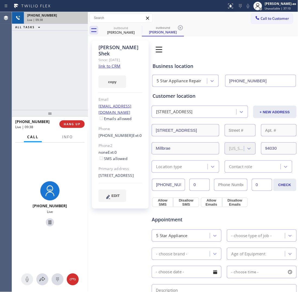
drag, startPoint x: 71, startPoint y: 81, endPoint x: 70, endPoint y: 94, distance: 13.4
click at [70, 93] on div "[PHONE_NUMBER] Live | 09:38 ALL TASKS ALL TASKS ACTIVE TASKS TASKS IN WRAP UP" at bounding box center [50, 61] width 76 height 98
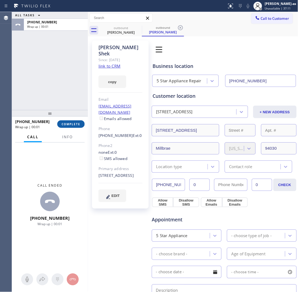
click at [71, 125] on span "COMPLETE" at bounding box center [71, 124] width 19 height 4
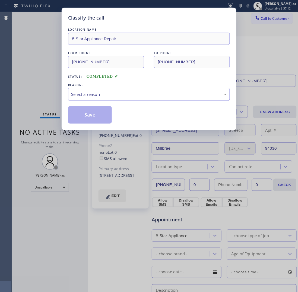
drag, startPoint x: 68, startPoint y: 124, endPoint x: 119, endPoint y: 96, distance: 58.4
click at [67, 123] on div "Classify the call LOCATION NAME 5 Star Appliance Repair FROM PHONE [PHONE_NUMBE…" at bounding box center [149, 69] width 175 height 123
click at [119, 93] on div "Select a reason" at bounding box center [149, 94] width 156 height 6
click at [91, 114] on button "Save" at bounding box center [90, 114] width 44 height 17
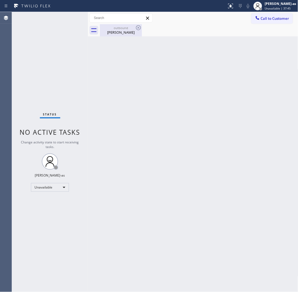
click at [112, 34] on div "[PERSON_NAME]" at bounding box center [121, 32] width 41 height 5
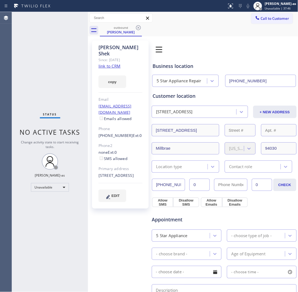
click at [267, 79] on input "[PHONE_NUMBER]" at bounding box center [260, 81] width 71 height 12
click at [124, 30] on div "[PERSON_NAME]" at bounding box center [121, 32] width 41 height 5
click at [137, 29] on icon at bounding box center [138, 27] width 7 height 7
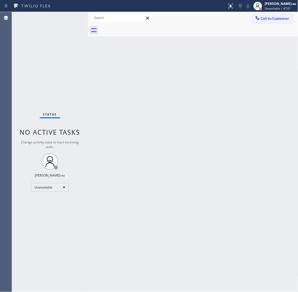
click at [65, 107] on div "Status No active tasks Change activity state to start receiving tasks. [PERSON_…" at bounding box center [50, 152] width 76 height 280
drag, startPoint x: 76, startPoint y: 105, endPoint x: 71, endPoint y: 26, distance: 78.7
click at [77, 105] on div "Status No active tasks Change activity state to start receiving tasks. [PERSON_…" at bounding box center [50, 152] width 76 height 280
click at [49, 184] on div "Unavailable" at bounding box center [50, 187] width 38 height 9
click at [51, 215] on li "Break" at bounding box center [49, 215] width 37 height 7
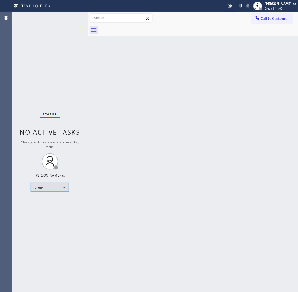
click at [59, 184] on div "Break" at bounding box center [50, 187] width 38 height 9
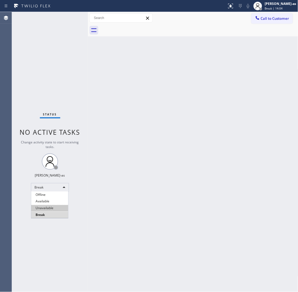
drag, startPoint x: 52, startPoint y: 207, endPoint x: 189, endPoint y: 238, distance: 140.2
click at [53, 207] on li "Unavailable" at bounding box center [49, 208] width 37 height 7
click at [134, 143] on div "Back to Dashboard Change Sender ID Customers Technicians Select a contact Outbo…" at bounding box center [193, 152] width 211 height 280
click at [109, 123] on div "Back to Dashboard Change Sender ID Customers Technicians Select a contact Outbo…" at bounding box center [193, 152] width 211 height 280
click at [98, 123] on div "Back to Dashboard Change Sender ID Customers Technicians Select a contact Outbo…" at bounding box center [193, 152] width 211 height 280
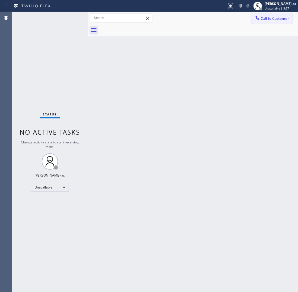
click at [269, 19] on span "Call to Customer" at bounding box center [275, 18] width 29 height 5
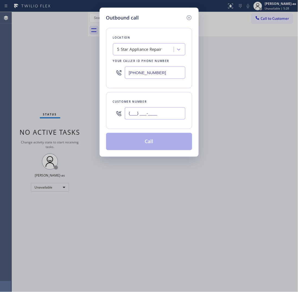
click at [166, 113] on input "(___) ___-____" at bounding box center [155, 113] width 61 height 12
paste input "408) 646-5014"
type input "[PHONE_NUMBER]"
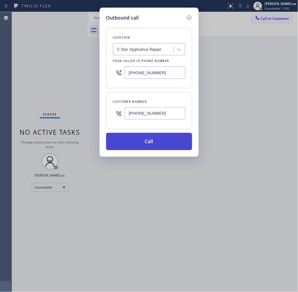
click at [146, 140] on button "Call" at bounding box center [149, 141] width 86 height 17
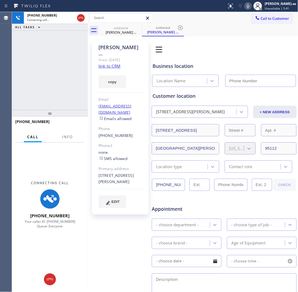
type input "[PHONE_NUMBER]"
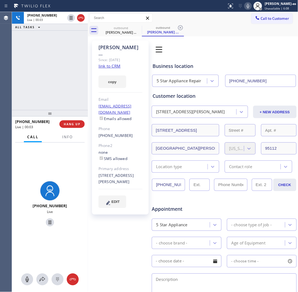
drag, startPoint x: 52, startPoint y: 102, endPoint x: 71, endPoint y: 131, distance: 34.1
click at [54, 105] on div "[PHONE_NUMBER] Live | 00:03 ALL TASKS ALL TASKS ACTIVE TASKS TASKS IN WRAP UP" at bounding box center [50, 61] width 76 height 98
drag, startPoint x: 71, startPoint y: 123, endPoint x: 69, endPoint y: 130, distance: 7.6
click at [71, 123] on span "HANG UP" at bounding box center [72, 124] width 17 height 4
click at [69, 130] on div "[PHONE_NUMBER] Live | 00:04 HANG UP" at bounding box center [50, 124] width 70 height 14
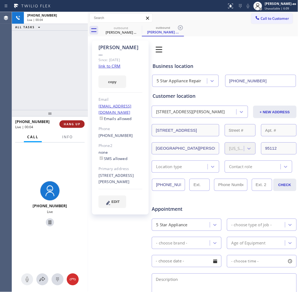
click at [71, 128] on div "[PHONE_NUMBER] Live | 00:04 HANG UP" at bounding box center [50, 124] width 70 height 14
click at [58, 81] on div "[PHONE_NUMBER] Live | 00:04 ALL TASKS ALL TASKS ACTIVE TASKS TASKS IN WRAP UP" at bounding box center [50, 61] width 76 height 98
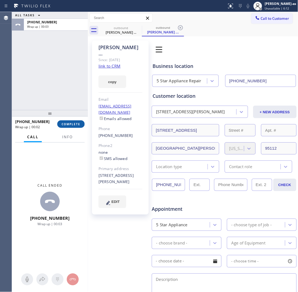
click at [70, 124] on span "COMPLETE" at bounding box center [71, 124] width 19 height 4
click at [52, 86] on div "ALL TASKS ALL TASKS ACTIVE TASKS TASKS IN WRAP UP [PHONE_NUMBER] Wrap up | 00:03" at bounding box center [50, 61] width 76 height 98
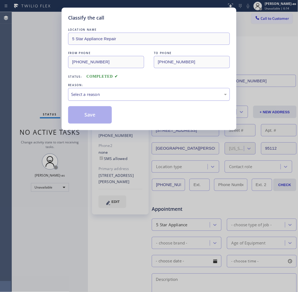
drag, startPoint x: 86, startPoint y: 89, endPoint x: 97, endPoint y: 97, distance: 13.8
click at [86, 90] on div "Select a reason" at bounding box center [149, 94] width 162 height 13
click at [94, 118] on button "Save" at bounding box center [90, 114] width 44 height 17
click at [36, 61] on div "Classify the call LOCATION NAME 5 Star Appliance Repair FROM PHONE [PHONE_NUMBE…" at bounding box center [149, 146] width 298 height 292
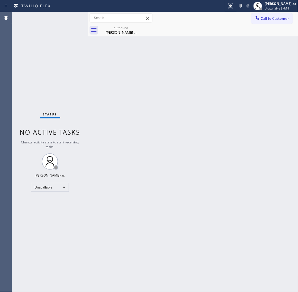
drag, startPoint x: 101, startPoint y: 97, endPoint x: 112, endPoint y: 97, distance: 11.1
click at [104, 96] on div "Back to Dashboard Change Sender ID Customers Technicians Select a contact Outbo…" at bounding box center [193, 152] width 211 height 280
click at [110, 32] on div "[PERSON_NAME] ..." at bounding box center [121, 32] width 41 height 5
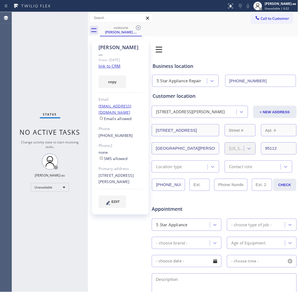
click at [112, 63] on link "link to CRM" at bounding box center [110, 65] width 22 height 5
click at [255, 18] on icon at bounding box center [257, 17] width 5 height 5
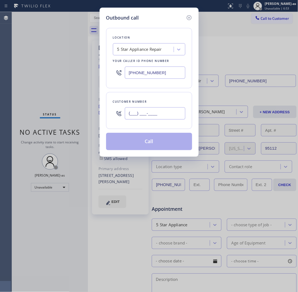
click at [151, 115] on input "(___) ___-____" at bounding box center [155, 113] width 61 height 12
paste input "408) 834-9162"
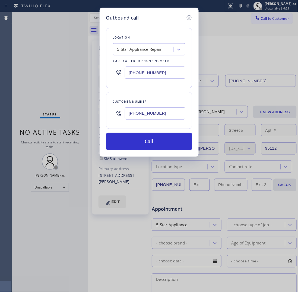
type input "[PHONE_NUMBER]"
click at [157, 73] on input "[PHONE_NUMBER]" at bounding box center [155, 73] width 61 height 12
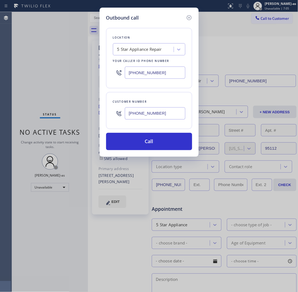
paste input "18) 732-85"
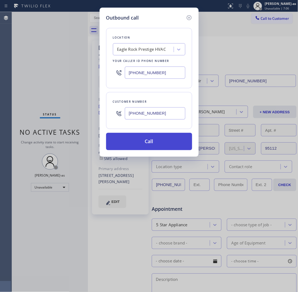
type input "[PHONE_NUMBER]"
click at [164, 137] on button "Call" at bounding box center [149, 141] width 86 height 17
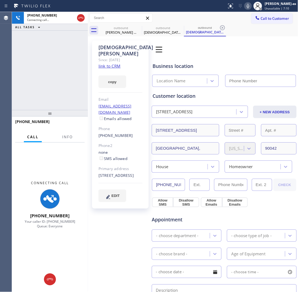
type input "[PHONE_NUMBER]"
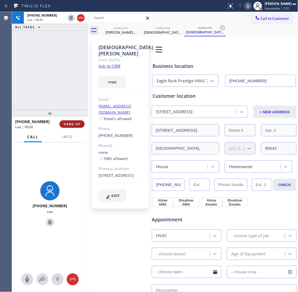
drag, startPoint x: 73, startPoint y: 92, endPoint x: 77, endPoint y: 122, distance: 30.7
click at [75, 95] on div "[PHONE_NUMBER] Live | 00:06 ALL TASKS ALL TASKS ACTIVE TASKS TASKS IN WRAP UP" at bounding box center [50, 61] width 76 height 98
click at [76, 124] on span "HANG UP" at bounding box center [72, 124] width 17 height 4
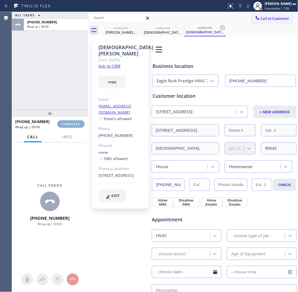
click at [75, 125] on span "COMPLETE" at bounding box center [71, 124] width 19 height 4
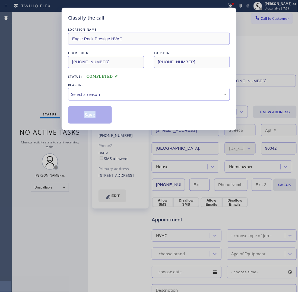
click at [75, 125] on div "Classify the call LOCATION NAME Eagle Rock Prestige HVAC FROM PHONE [PHONE_NUMB…" at bounding box center [149, 69] width 175 height 123
click at [105, 96] on div "Select a reason" at bounding box center [149, 94] width 156 height 6
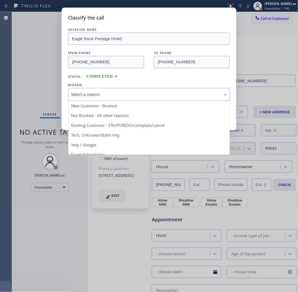
drag, startPoint x: 150, startPoint y: 127, endPoint x: 113, endPoint y: 115, distance: 38.8
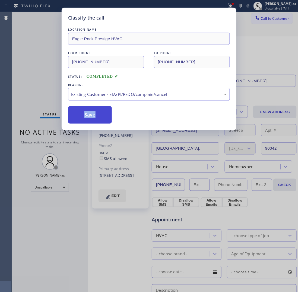
click at [101, 113] on button "Save" at bounding box center [90, 114] width 44 height 17
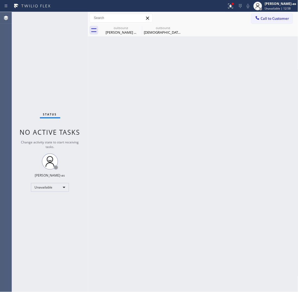
click at [295, 12] on div "Call to Customer Outbound call Location [GEOGRAPHIC_DATA] Prestige HVAC Your ca…" at bounding box center [193, 18] width 211 height 12
click at [268, 18] on span "Call to Customer" at bounding box center [275, 18] width 29 height 5
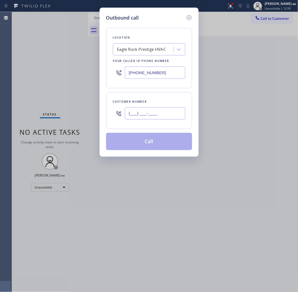
click at [169, 118] on input "(___) ___-____" at bounding box center [155, 113] width 61 height 12
paste input "520) 904-4705"
type input "[PHONE_NUMBER]"
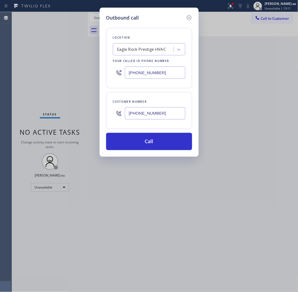
click at [163, 76] on input "[PHONE_NUMBER]" at bounding box center [155, 73] width 61 height 12
paste input "55) 731-49"
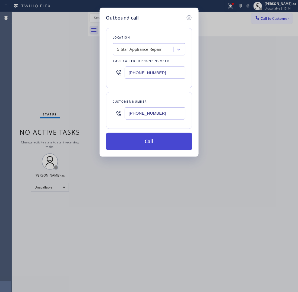
type input "[PHONE_NUMBER]"
click at [162, 144] on button "Call" at bounding box center [149, 141] width 86 height 17
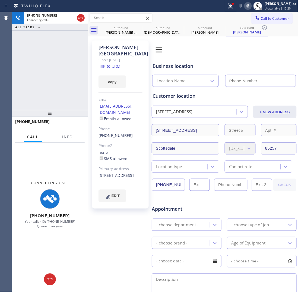
type input "[PHONE_NUMBER]"
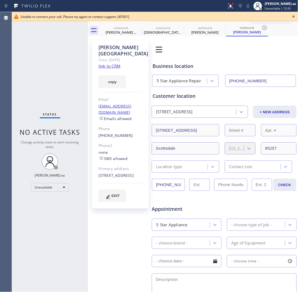
click at [115, 63] on link "link to CRM" at bounding box center [110, 65] width 22 height 5
click at [291, 17] on icon at bounding box center [294, 16] width 7 height 7
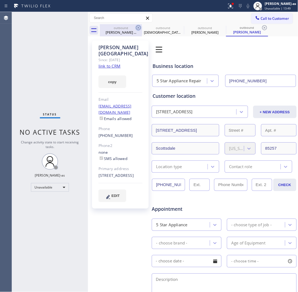
click at [121, 32] on div "[PERSON_NAME] ..." at bounding box center [121, 32] width 41 height 5
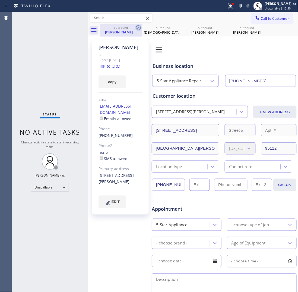
click at [136, 28] on icon at bounding box center [138, 27] width 7 height 7
type input "[PHONE_NUMBER]"
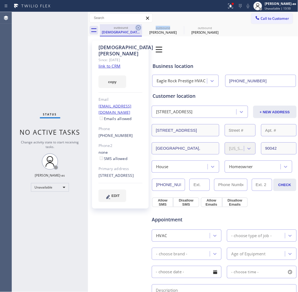
click at [136, 28] on icon at bounding box center [138, 27] width 5 height 5
type input "[PHONE_NUMBER]"
click at [0, 0] on icon at bounding box center [0, 0] width 0 height 0
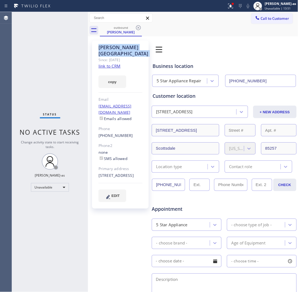
click at [136, 28] on icon at bounding box center [138, 27] width 5 height 5
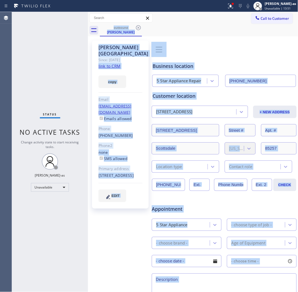
click at [136, 28] on div "outbound [PERSON_NAME]" at bounding box center [199, 30] width 199 height 12
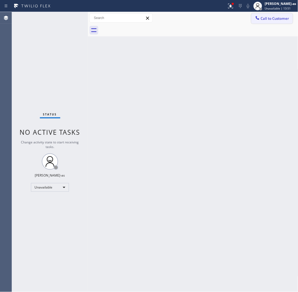
click at [266, 17] on span "Call to Customer" at bounding box center [275, 18] width 29 height 5
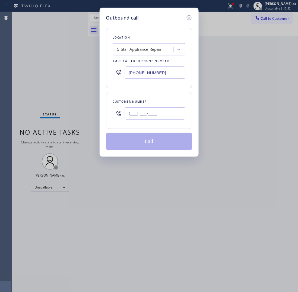
click at [168, 114] on input "(___) ___-____" at bounding box center [155, 113] width 61 height 12
paste input "520) 904-4705"
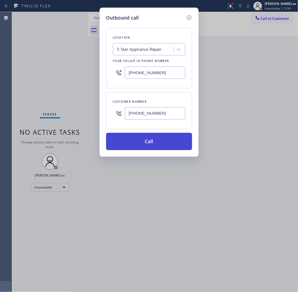
type input "[PHONE_NUMBER]"
click at [163, 145] on button "Call" at bounding box center [149, 141] width 86 height 17
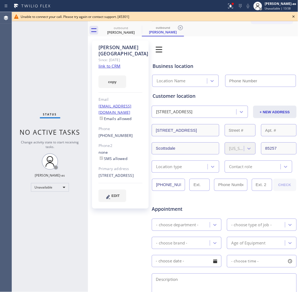
type input "[PHONE_NUMBER]"
click at [131, 25] on div "outbound [PERSON_NAME]" at bounding box center [121, 30] width 41 height 12
click at [138, 28] on icon at bounding box center [138, 27] width 7 height 7
click at [0, 0] on icon at bounding box center [0, 0] width 0 height 0
click at [138, 28] on div "outbound [PERSON_NAME] outbound [PERSON_NAME]" at bounding box center [199, 30] width 199 height 12
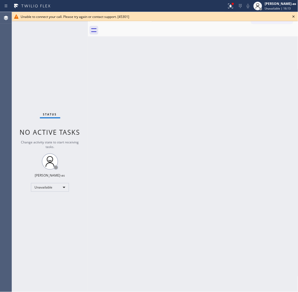
click at [295, 17] on icon at bounding box center [294, 16] width 7 height 7
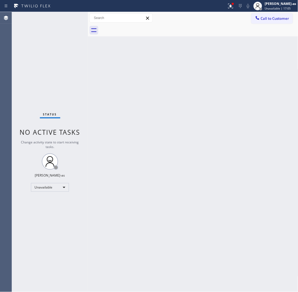
click at [265, 16] on button "Call to Customer" at bounding box center [273, 18] width 42 height 10
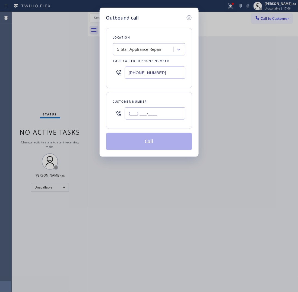
click at [174, 110] on input "(___) ___-____" at bounding box center [155, 113] width 61 height 12
paste input "949) 235-1359"
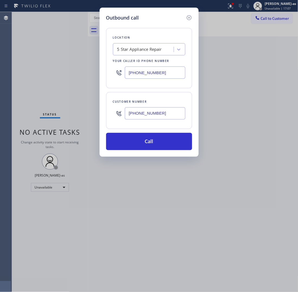
type input "[PHONE_NUMBER]"
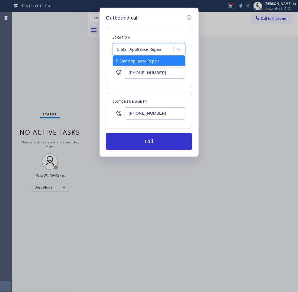
click at [139, 55] on div "5 Star Appliance Repair" at bounding box center [149, 49] width 73 height 12
paste input "ost Honest Appliance Repair [GEOGRAPHIC_DATA]"
type input "ost Honest Appliance Repair [GEOGRAPHIC_DATA]"
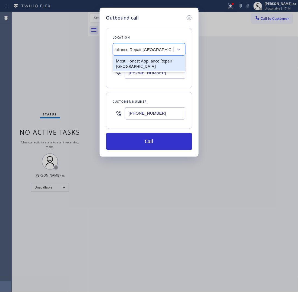
click at [135, 64] on div "Most Honest Appliance Repair [GEOGRAPHIC_DATA]" at bounding box center [149, 63] width 73 height 15
type input "[PHONE_NUMBER]"
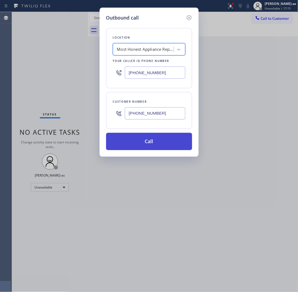
click at [165, 143] on button "Call" at bounding box center [149, 141] width 86 height 17
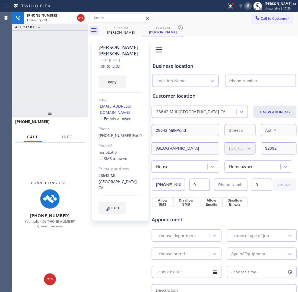
type input "[PHONE_NUMBER]"
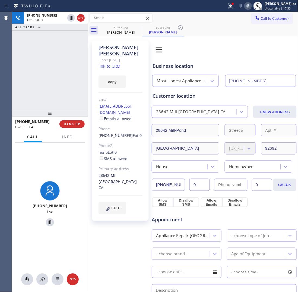
click at [114, 63] on link "link to CRM" at bounding box center [110, 65] width 22 height 5
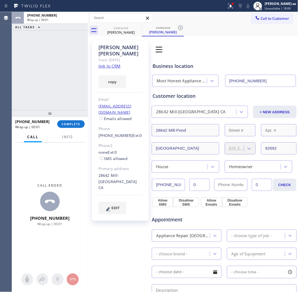
click at [92, 97] on div "ALL TASKS ALL TASKS ACTIVE TASKS TASKS IN WRAP UP [PHONE_NUMBER] Wrap up | 00:0…" at bounding box center [155, 152] width 286 height 280
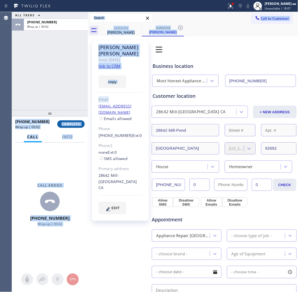
click at [71, 122] on span "COMPLETE" at bounding box center [71, 124] width 19 height 4
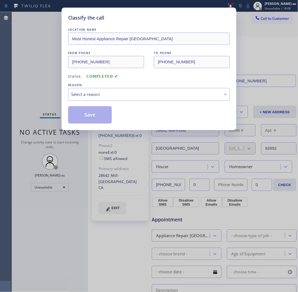
click at [65, 91] on div "Classify the call LOCATION NAME Most Honest Appliance Repair [GEOGRAPHIC_DATA] …" at bounding box center [149, 69] width 175 height 123
drag, startPoint x: 107, startPoint y: 88, endPoint x: 120, endPoint y: 94, distance: 13.6
click at [107, 90] on div "REASON: Select a reason" at bounding box center [149, 91] width 162 height 18
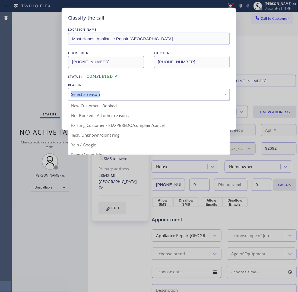
click at [136, 97] on div "Select a reason" at bounding box center [149, 94] width 156 height 6
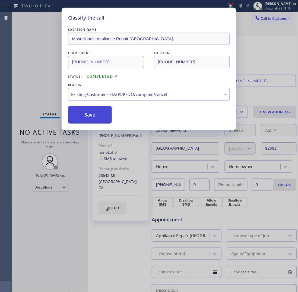
click at [95, 118] on button "Save" at bounding box center [90, 114] width 44 height 17
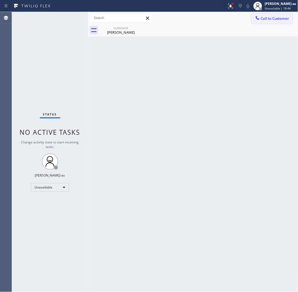
click at [257, 18] on icon at bounding box center [257, 17] width 5 height 5
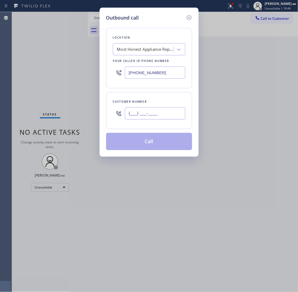
click at [143, 114] on input "(___) ___-____" at bounding box center [155, 113] width 61 height 12
paste input "917) 856-9637"
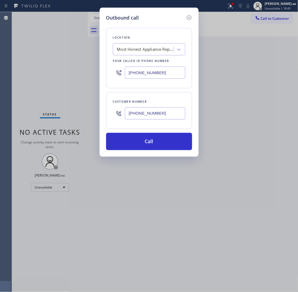
type input "[PHONE_NUMBER]"
click at [136, 55] on div "Location Most Honest Appliance Repair [GEOGRAPHIC_DATA] Your caller id phone nu…" at bounding box center [149, 58] width 86 height 60
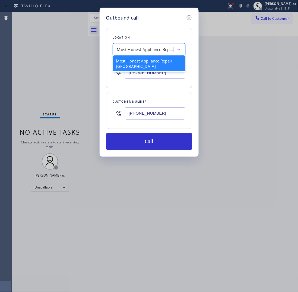
click at [137, 52] on div "Most Honest Appliance Repair [GEOGRAPHIC_DATA]" at bounding box center [145, 49] width 57 height 6
paste input "Montrose Appliance Repair"
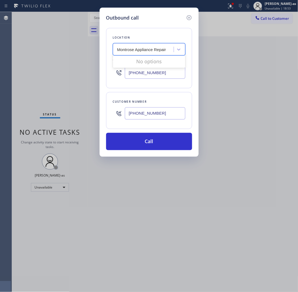
click at [119, 49] on input "Montrose Appliance Repair" at bounding box center [142, 49] width 51 height 5
type input "Montrose Appliance Repair"
click at [127, 59] on div "Montrose Appliance Repair" at bounding box center [149, 61] width 73 height 10
type input "[PHONE_NUMBER]"
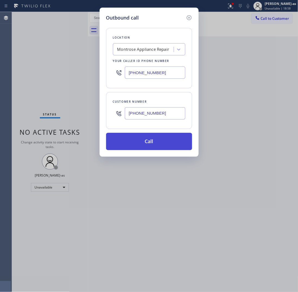
click at [150, 141] on button "Call" at bounding box center [149, 141] width 86 height 17
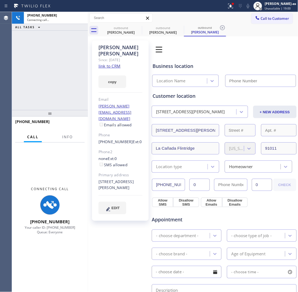
click at [111, 63] on link "link to CRM" at bounding box center [110, 65] width 22 height 5
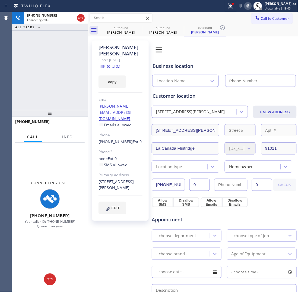
type input "[PHONE_NUMBER]"
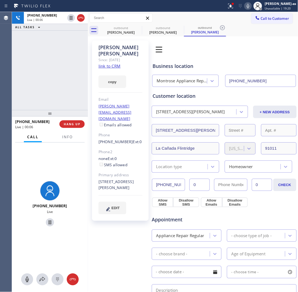
drag, startPoint x: 67, startPoint y: 68, endPoint x: 85, endPoint y: 42, distance: 31.6
click at [70, 68] on div "[PHONE_NUMBER] Live | 00:06 ALL TASKS ALL TASKS ACTIVE TASKS TASKS IN WRAP UP" at bounding box center [50, 61] width 76 height 98
click at [81, 19] on icon at bounding box center [81, 18] width 7 height 7
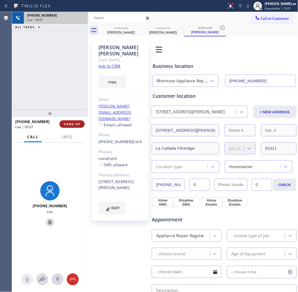
click at [74, 124] on span "HANG UP" at bounding box center [72, 124] width 17 height 4
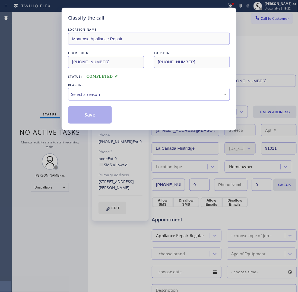
click at [75, 124] on div "Classify the call LOCATION NAME Montrose Appliance Repair FROM PHONE [PHONE_NUM…" at bounding box center [149, 69] width 175 height 123
click at [121, 93] on div "Select a reason" at bounding box center [149, 94] width 156 height 6
click at [102, 117] on button "Save" at bounding box center [90, 114] width 44 height 17
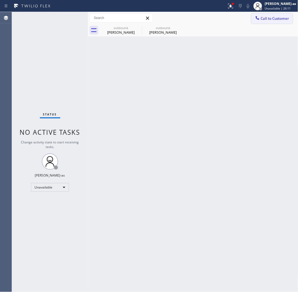
click at [280, 18] on span "Call to Customer" at bounding box center [275, 18] width 29 height 5
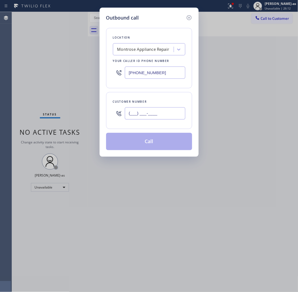
click at [149, 116] on input "(___) ___-____" at bounding box center [155, 113] width 61 height 12
paste input "917) 856-9637"
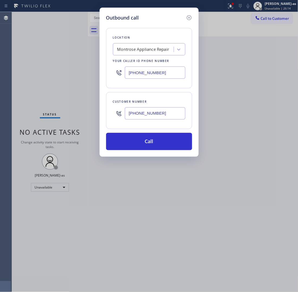
type input "[PHONE_NUMBER]"
click at [162, 73] on input "[PHONE_NUMBER]" at bounding box center [155, 73] width 61 height 12
paste input "855) 731-4952"
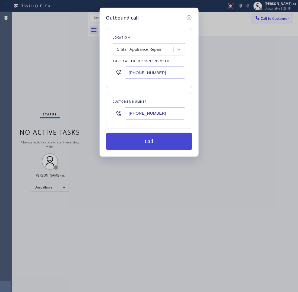
type input "[PHONE_NUMBER]"
click at [159, 146] on button "Call" at bounding box center [149, 141] width 86 height 17
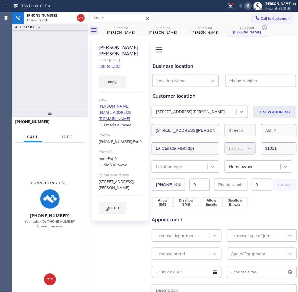
type input "[PHONE_NUMBER]"
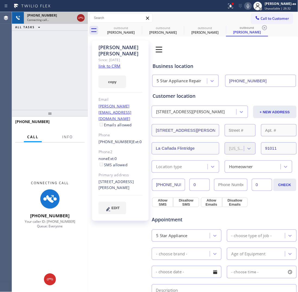
click at [81, 16] on icon at bounding box center [81, 18] width 7 height 7
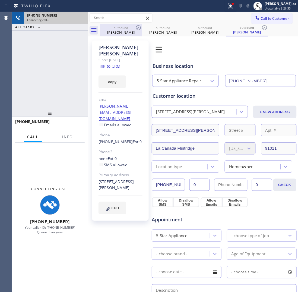
click at [123, 32] on div "[PERSON_NAME]" at bounding box center [121, 32] width 41 height 5
type input "[PHONE_NUMBER]"
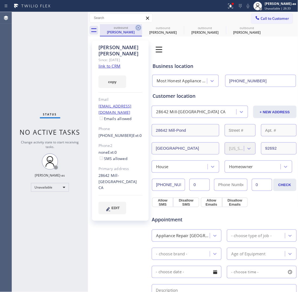
click at [138, 27] on icon at bounding box center [138, 27] width 5 height 5
type input "[PHONE_NUMBER]"
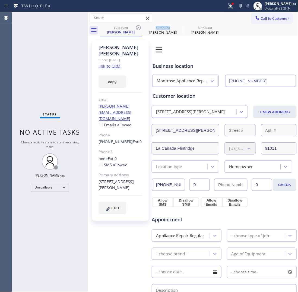
click at [138, 27] on icon at bounding box center [138, 27] width 5 height 5
type input "[PHONE_NUMBER]"
click at [138, 27] on icon at bounding box center [138, 27] width 5 height 5
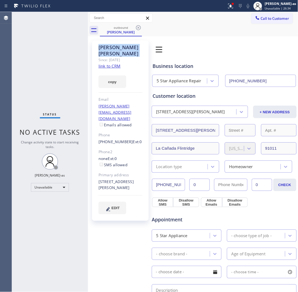
click at [138, 27] on icon at bounding box center [138, 27] width 5 height 5
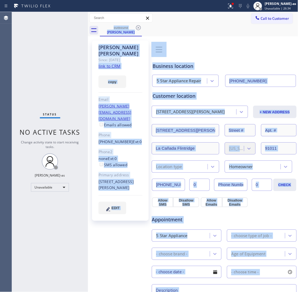
click at [138, 27] on div "outbound [PERSON_NAME]" at bounding box center [199, 30] width 199 height 12
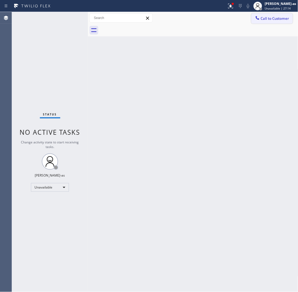
click at [264, 17] on span "Call to Customer" at bounding box center [275, 18] width 29 height 5
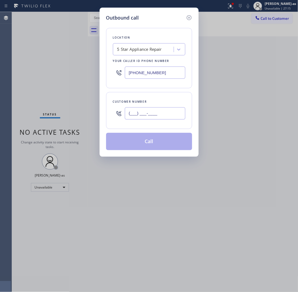
click at [157, 116] on input "(___) ___-____" at bounding box center [155, 113] width 61 height 12
paste input "650) 642-0067"
type input "[PHONE_NUMBER]"
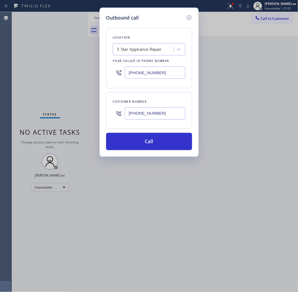
click at [148, 76] on input "[PHONE_NUMBER]" at bounding box center [155, 73] width 61 height 12
paste input "999-4417"
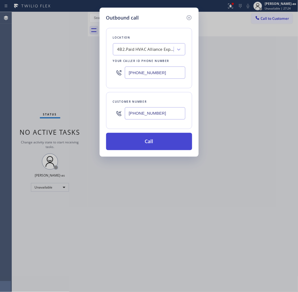
type input "[PHONE_NUMBER]"
click at [139, 143] on button "Call" at bounding box center [149, 141] width 86 height 17
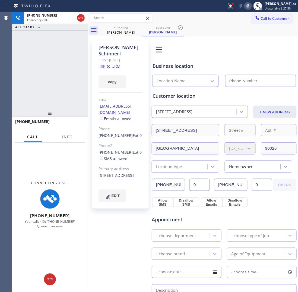
type input "[PHONE_NUMBER]"
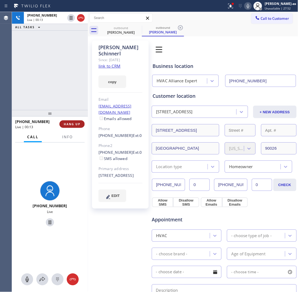
click at [70, 124] on span "HANG UP" at bounding box center [72, 124] width 17 height 4
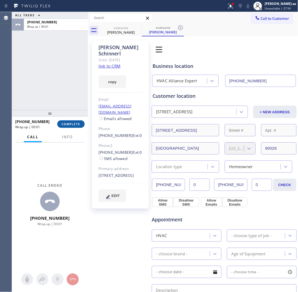
click at [70, 124] on span "COMPLETE" at bounding box center [71, 124] width 19 height 4
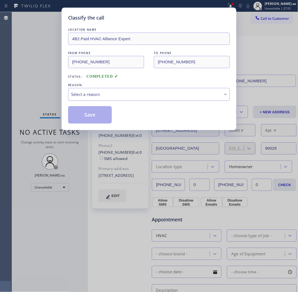
click at [105, 91] on div "Select a reason" at bounding box center [149, 94] width 156 height 6
click at [89, 113] on button "Save" at bounding box center [90, 114] width 44 height 17
click at [29, 67] on div "Classify the call LOCATION NAME 4B2.Paid HVAC Alliance Expert FROM PHONE [PHONE…" at bounding box center [149, 146] width 298 height 292
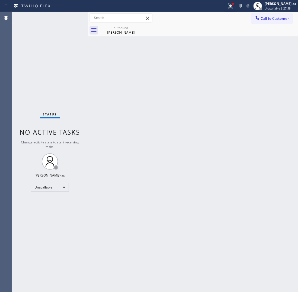
click at [111, 30] on div "[PERSON_NAME]" at bounding box center [121, 32] width 41 height 5
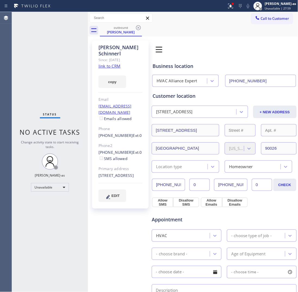
click at [111, 63] on link "link to CRM" at bounding box center [110, 65] width 22 height 5
click at [267, 12] on div "Call to Customer Outbound call Location HVAC Alliance Expert Your caller id pho…" at bounding box center [193, 18] width 211 height 12
click at [263, 20] on span "Call to Customer" at bounding box center [275, 18] width 29 height 5
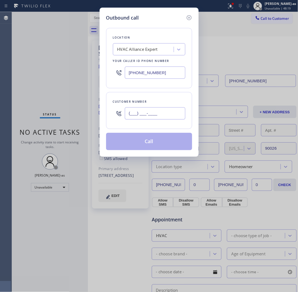
click at [159, 111] on input "(___) ___-____" at bounding box center [155, 113] width 61 height 12
paste input "323) 605-3696"
type input "[PHONE_NUMBER]"
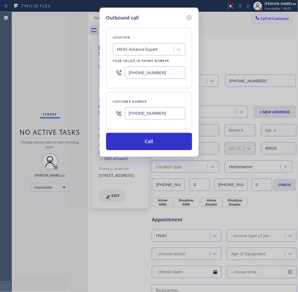
click at [148, 52] on div "HVAC Alliance Expert" at bounding box center [137, 49] width 40 height 6
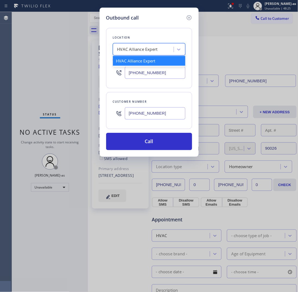
paste input "Santa [PERSON_NAME] Best Appliance Repair"
type input "Santa [PERSON_NAME] Best Appliance Repair"
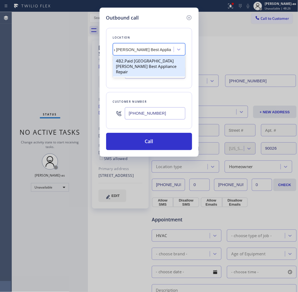
click at [136, 65] on div "4B2.Paid [GEOGRAPHIC_DATA][PERSON_NAME] Best Appliance Repair" at bounding box center [149, 66] width 73 height 21
type input "[PHONE_NUMBER]"
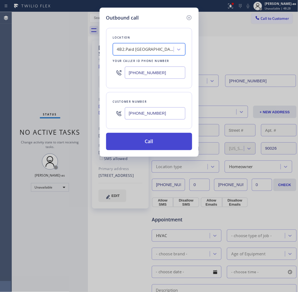
click at [178, 146] on button "Call" at bounding box center [149, 141] width 86 height 17
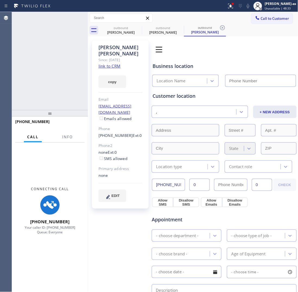
type input "[PHONE_NUMBER]"
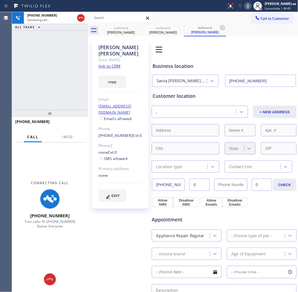
click at [47, 69] on div "[PHONE_NUMBER] Connecting call… ALL TASKS ALL TASKS ACTIVE TASKS TASKS IN WRAP …" at bounding box center [50, 61] width 76 height 98
click at [115, 31] on div "[PERSON_NAME]" at bounding box center [121, 32] width 41 height 5
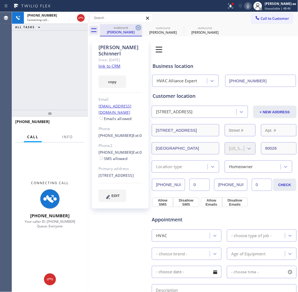
click at [142, 28] on div "outbound [PERSON_NAME] outbound [PERSON_NAME] outbound [PERSON_NAME]" at bounding box center [199, 30] width 199 height 12
click at [137, 28] on icon at bounding box center [138, 27] width 7 height 7
type input "[PHONE_NUMBER]"
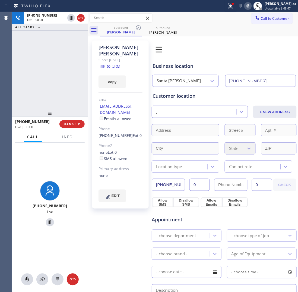
click at [137, 28] on icon at bounding box center [138, 27] width 7 height 7
click at [71, 62] on div "[PHONE_NUMBER] Live | 00:01 ALL TASKS ALL TASKS ACTIVE TASKS TASKS IN WRAP UP" at bounding box center [50, 61] width 76 height 98
click at [72, 123] on span "HANG UP" at bounding box center [72, 124] width 17 height 4
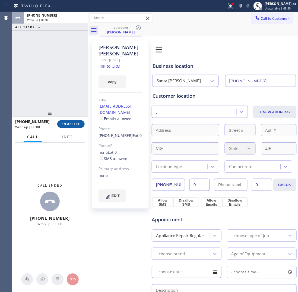
click at [76, 124] on span "COMPLETE" at bounding box center [71, 124] width 19 height 4
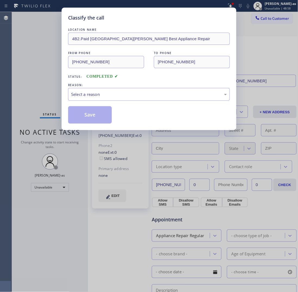
drag, startPoint x: 44, startPoint y: 20, endPoint x: 62, endPoint y: 19, distance: 17.7
click at [45, 21] on div "Classify the call LOCATION NAME 4B2.Paid [GEOGRAPHIC_DATA][PERSON_NAME] Best Ap…" at bounding box center [149, 146] width 298 height 292
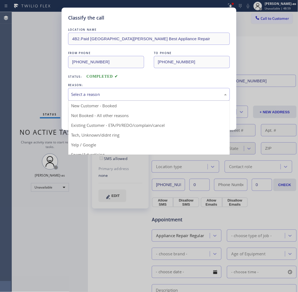
drag, startPoint x: 114, startPoint y: 94, endPoint x: 136, endPoint y: 142, distance: 53.0
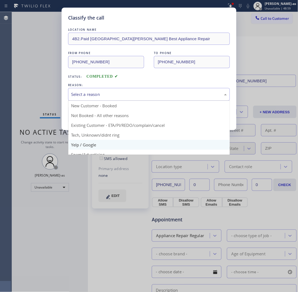
click at [114, 95] on div "Select a reason" at bounding box center [149, 94] width 156 height 6
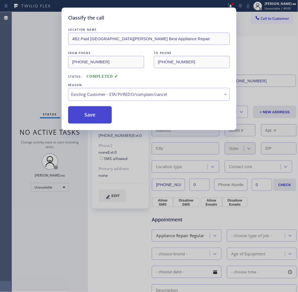
click at [102, 116] on button "Save" at bounding box center [90, 114] width 44 height 17
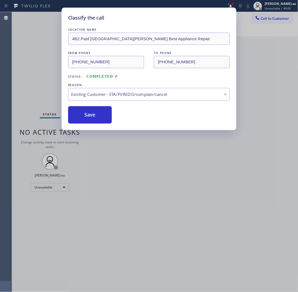
click at [33, 60] on div "Classify the call LOCATION NAME 4B2.Paid [GEOGRAPHIC_DATA][PERSON_NAME] Best Ap…" at bounding box center [149, 146] width 298 height 292
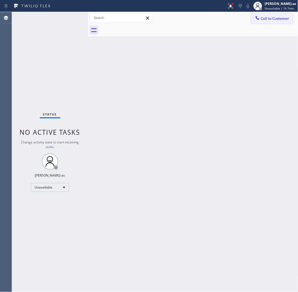
click at [265, 17] on span "Call to Customer" at bounding box center [275, 18] width 29 height 5
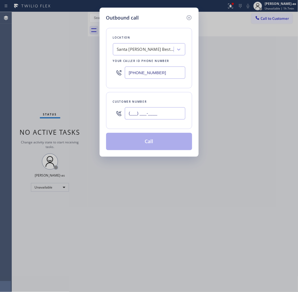
click at [152, 114] on input "(___) ___-____" at bounding box center [155, 113] width 61 height 12
paste input "323) 605-3696"
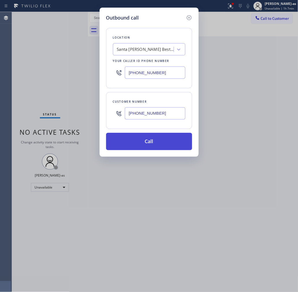
type input "[PHONE_NUMBER]"
drag, startPoint x: 158, startPoint y: 145, endPoint x: 154, endPoint y: 134, distance: 11.0
click at [158, 145] on button "Call" at bounding box center [149, 141] width 86 height 17
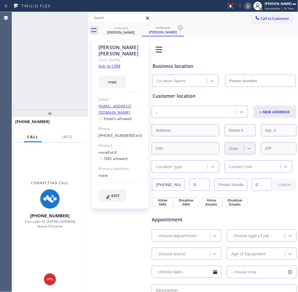
type input "[PHONE_NUMBER]"
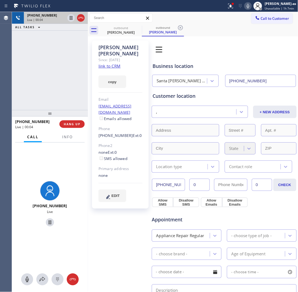
click at [81, 13] on div at bounding box center [76, 18] width 20 height 12
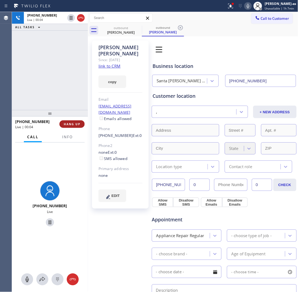
drag, startPoint x: 64, startPoint y: 91, endPoint x: 79, endPoint y: 126, distance: 37.4
click at [67, 96] on div "[PHONE_NUMBER] Live | 00:04 ALL TASKS ALL TASKS ACTIVE TASKS TASKS IN WRAP UP" at bounding box center [50, 61] width 76 height 98
click at [74, 124] on span "HANG UP" at bounding box center [72, 124] width 17 height 4
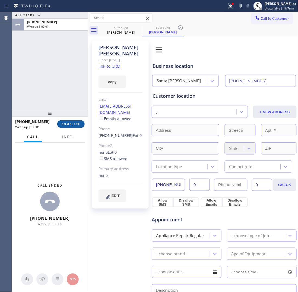
click at [74, 124] on span "COMPLETE" at bounding box center [71, 124] width 19 height 4
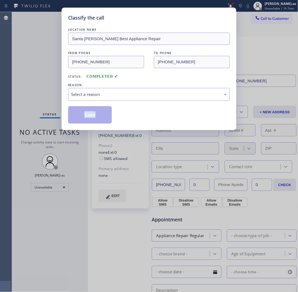
click at [74, 124] on div "Classify the call LOCATION NAME [GEOGRAPHIC_DATA][PERSON_NAME] Best Appliance R…" at bounding box center [149, 69] width 175 height 123
click at [117, 96] on div "Select a reason" at bounding box center [149, 94] width 156 height 6
click at [95, 110] on button "Save" at bounding box center [90, 114] width 44 height 17
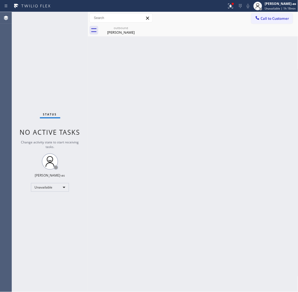
click at [116, 112] on div "Back to Dashboard Change Sender ID Customers Technicians Select a contact Outbo…" at bounding box center [193, 152] width 211 height 280
drag, startPoint x: 145, startPoint y: 127, endPoint x: 133, endPoint y: 65, distance: 63.0
click at [145, 125] on div "Back to Dashboard Change Sender ID Customers Technicians Select a contact Outbo…" at bounding box center [193, 152] width 211 height 280
click at [128, 27] on div "outbound" at bounding box center [121, 28] width 41 height 4
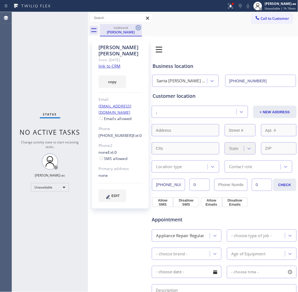
click at [138, 27] on icon at bounding box center [138, 27] width 5 height 5
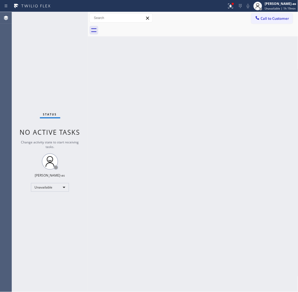
click at [176, 100] on div "Back to Dashboard Change Sender ID Customers Technicians Select a contact Outbo…" at bounding box center [193, 152] width 211 height 280
click at [281, 13] on div "Call to Customer Outbound call Location [GEOGRAPHIC_DATA][PERSON_NAME] Best App…" at bounding box center [193, 18] width 211 height 12
click at [262, 17] on span "Call to Customer" at bounding box center [275, 18] width 29 height 5
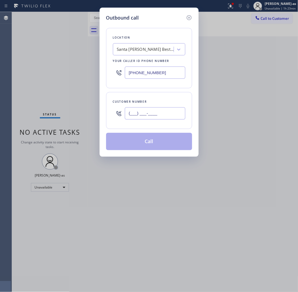
click at [174, 113] on input "(___) ___-____" at bounding box center [155, 113] width 61 height 12
paste input "480) 584-1252"
type input "[PHONE_NUMBER]"
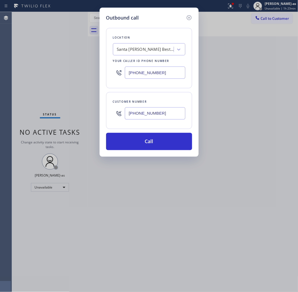
click at [152, 75] on input "[PHONE_NUMBER]" at bounding box center [155, 73] width 61 height 12
paste input "480) 568-1578"
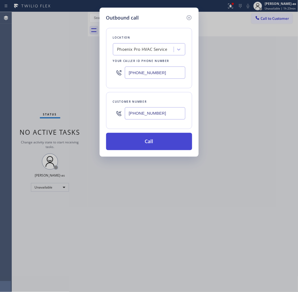
type input "[PHONE_NUMBER]"
click at [166, 143] on button "Call" at bounding box center [149, 141] width 86 height 17
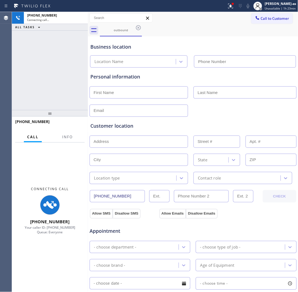
type input "[PHONE_NUMBER]"
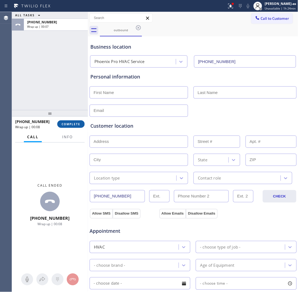
click at [66, 125] on span "COMPLETE" at bounding box center [71, 124] width 19 height 4
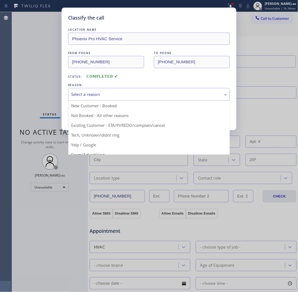
click at [112, 96] on div "Select a reason" at bounding box center [149, 94] width 156 height 6
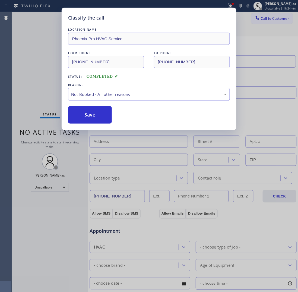
click at [91, 115] on button "Save" at bounding box center [90, 114] width 44 height 17
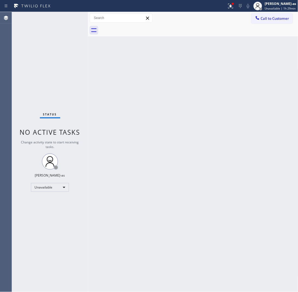
drag, startPoint x: 117, startPoint y: 135, endPoint x: 117, endPoint y: 109, distance: 26.4
click at [117, 133] on div "Back to Dashboard Change Sender ID Customers Technicians Select a contact Outbo…" at bounding box center [193, 152] width 211 height 280
click at [177, 171] on div "Back to Dashboard Change Sender ID Customers Technicians Select a contact Outbo…" at bounding box center [193, 152] width 211 height 280
click at [137, 140] on div "Back to Dashboard Change Sender ID Customers Technicians Select a contact Outbo…" at bounding box center [193, 152] width 211 height 280
click at [59, 188] on div "Unavailable" at bounding box center [50, 187] width 38 height 9
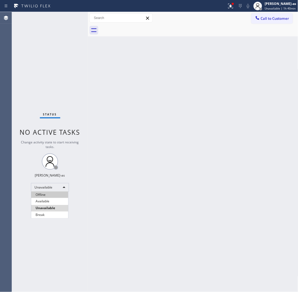
click at [49, 196] on li "Offline" at bounding box center [49, 195] width 37 height 7
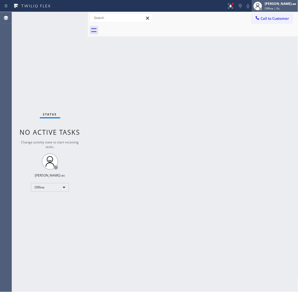
click at [262, 8] on div at bounding box center [261, 9] width 3 height 3
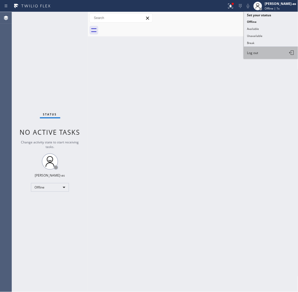
click at [259, 50] on button "Log out" at bounding box center [271, 53] width 54 height 12
